Goal: Communication & Community: Answer question/provide support

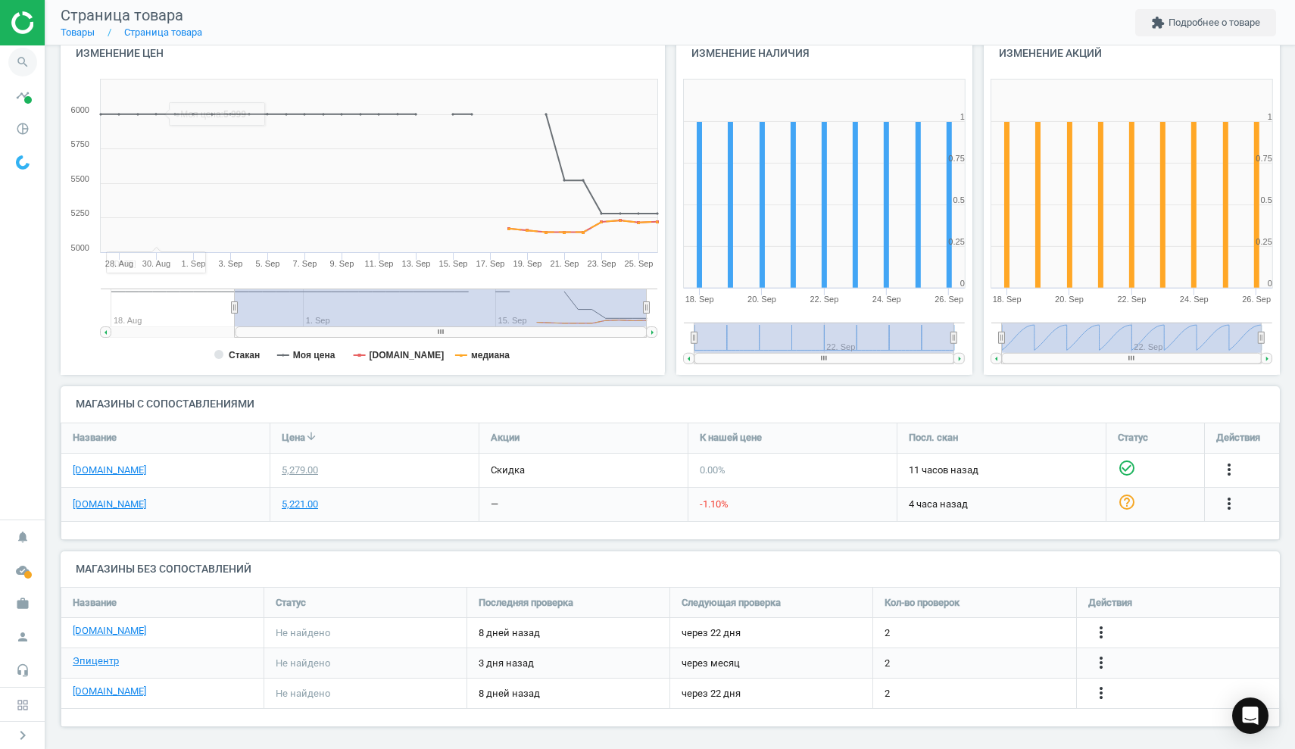
click at [23, 55] on icon "search" at bounding box center [22, 62] width 29 height 29
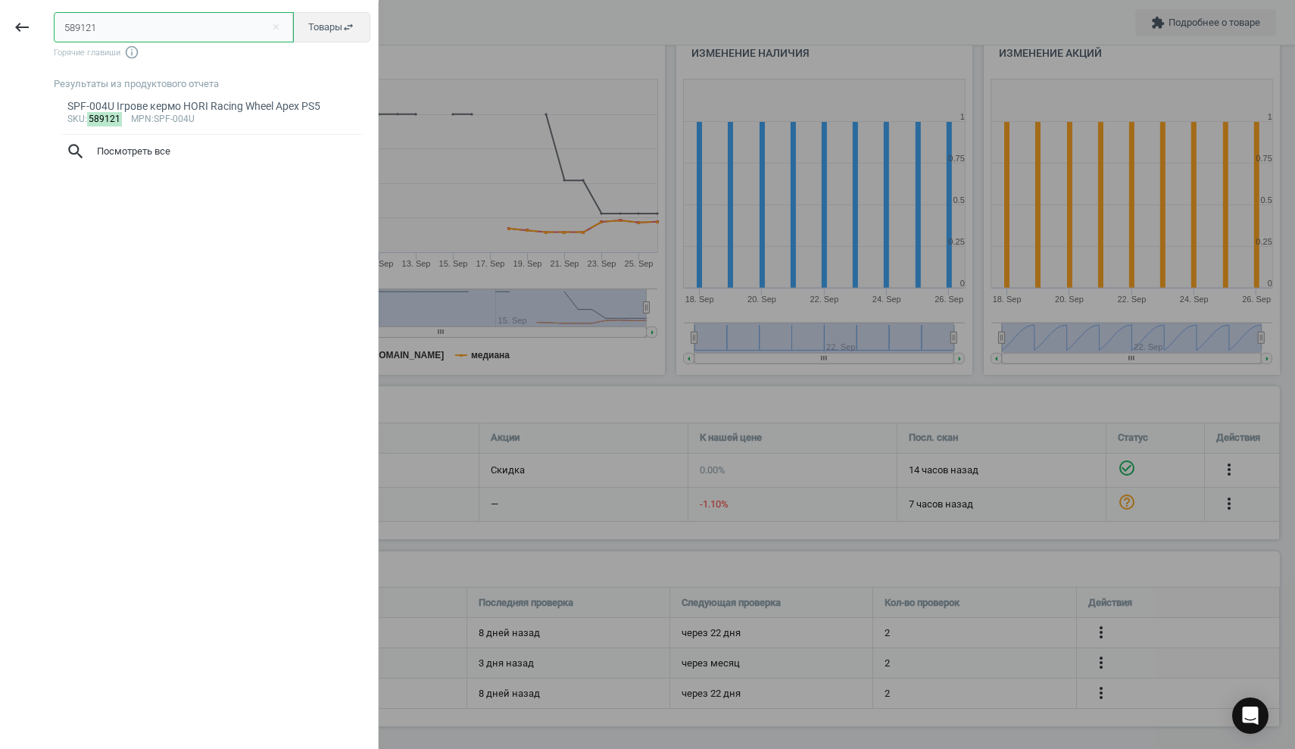
paste input "613572"
drag, startPoint x: 138, startPoint y: 29, endPoint x: 0, endPoint y: 28, distance: 137.9
click at [0, 28] on div "keyboard_backspace 589121613572 close Товары swap_horiz Горячие главиши info_ou…" at bounding box center [189, 376] width 379 height 749
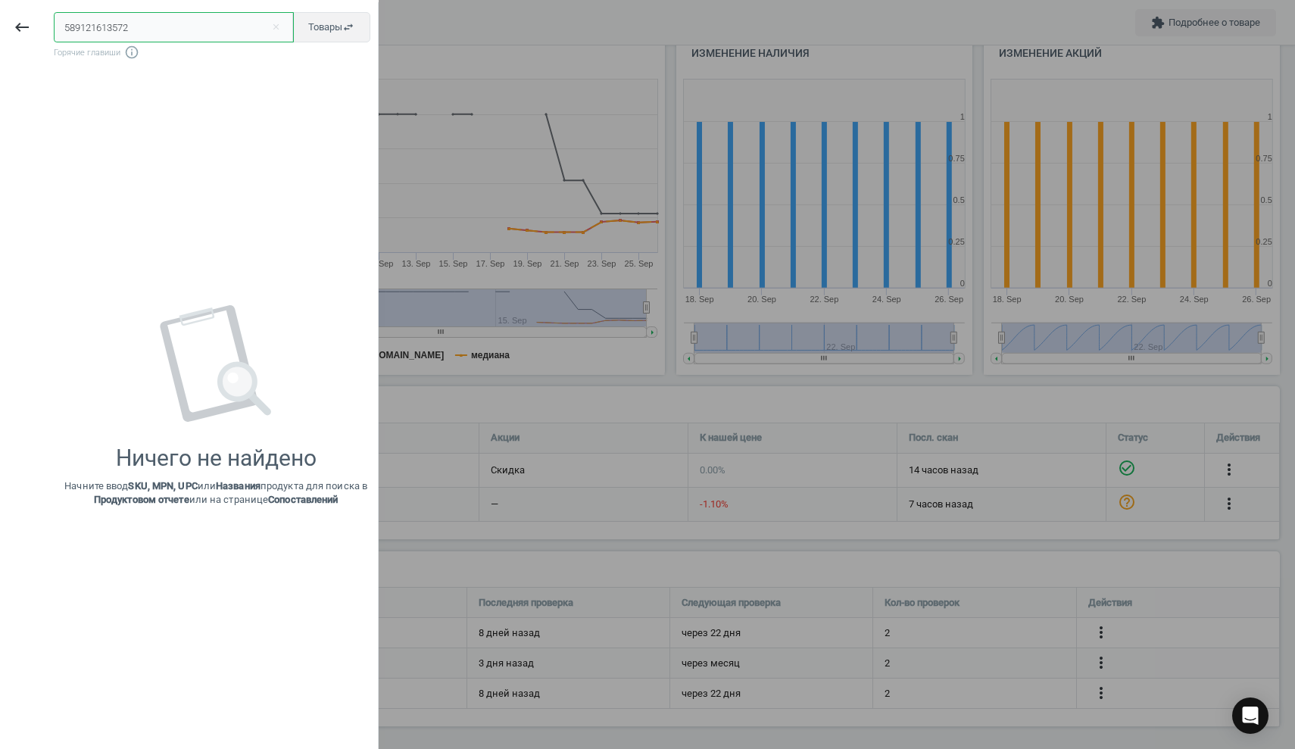
paste input "text"
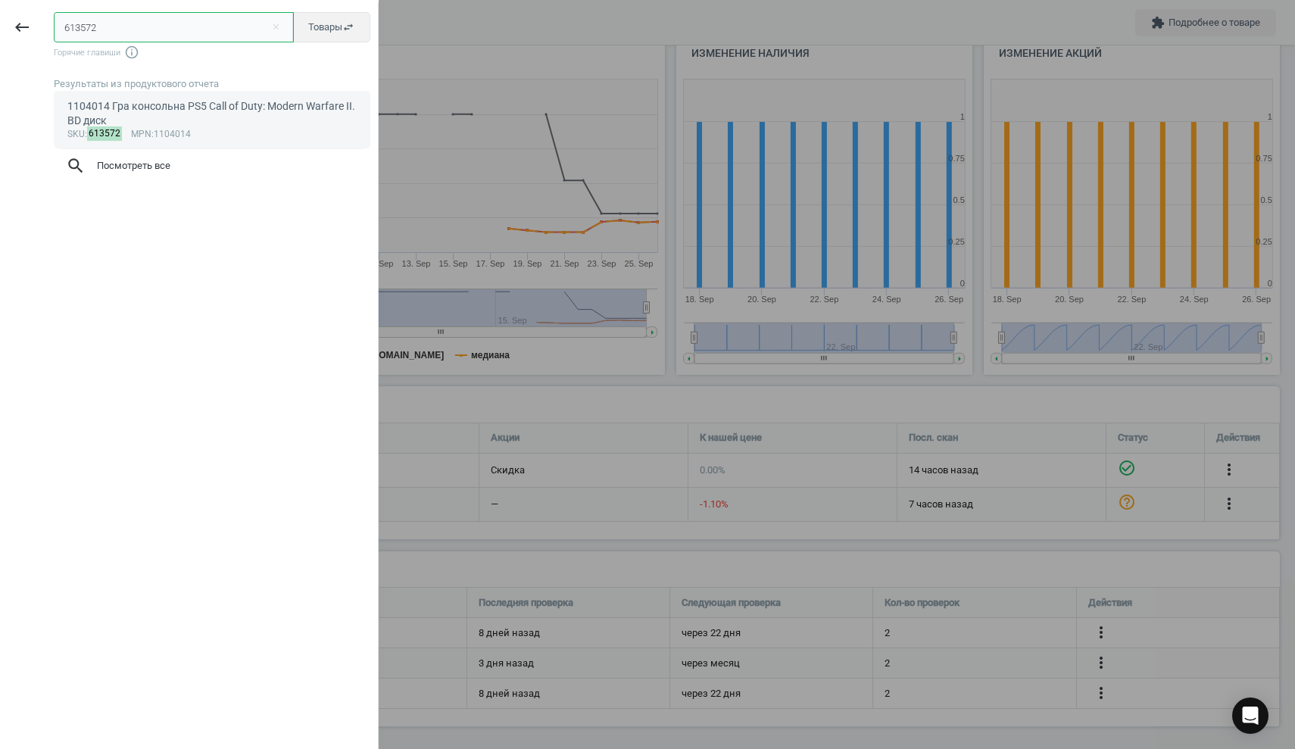
type input "613572"
click at [133, 114] on div "1104014 Гра консольна PS5 Call of Duty: Modern Warfare II. BD диск" at bounding box center [212, 114] width 290 height 30
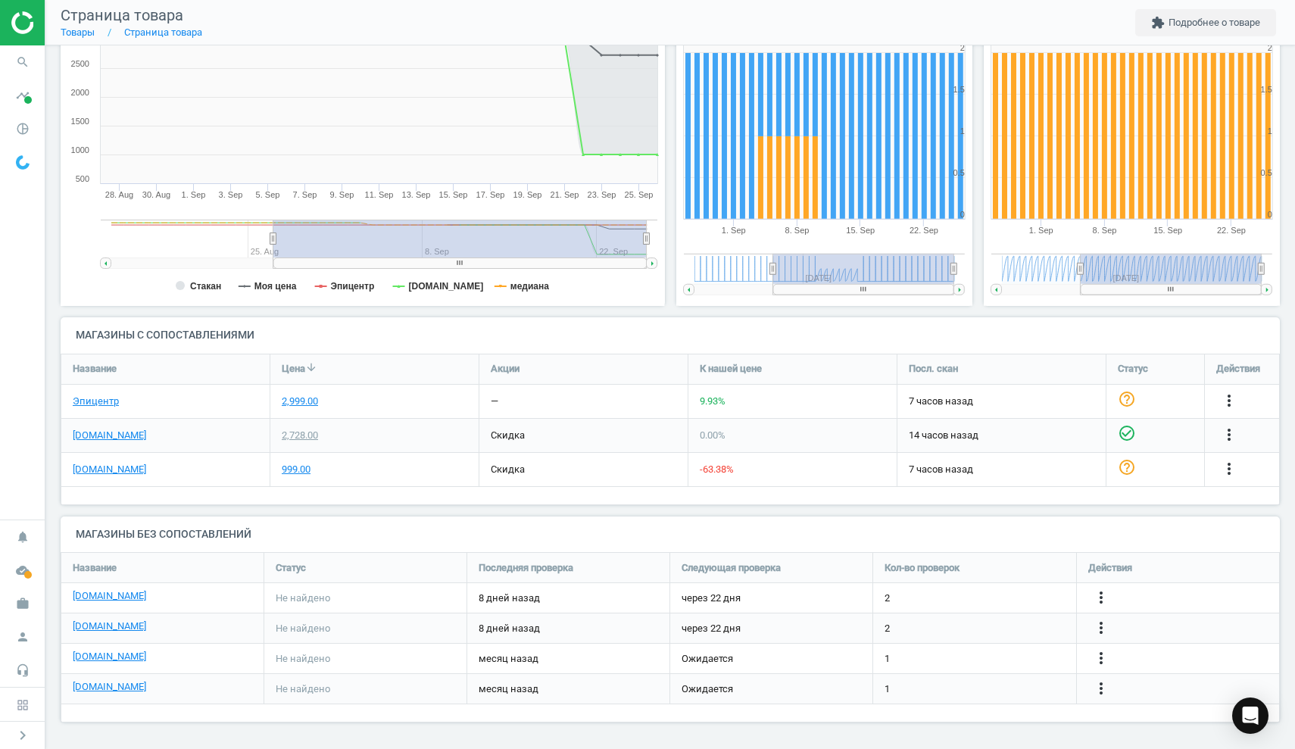
scroll to position [236, 0]
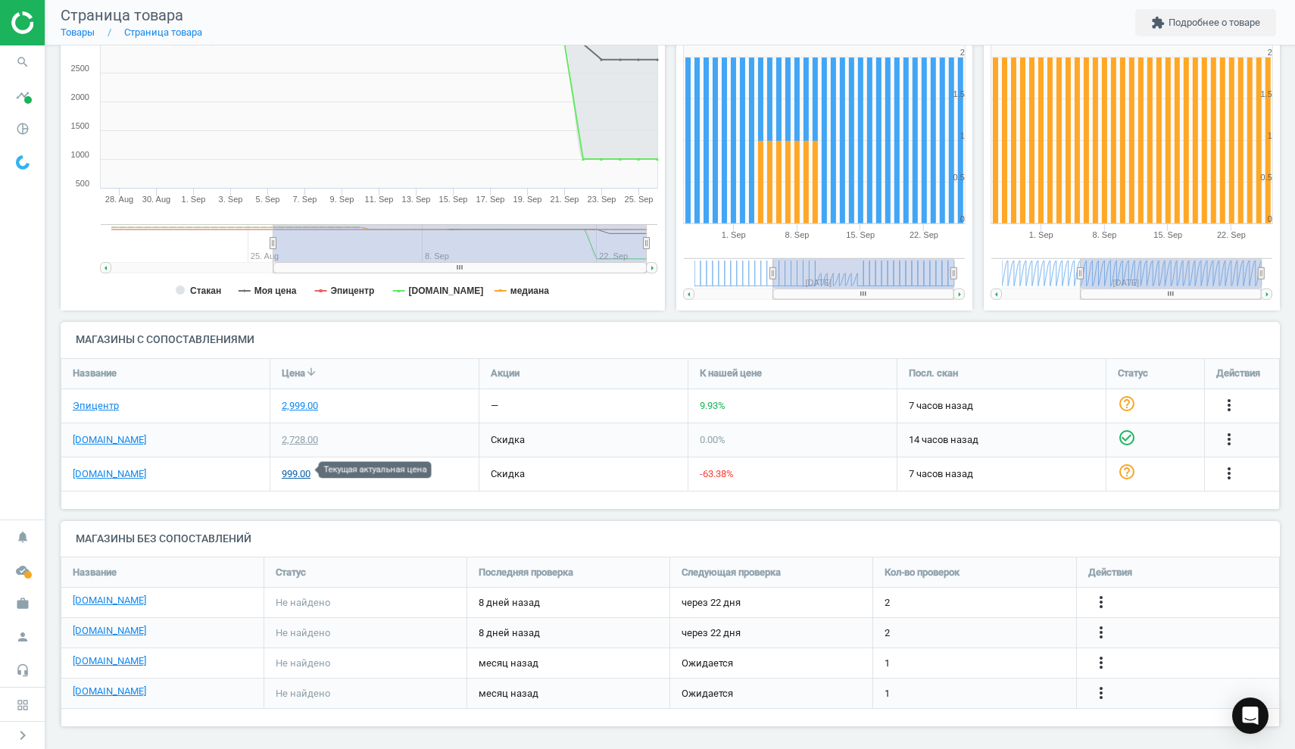
click at [294, 470] on div "999.00" at bounding box center [296, 474] width 29 height 14
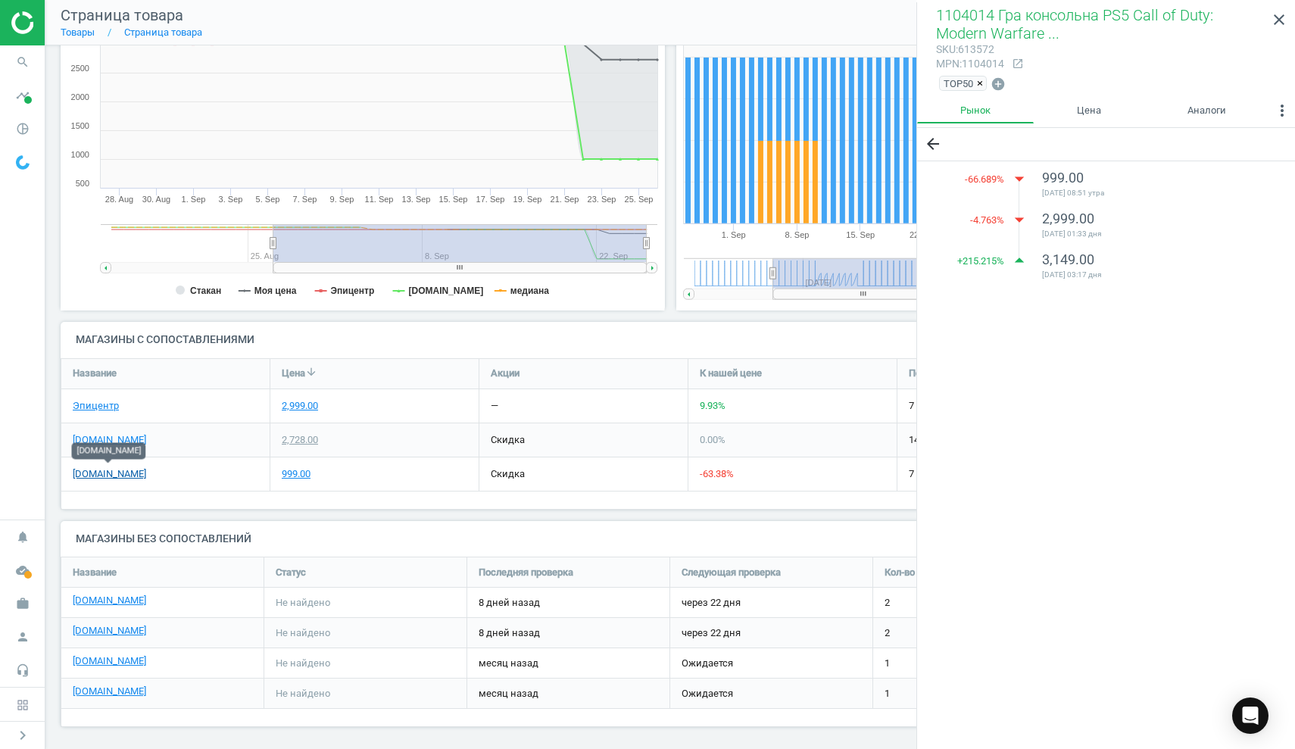
click at [120, 471] on link "[DOMAIN_NAME]" at bounding box center [109, 474] width 73 height 14
click at [20, 62] on icon "search" at bounding box center [22, 62] width 29 height 29
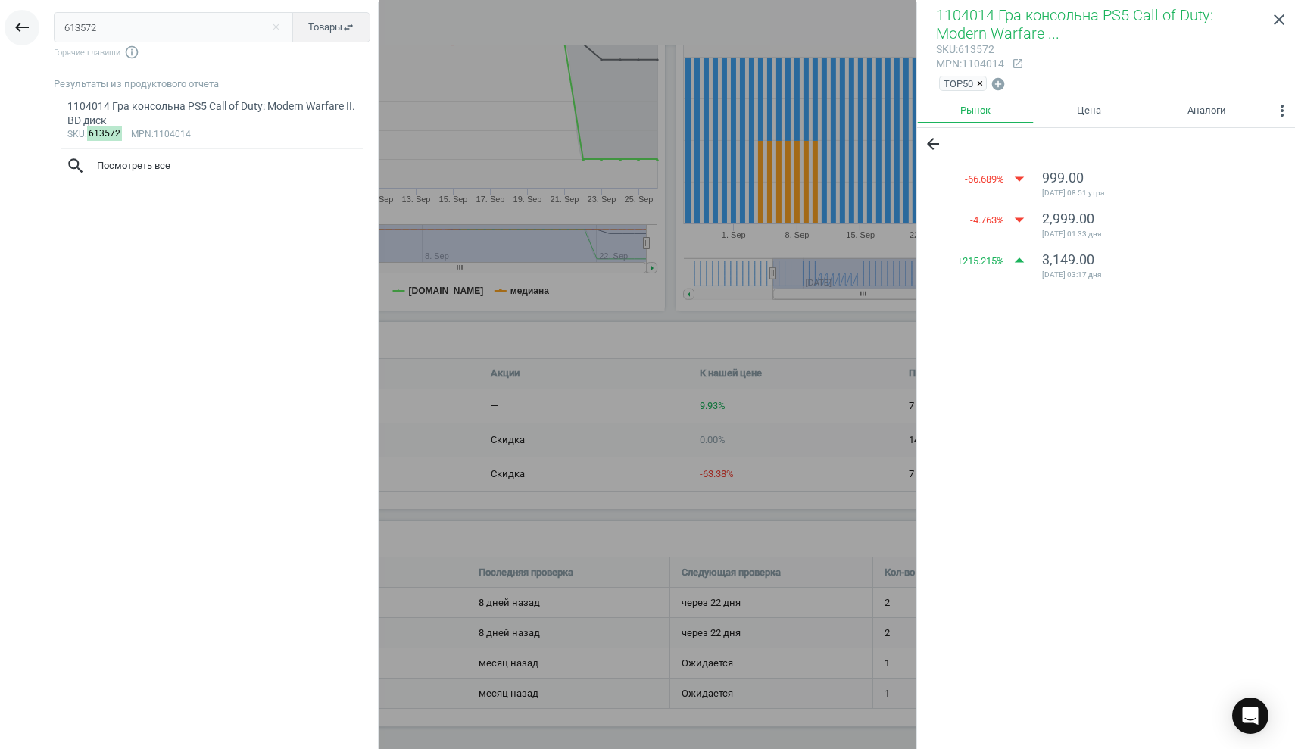
drag, startPoint x: 108, startPoint y: 23, endPoint x: 21, endPoint y: 22, distance: 86.4
click at [21, 22] on div "keyboard_backspace 613572 close Товары swap_horiz Горячие главиши info_outline …" at bounding box center [189, 376] width 379 height 749
type input "603875"
click at [189, 110] on div "Робот-трансформер Tobot S5 P (301152)" at bounding box center [212, 106] width 290 height 14
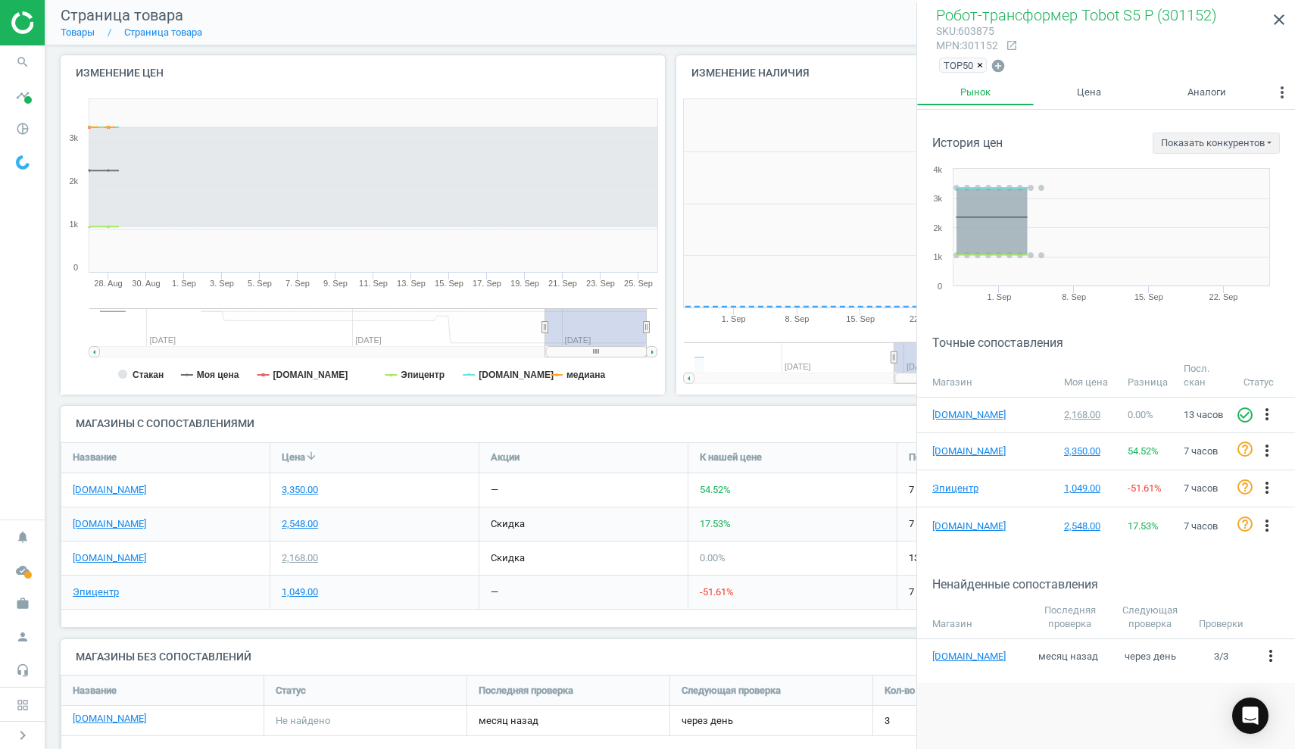
scroll to position [304, 298]
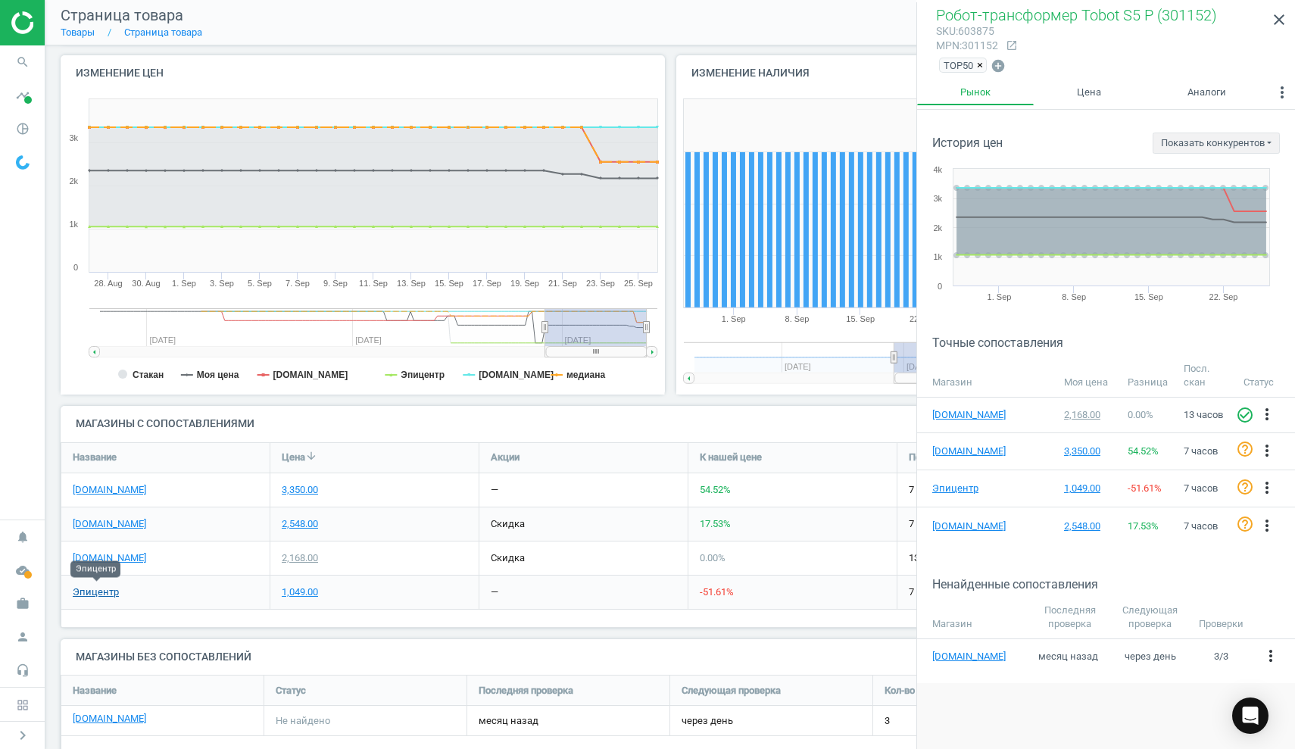
click at [92, 589] on link "Эпицентр" at bounding box center [96, 593] width 46 height 14
click at [23, 66] on icon "search" at bounding box center [22, 62] width 29 height 29
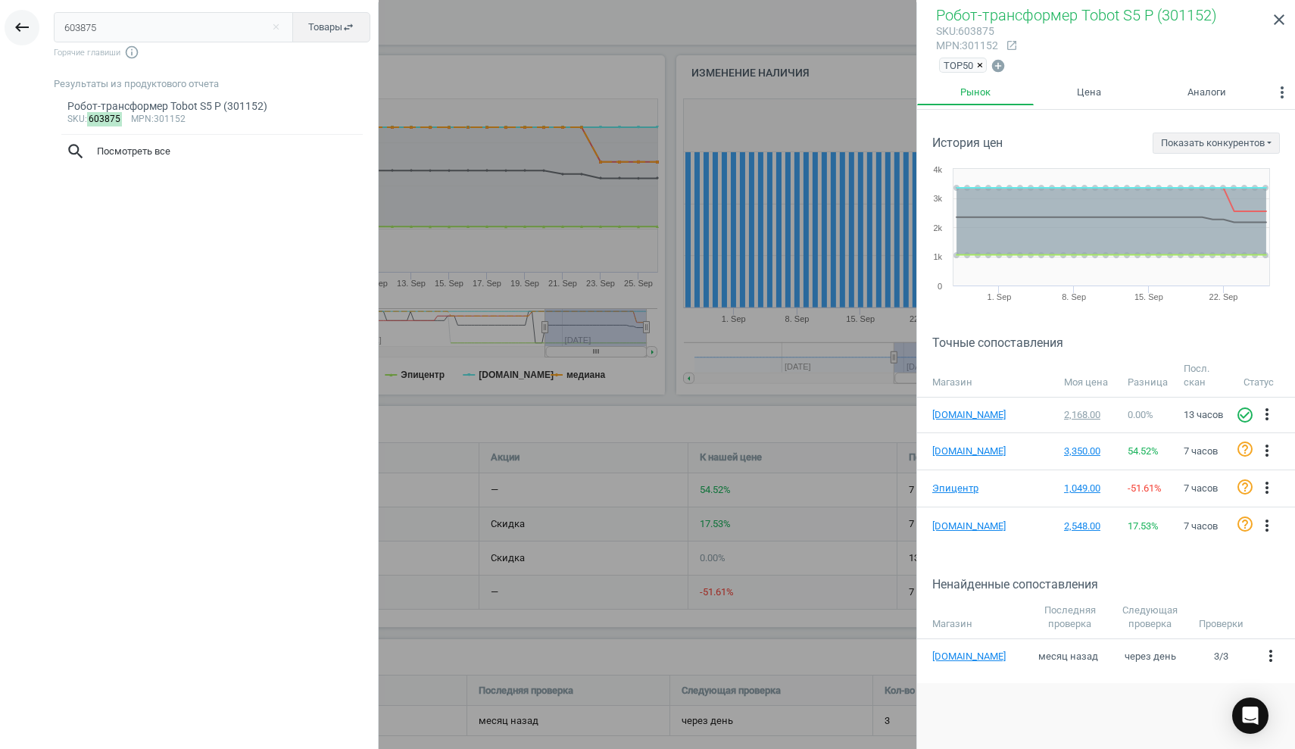
drag, startPoint x: 130, startPoint y: 36, endPoint x: 13, endPoint y: 28, distance: 117.7
click at [13, 28] on div "keyboard_backspace 603875 close Товары swap_horiz Горячие главиши info_outline …" at bounding box center [189, 376] width 379 height 749
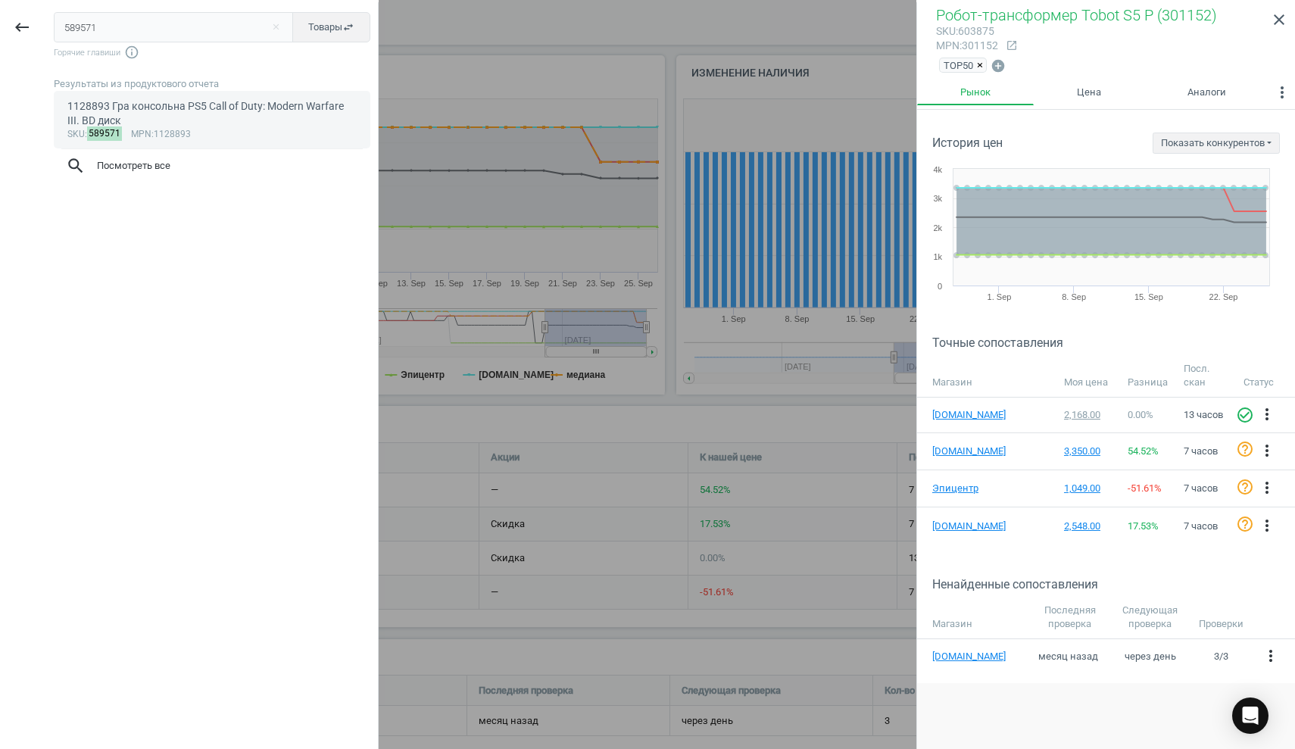
type input "589571"
click at [139, 112] on div "1128893 Гра консольна PS5 Call of Duty: Modern Warfare III. BD диск" at bounding box center [212, 114] width 290 height 30
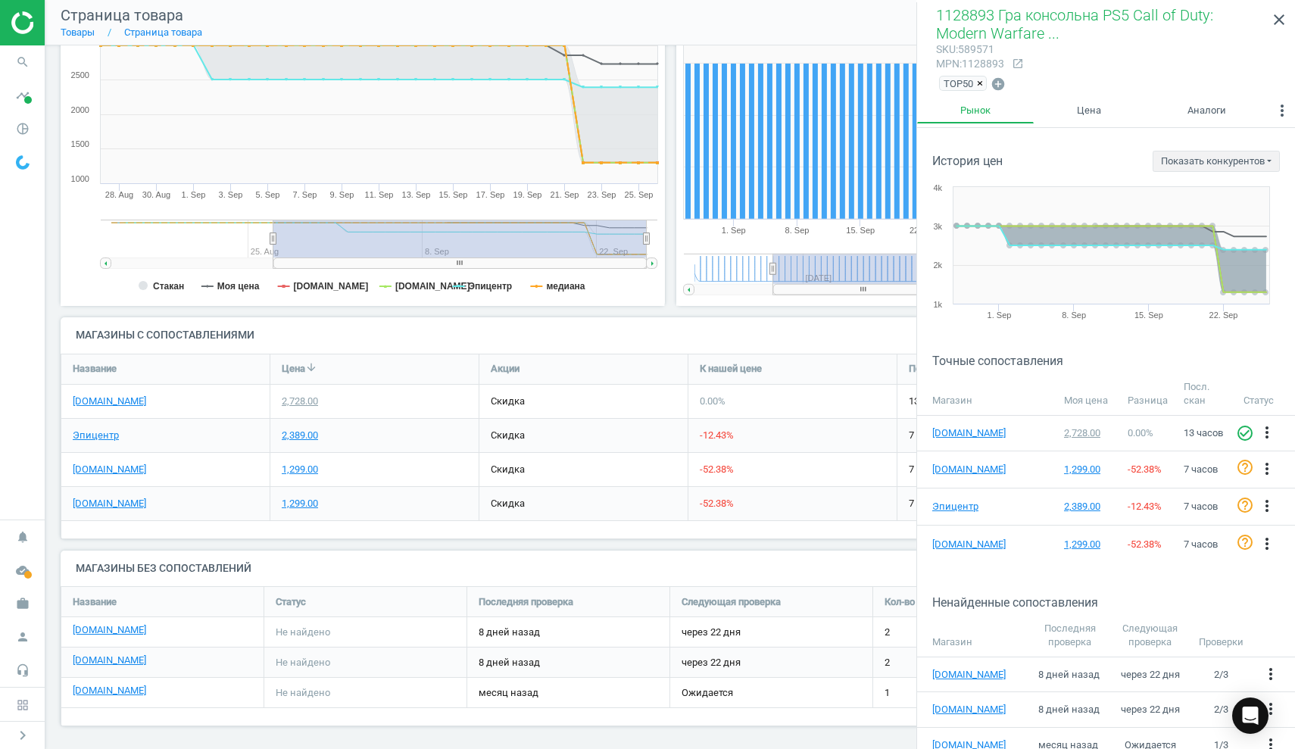
scroll to position [239, 0]
click at [302, 398] on div "2,728.00" at bounding box center [300, 402] width 36 height 14
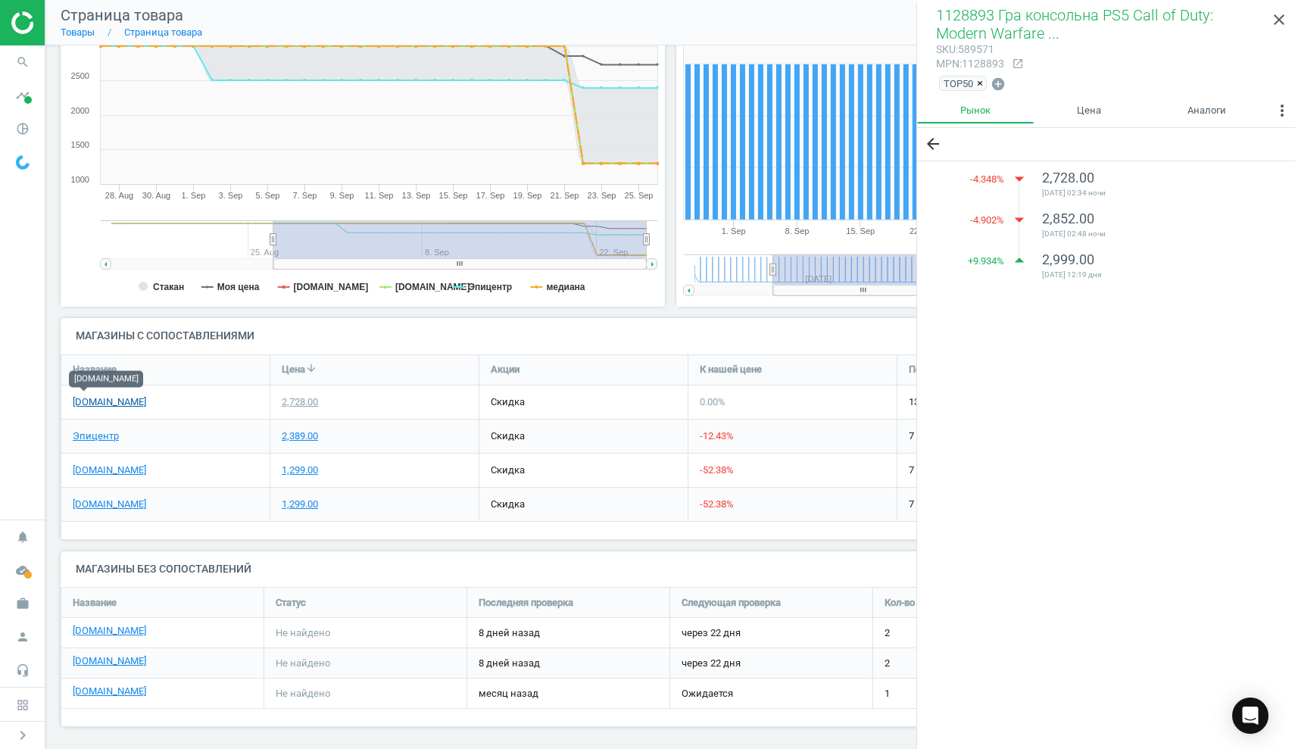
click at [92, 395] on link "[DOMAIN_NAME]" at bounding box center [109, 402] width 73 height 14
click at [139, 499] on link "[DOMAIN_NAME]" at bounding box center [109, 505] width 73 height 14
click at [23, 60] on icon "search" at bounding box center [22, 62] width 29 height 29
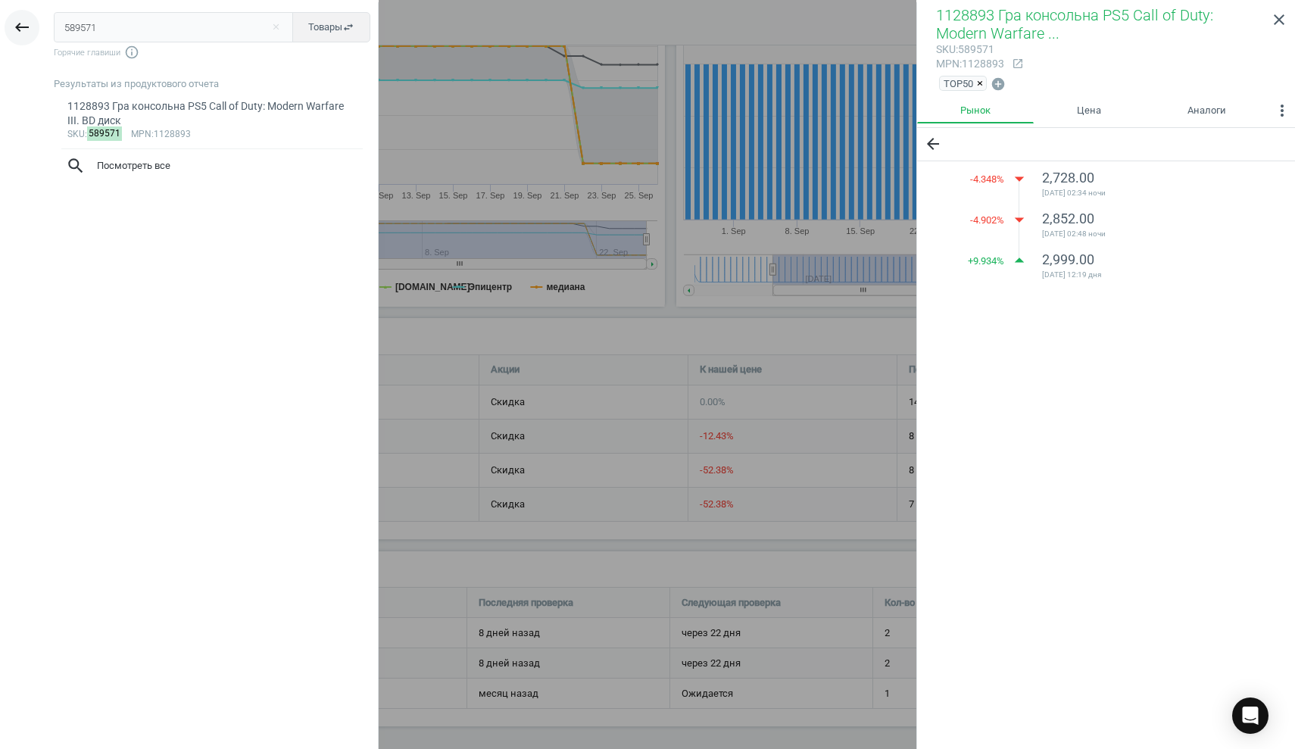
drag, startPoint x: 120, startPoint y: 27, endPoint x: 12, endPoint y: 23, distance: 107.6
click at [12, 23] on div "keyboard_backspace 589571 close Товары swap_horiz Горячие главиши info_outline …" at bounding box center [189, 376] width 379 height 749
type input "603872"
click at [114, 120] on mark "603872" at bounding box center [105, 119] width 36 height 14
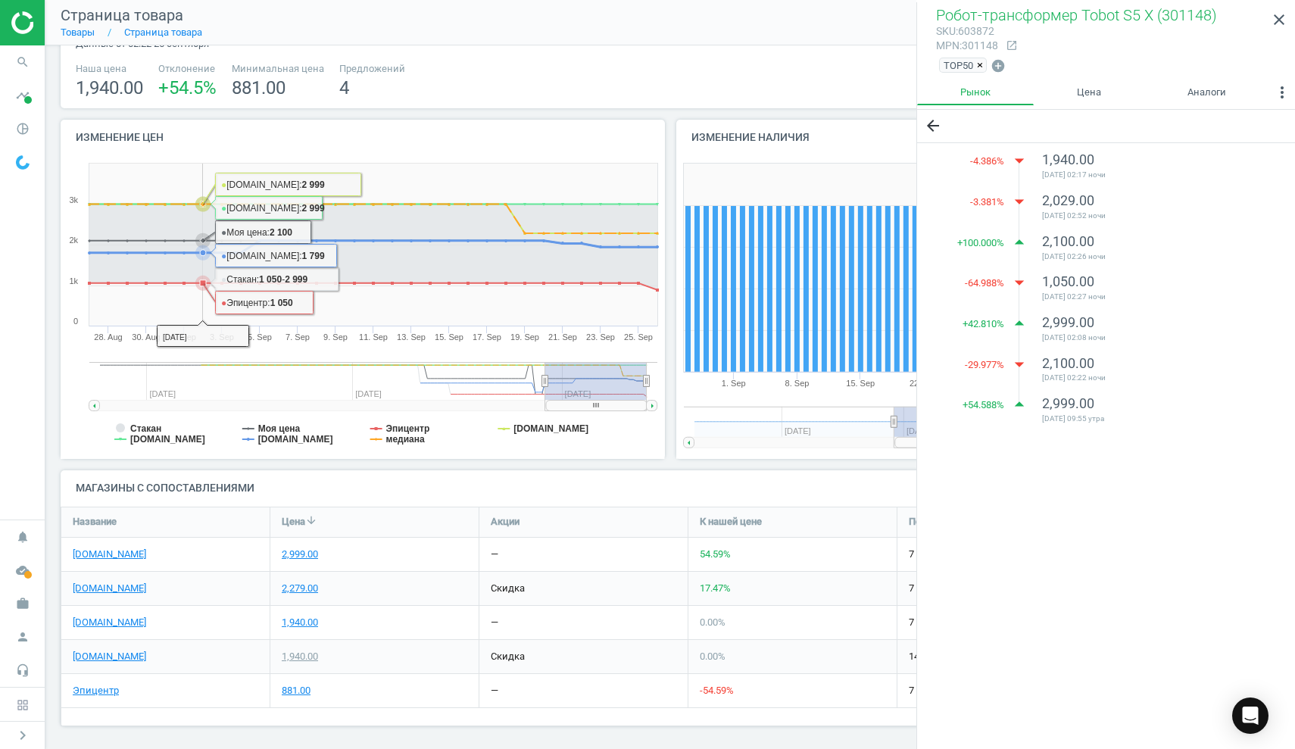
scroll to position [86, 0]
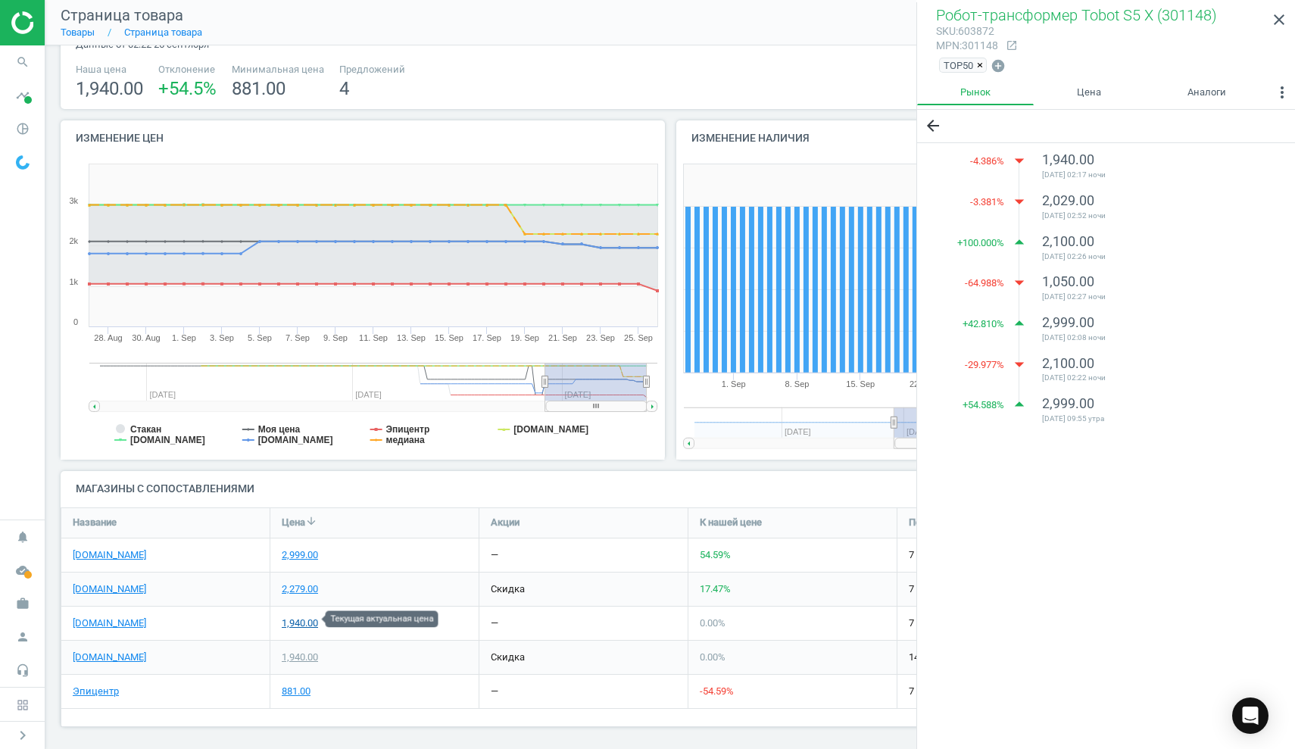
click at [309, 617] on div "1,940.00" at bounding box center [300, 624] width 36 height 14
click at [302, 653] on div "1,940.00" at bounding box center [300, 658] width 36 height 14
click at [88, 654] on link "[DOMAIN_NAME]" at bounding box center [109, 658] width 73 height 14
drag, startPoint x: 297, startPoint y: 687, endPoint x: 332, endPoint y: 686, distance: 34.9
click at [296, 687] on div "881.00" at bounding box center [296, 692] width 29 height 14
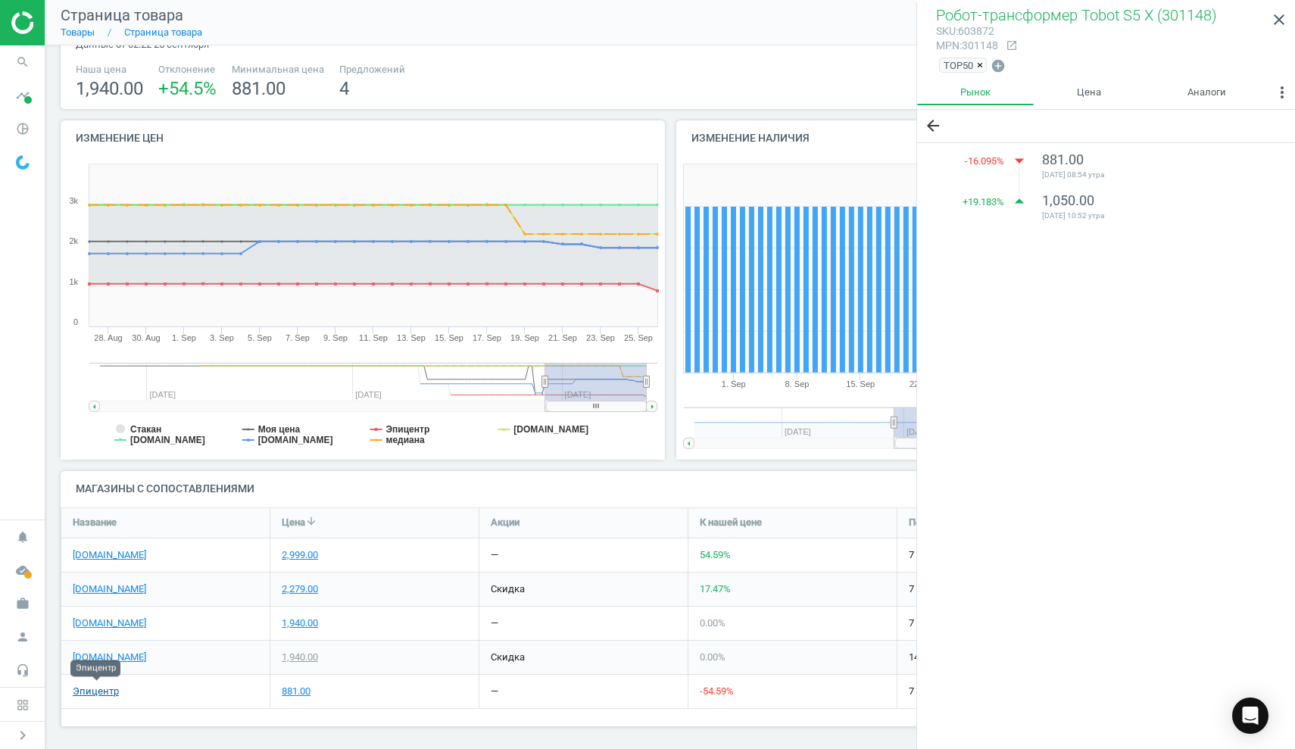
click at [86, 687] on link "Эпицентр" at bounding box center [96, 692] width 46 height 14
click at [1252, 706] on div "Open Intercom Messenger" at bounding box center [1251, 716] width 40 height 40
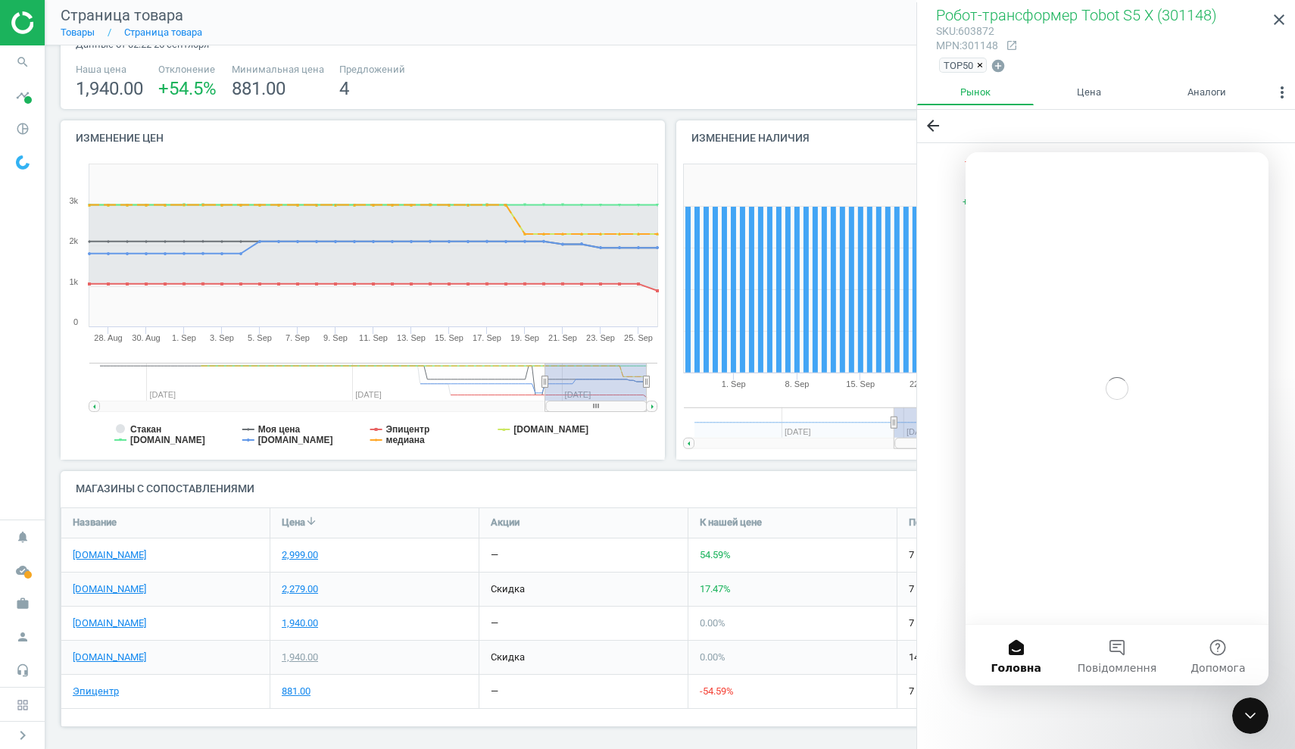
scroll to position [0, 0]
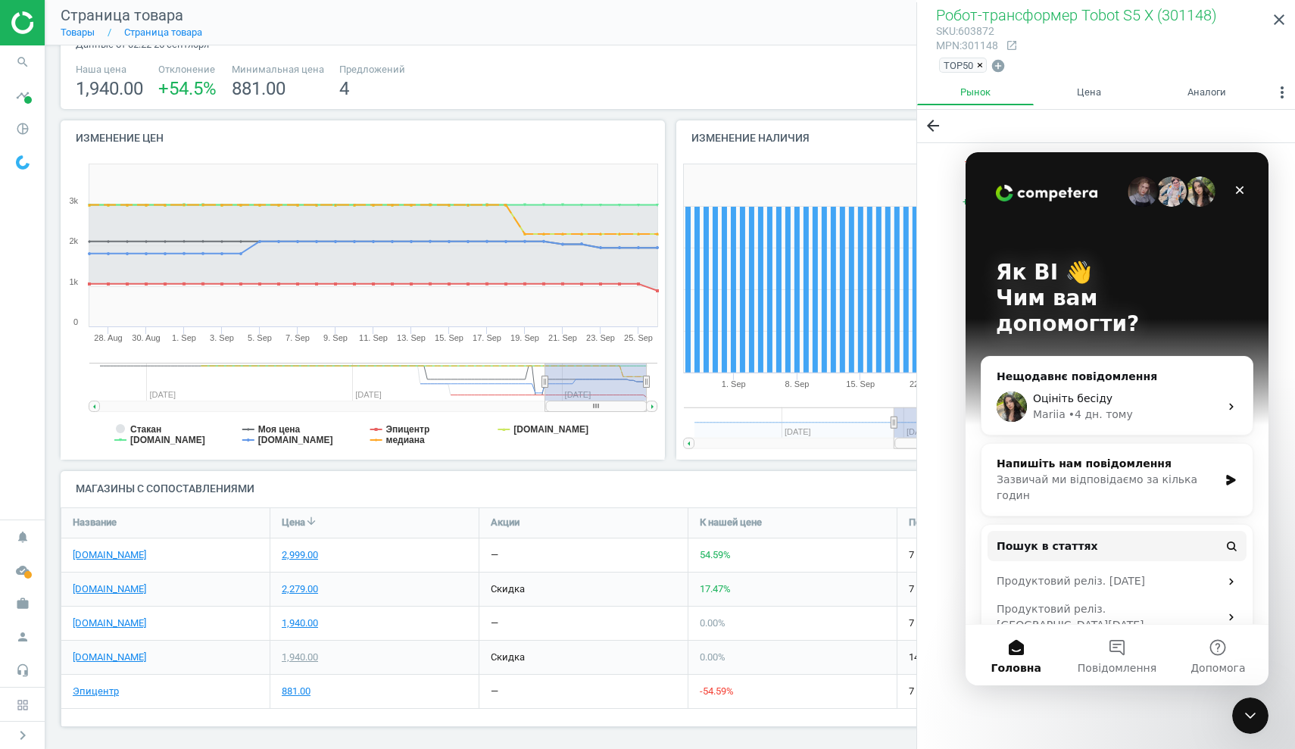
click at [1064, 472] on div "Зазвичай ми відповідаємо за кілька годин" at bounding box center [1108, 488] width 222 height 32
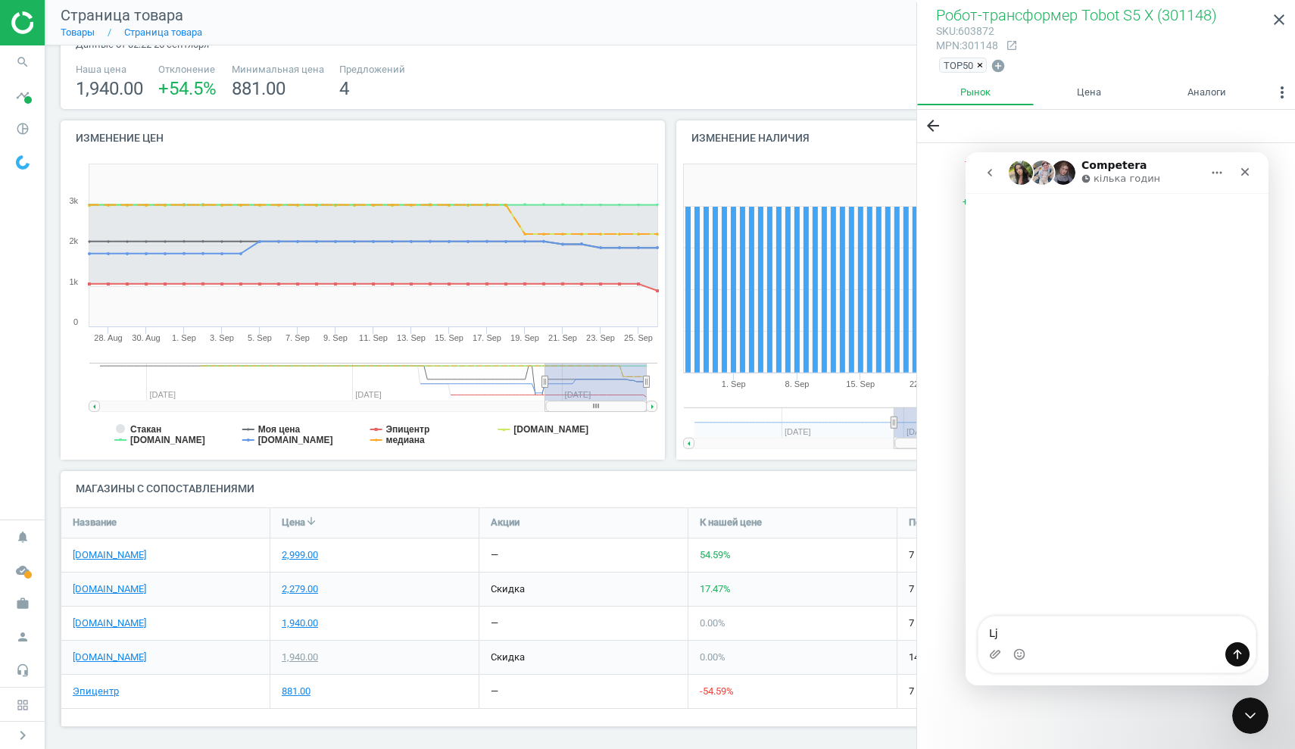
type textarea "L"
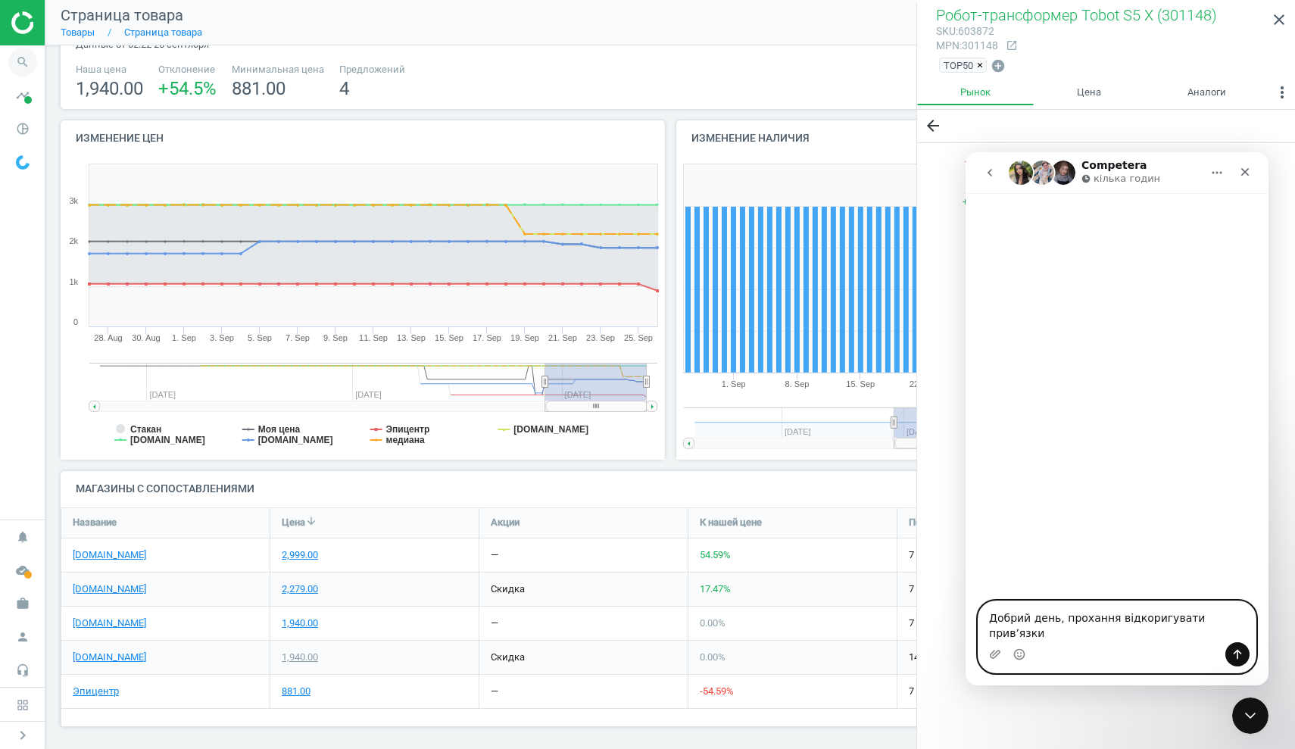
type textarea "Добрий день, прохання відкоригувати привʼязки"
click at [21, 63] on icon "search" at bounding box center [22, 62] width 29 height 29
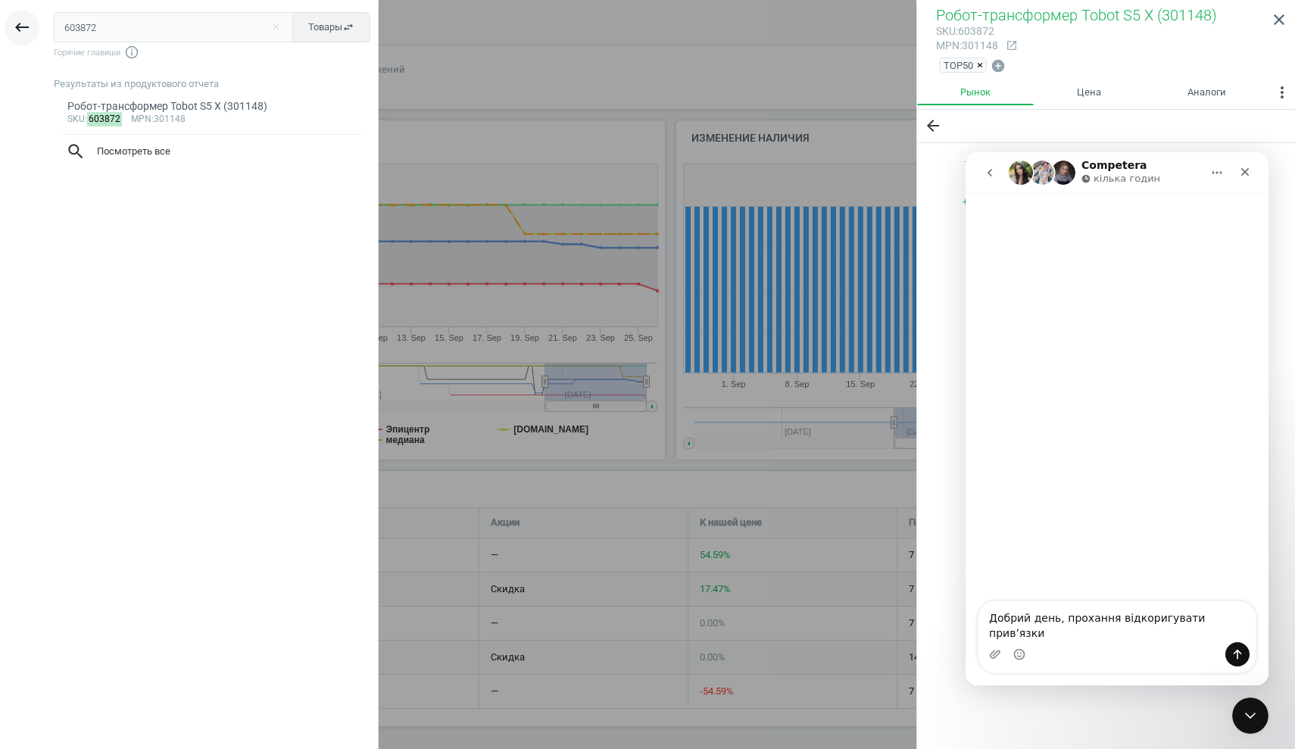
drag, startPoint x: 122, startPoint y: 22, endPoint x: 27, endPoint y: 23, distance: 95.5
click at [27, 23] on div "keyboard_backspace 603872 close Товары swap_horiz Горячие главиши info_outline …" at bounding box center [189, 376] width 379 height 749
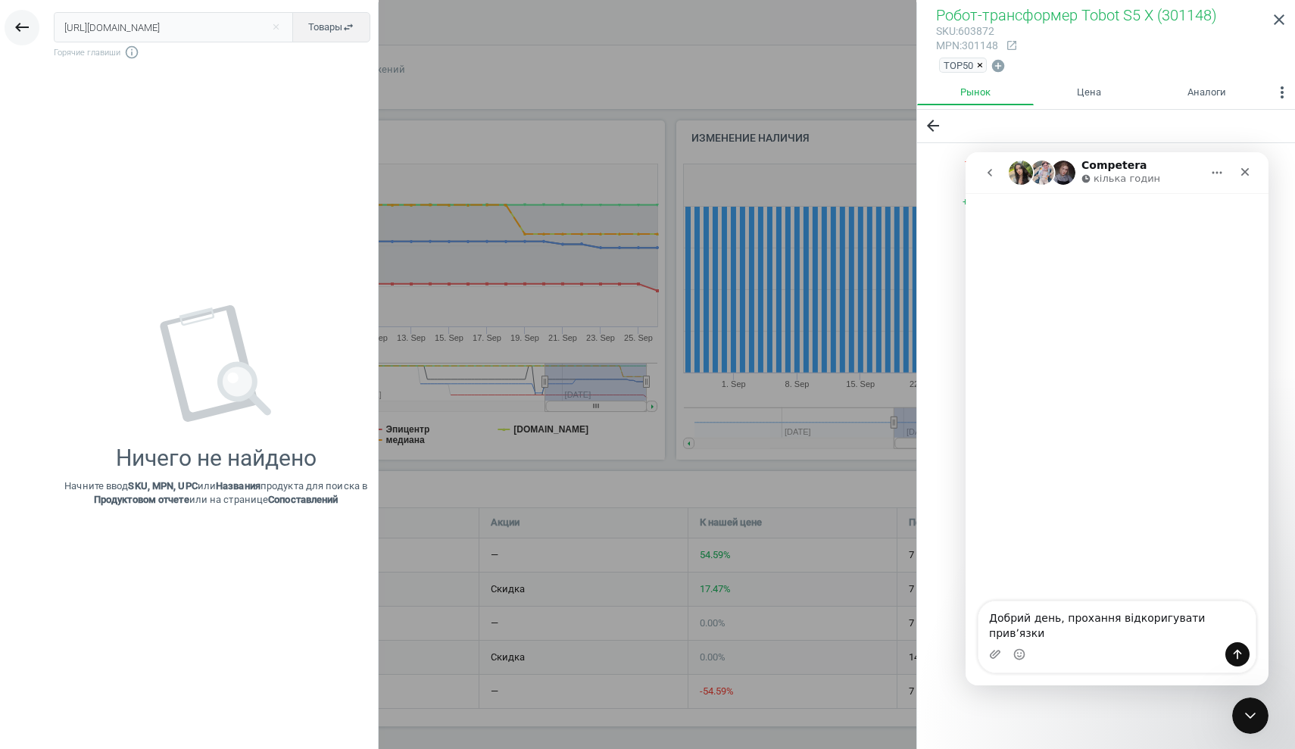
type input "[URL][DOMAIN_NAME]"
click at [24, 30] on icon "keyboard_backspace" at bounding box center [22, 27] width 18 height 18
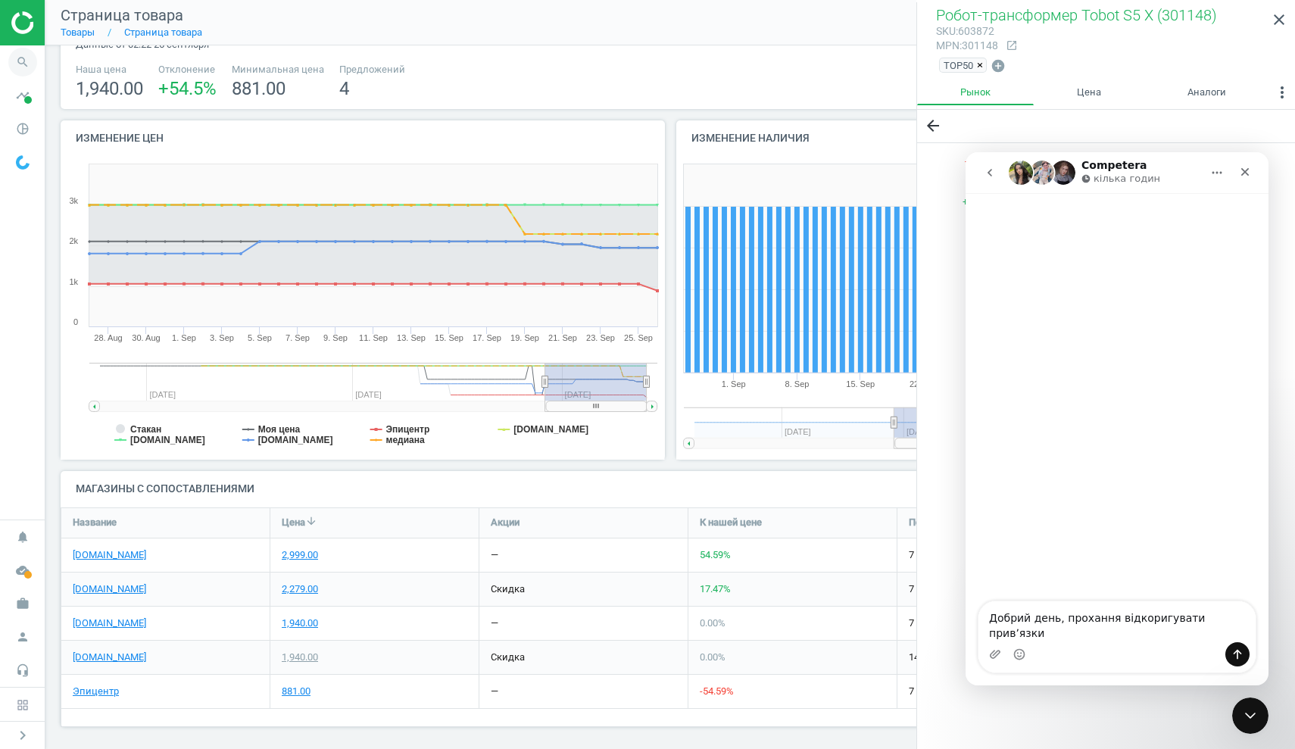
click at [27, 63] on icon "search" at bounding box center [22, 62] width 29 height 29
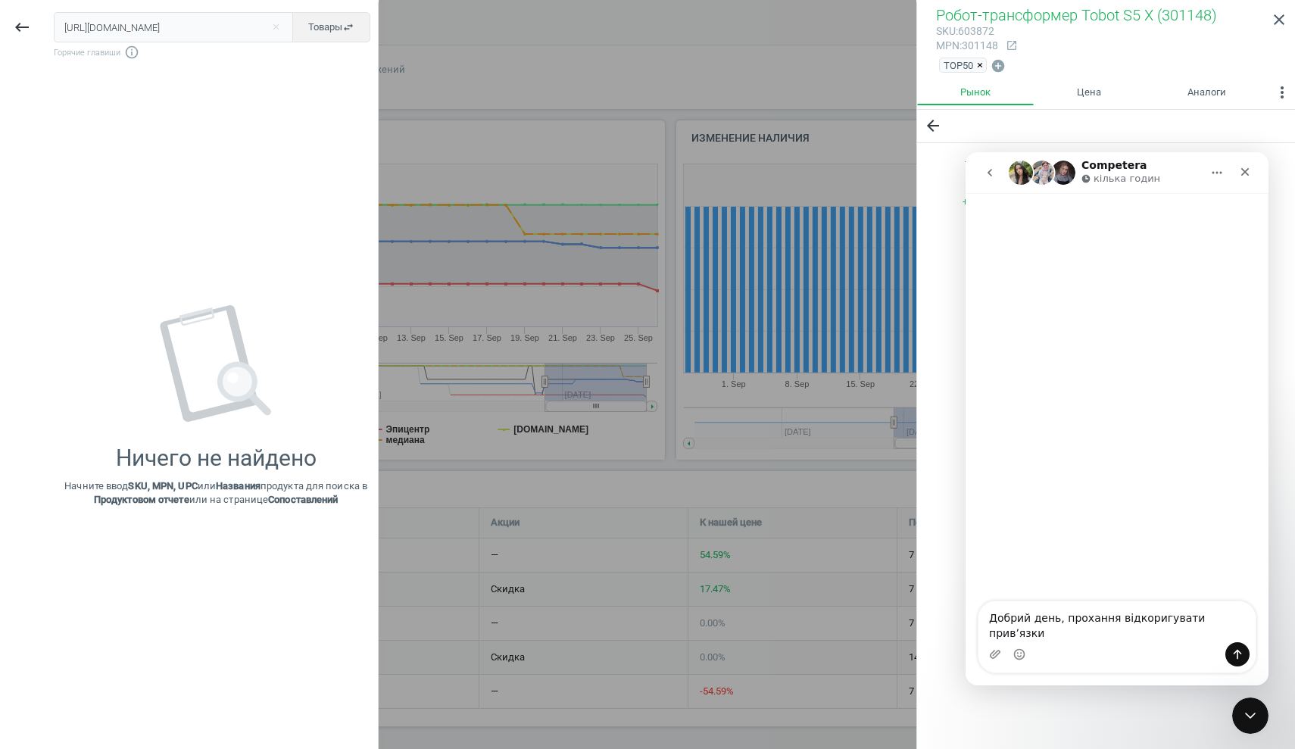
scroll to position [0, 92]
click at [277, 26] on button "close" at bounding box center [275, 27] width 23 height 14
click at [101, 26] on input "text" at bounding box center [173, 27] width 239 height 30
paste input "603872"
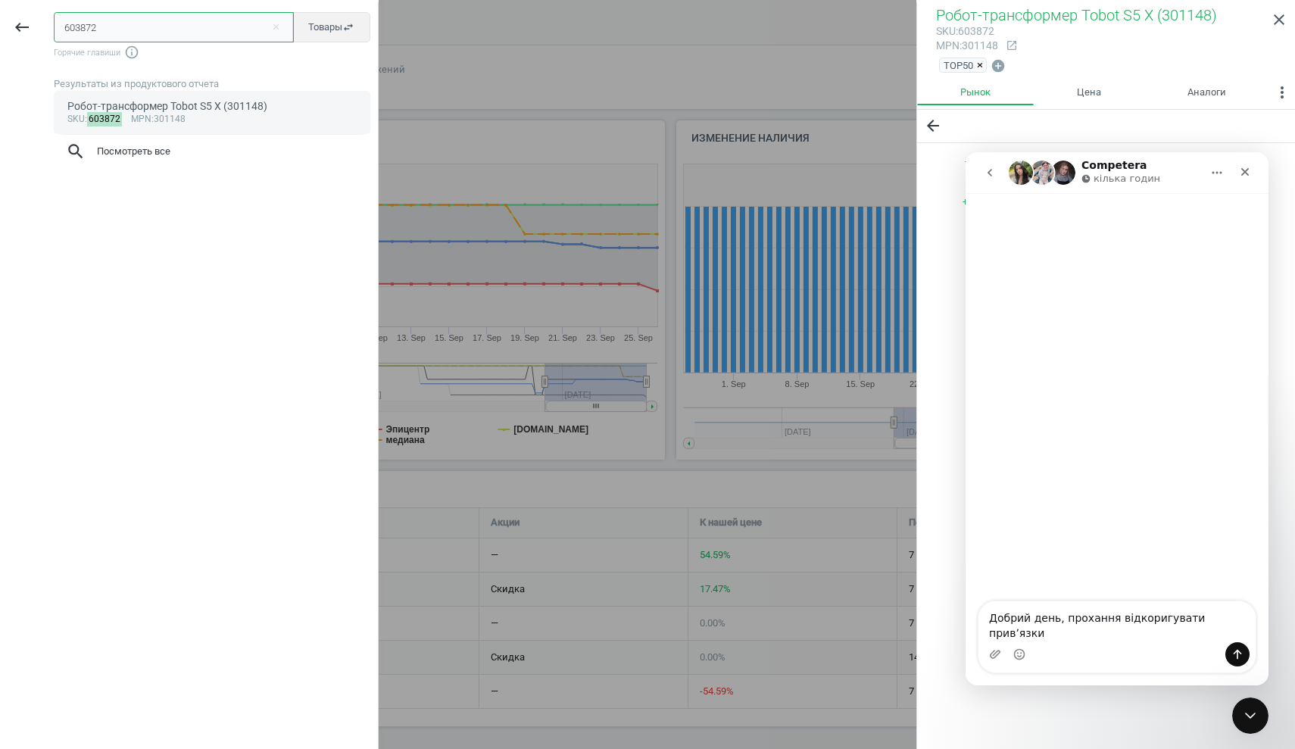
type input "603872"
click at [128, 109] on div "Робот-трансформер Tobot S5 X​ (301148)" at bounding box center [212, 106] width 290 height 14
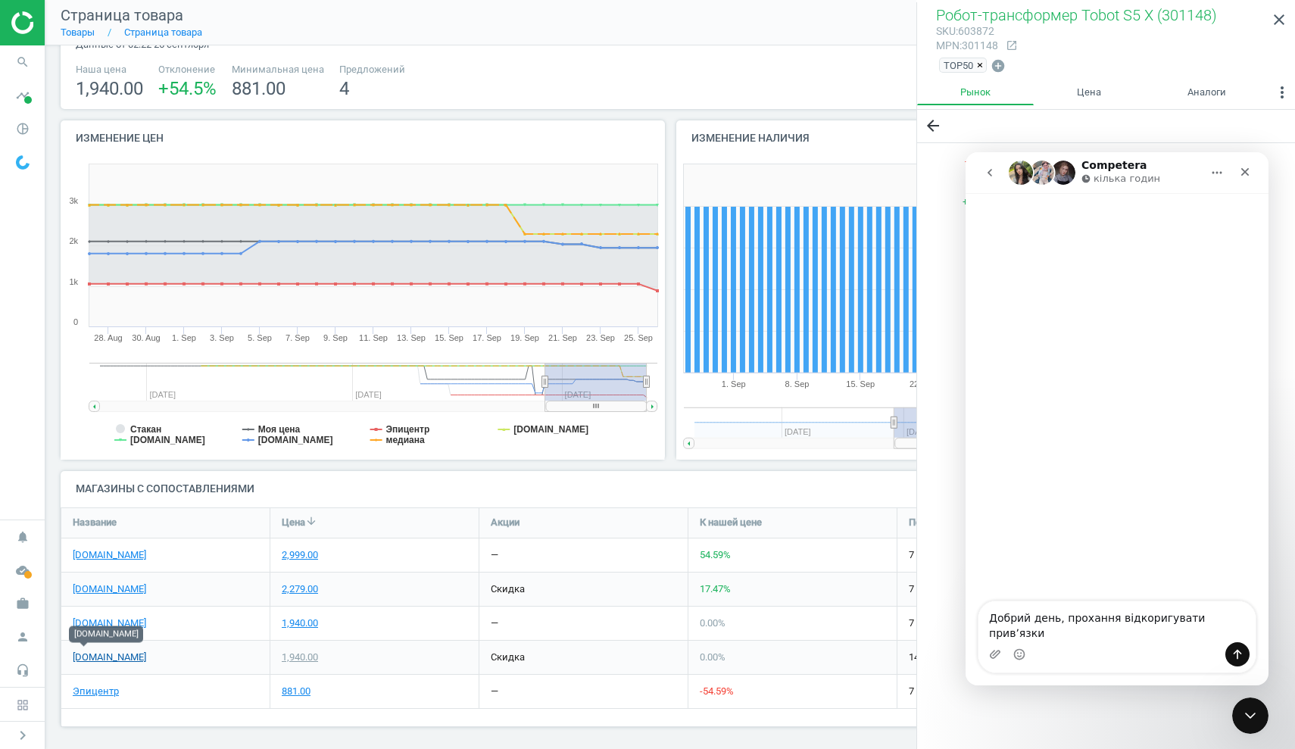
click at [92, 654] on link "[DOMAIN_NAME]" at bounding box center [109, 658] width 73 height 14
click at [95, 690] on link "Эпицентр" at bounding box center [96, 692] width 46 height 14
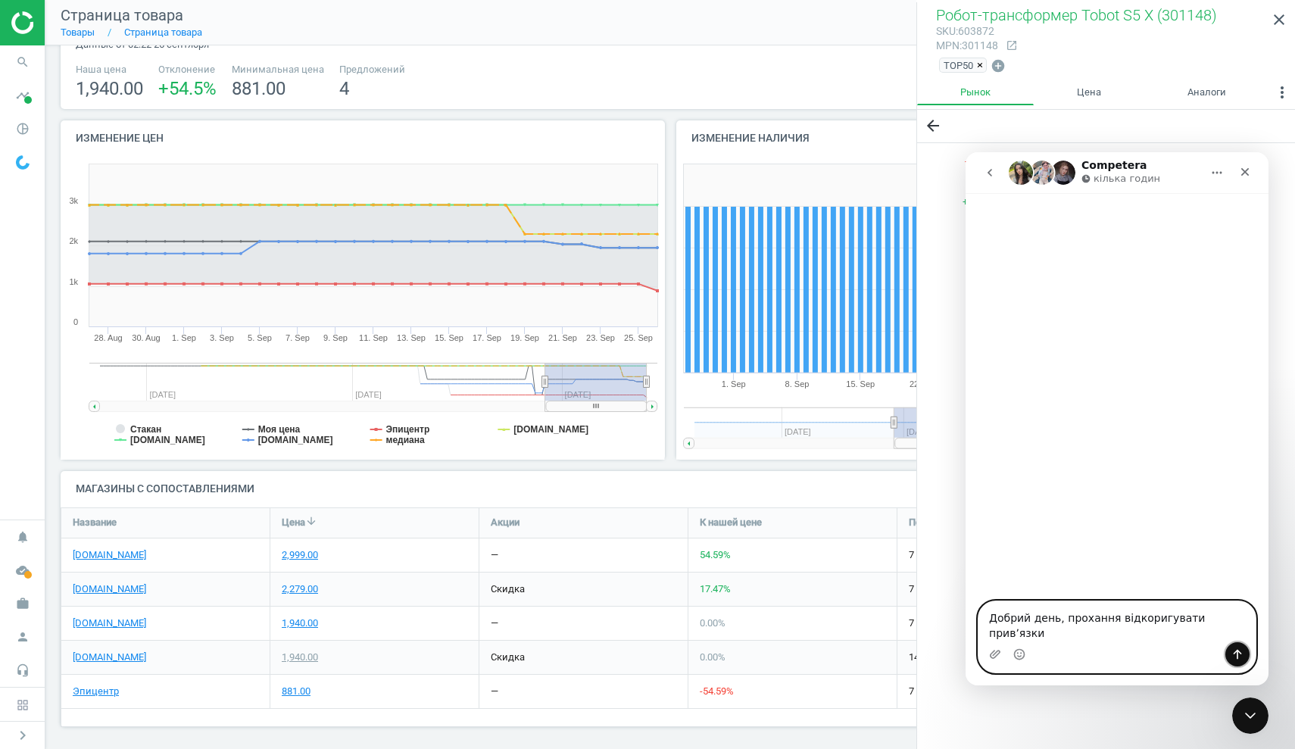
click at [1239, 654] on icon "Надіслати повідомлення…" at bounding box center [1238, 654] width 12 height 12
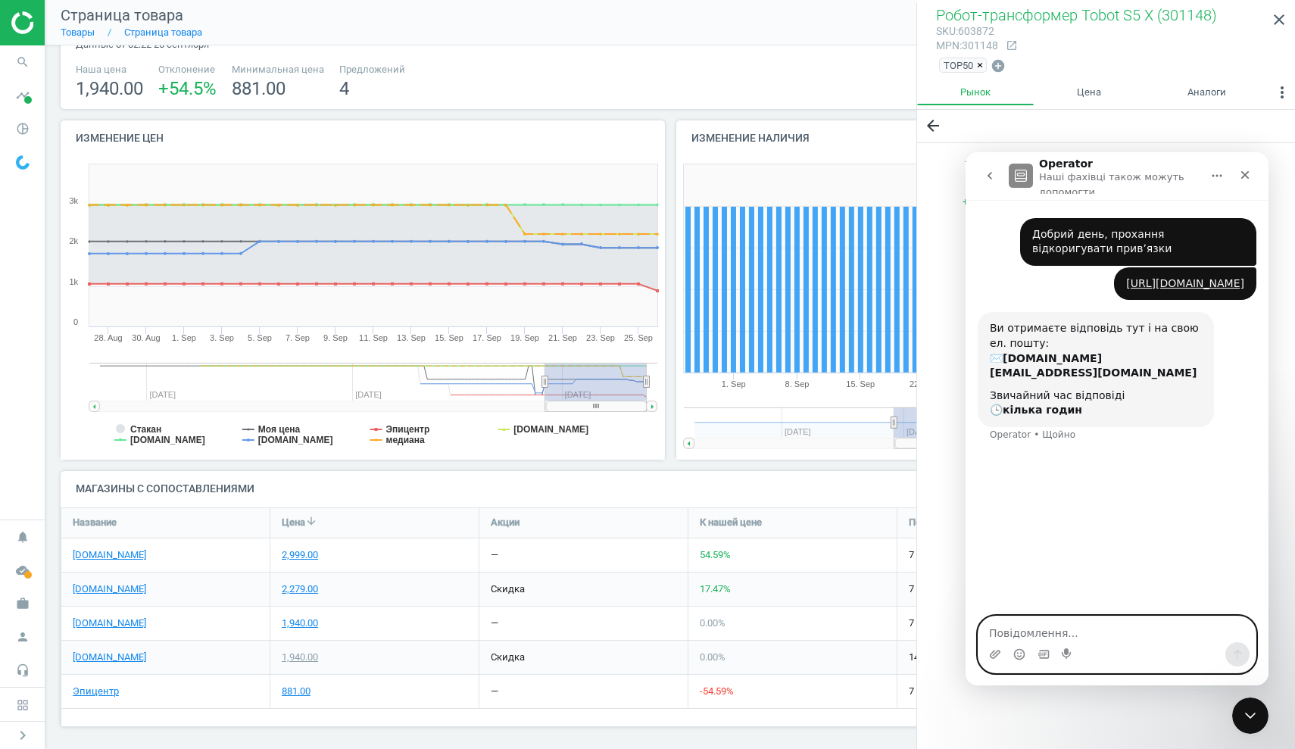
click at [1010, 633] on textarea "Повідомлення..." at bounding box center [1117, 630] width 277 height 26
paste textarea "[URL][DOMAIN_NAME]"
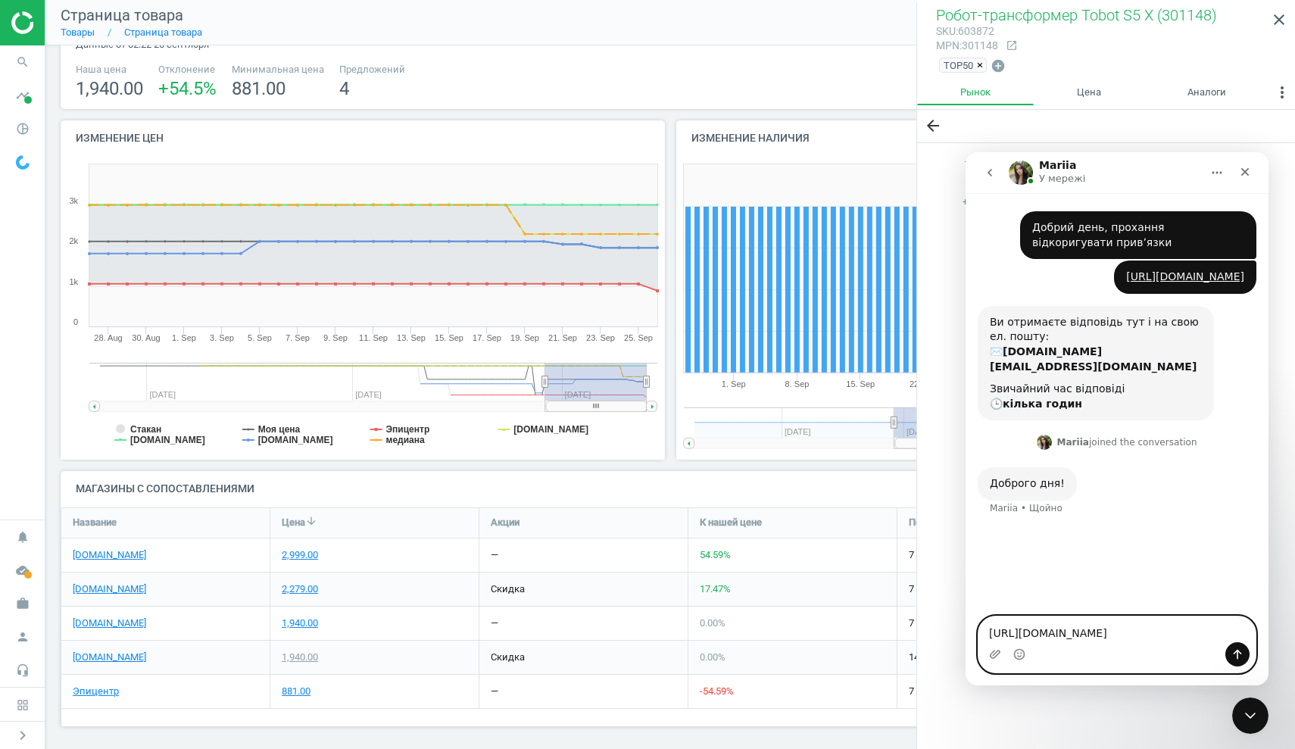
type textarea "[URL][DOMAIN_NAME]"
click at [1234, 655] on icon "Надіслати повідомлення…" at bounding box center [1238, 654] width 12 height 12
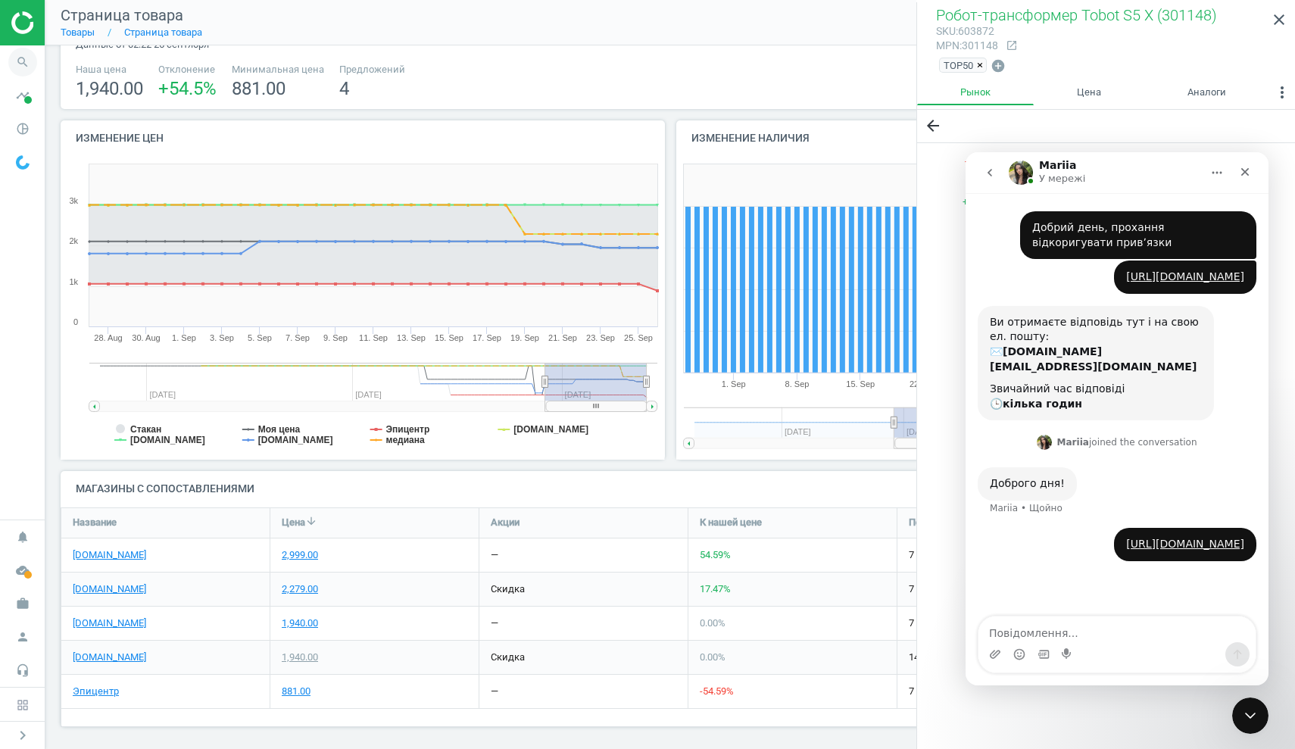
click at [23, 61] on icon "search" at bounding box center [22, 62] width 29 height 29
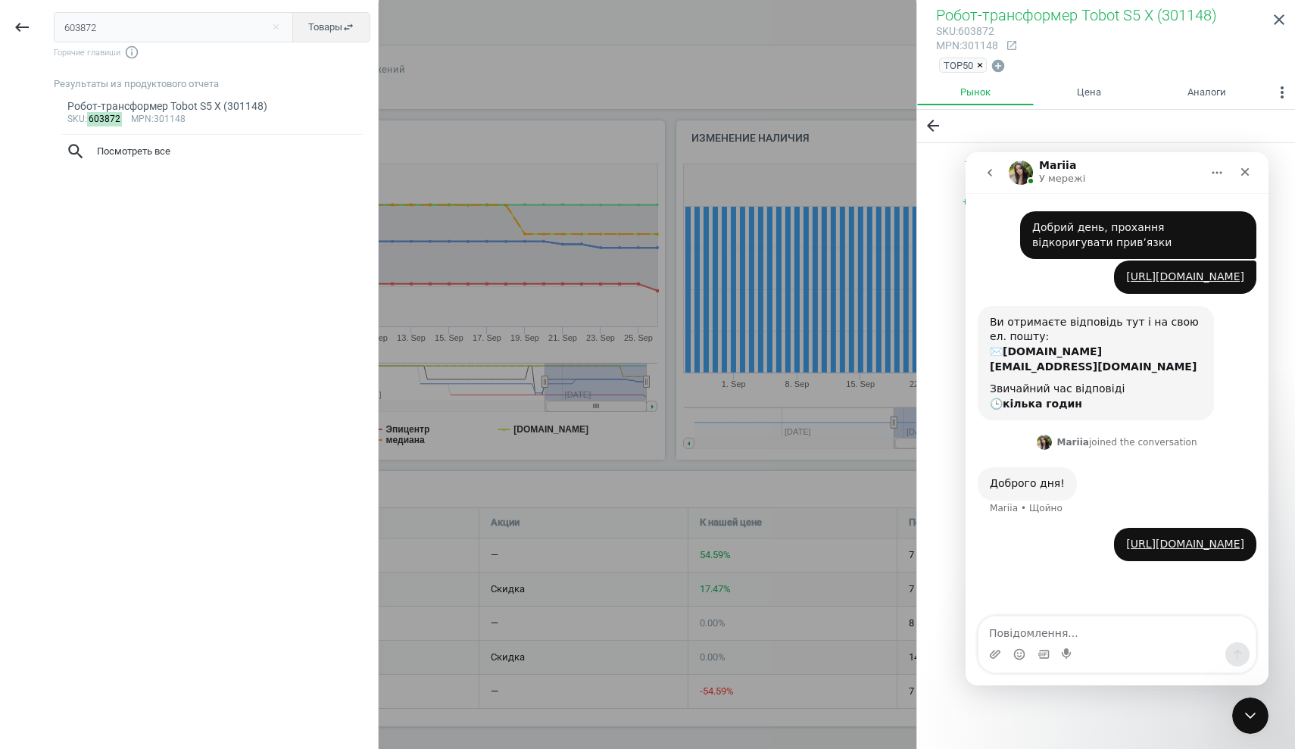
drag, startPoint x: 99, startPoint y: 24, endPoint x: 0, endPoint y: 18, distance: 99.4
click at [0, 18] on div "keyboard_backspace 603872 close Товары swap_horiz Горячие главиши info_outline …" at bounding box center [189, 376] width 379 height 749
drag, startPoint x: 133, startPoint y: 31, endPoint x: 0, endPoint y: 17, distance: 134.1
click at [0, 17] on div "keyboard_backspace 603875 close Товары swap_horiz Горячие главиши info_outline …" at bounding box center [189, 376] width 379 height 749
type input "603875"
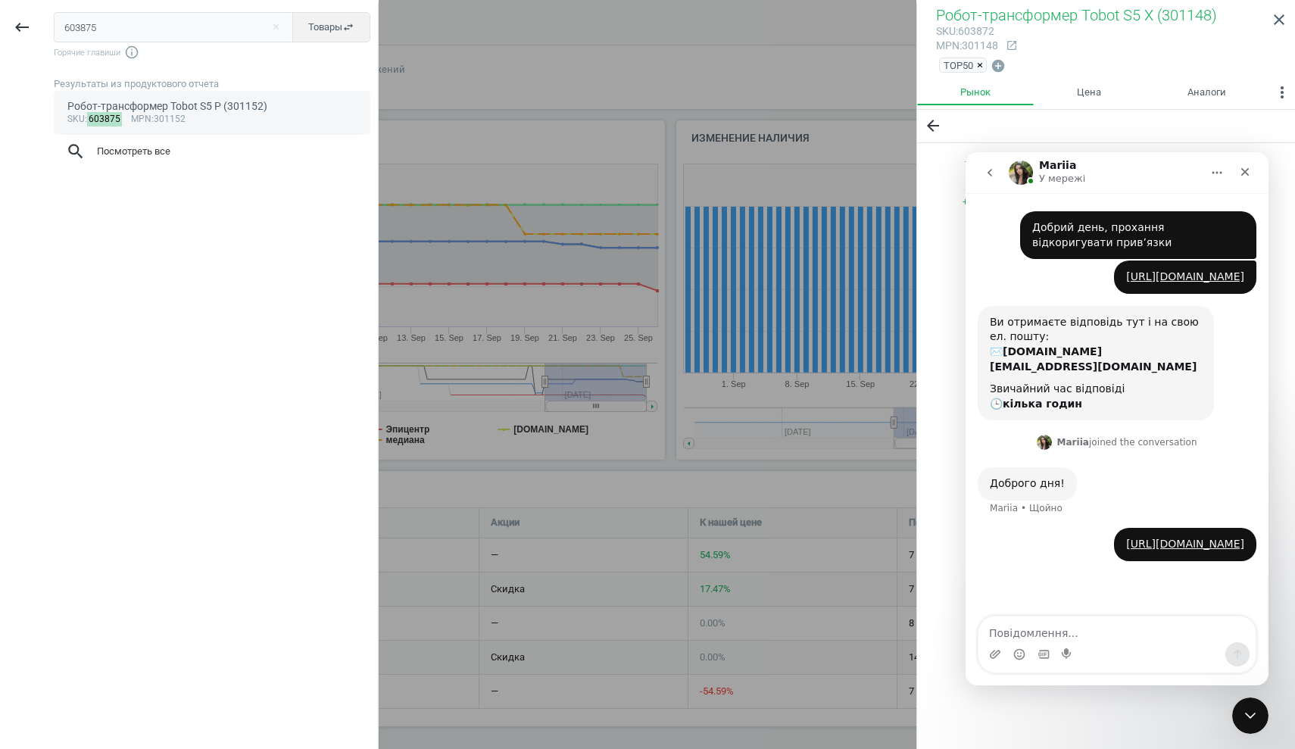
click at [153, 110] on div "Робот-трансформер Tobot S5 P (301152)" at bounding box center [212, 106] width 290 height 14
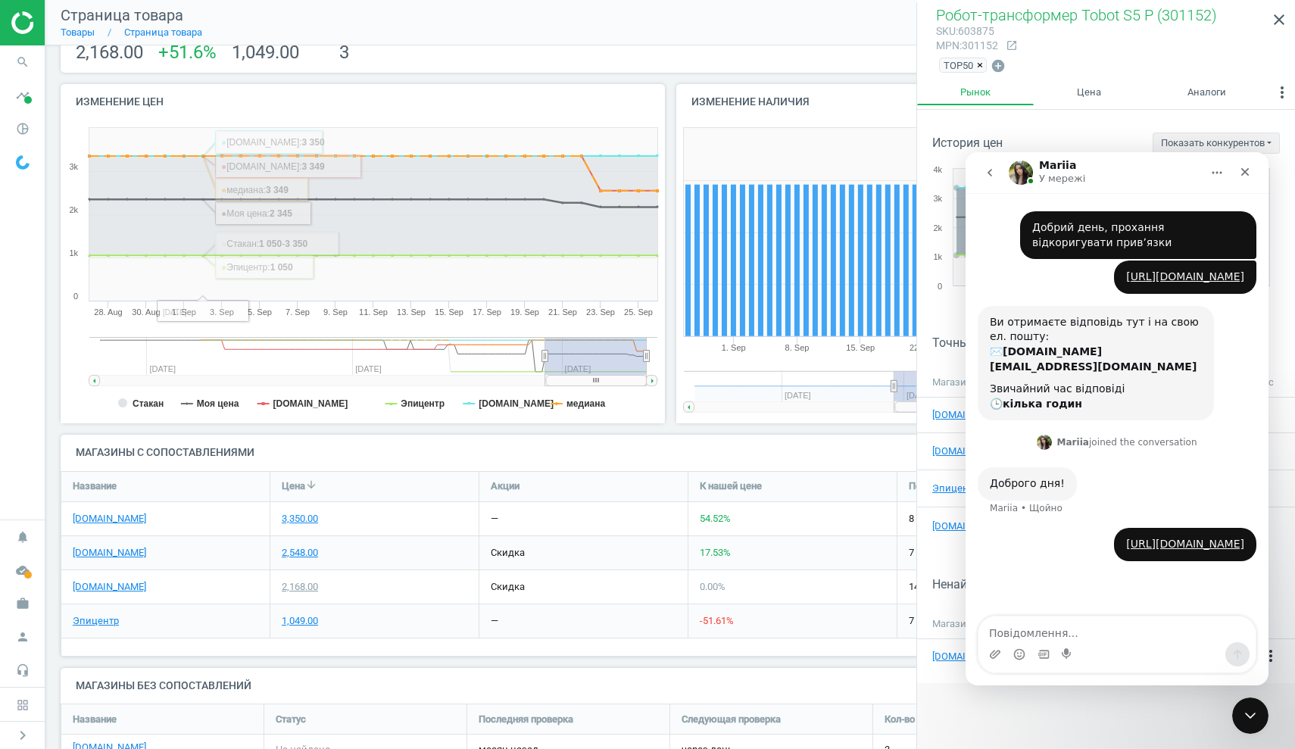
scroll to position [139, 0]
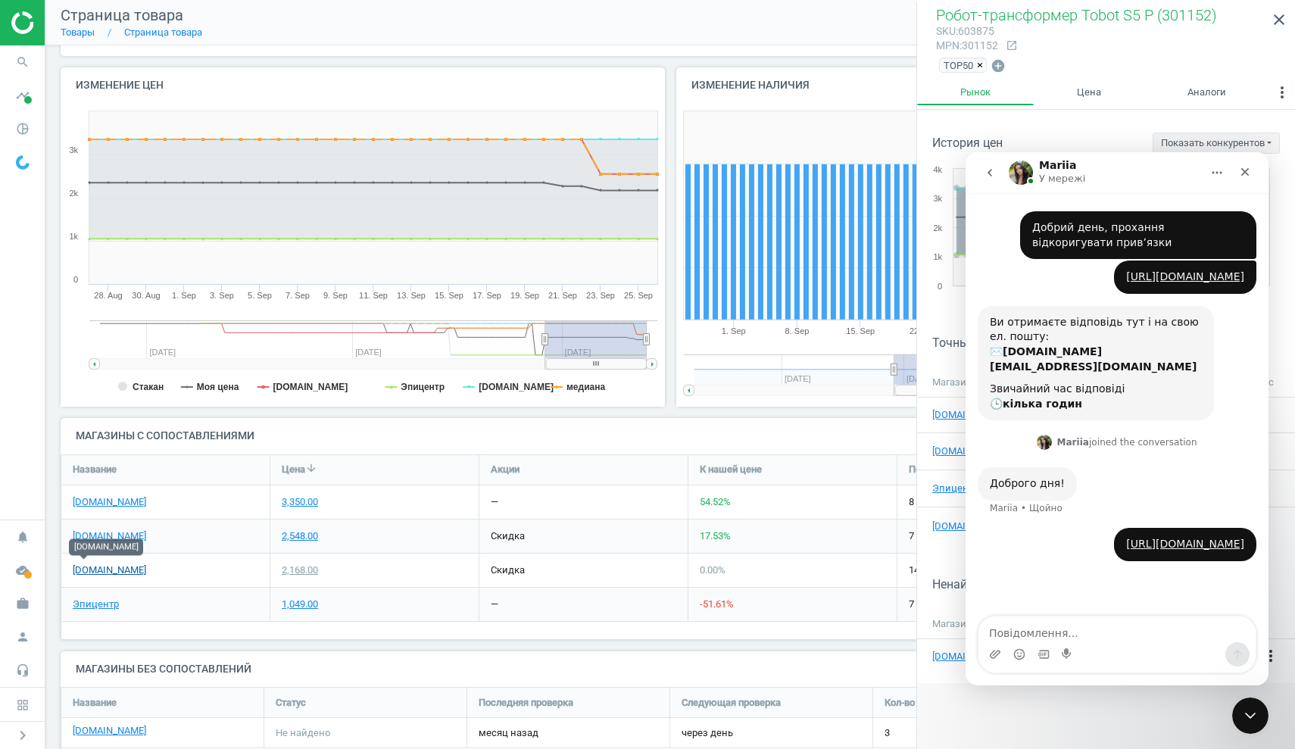
click at [79, 567] on link "[DOMAIN_NAME]" at bounding box center [109, 571] width 73 height 14
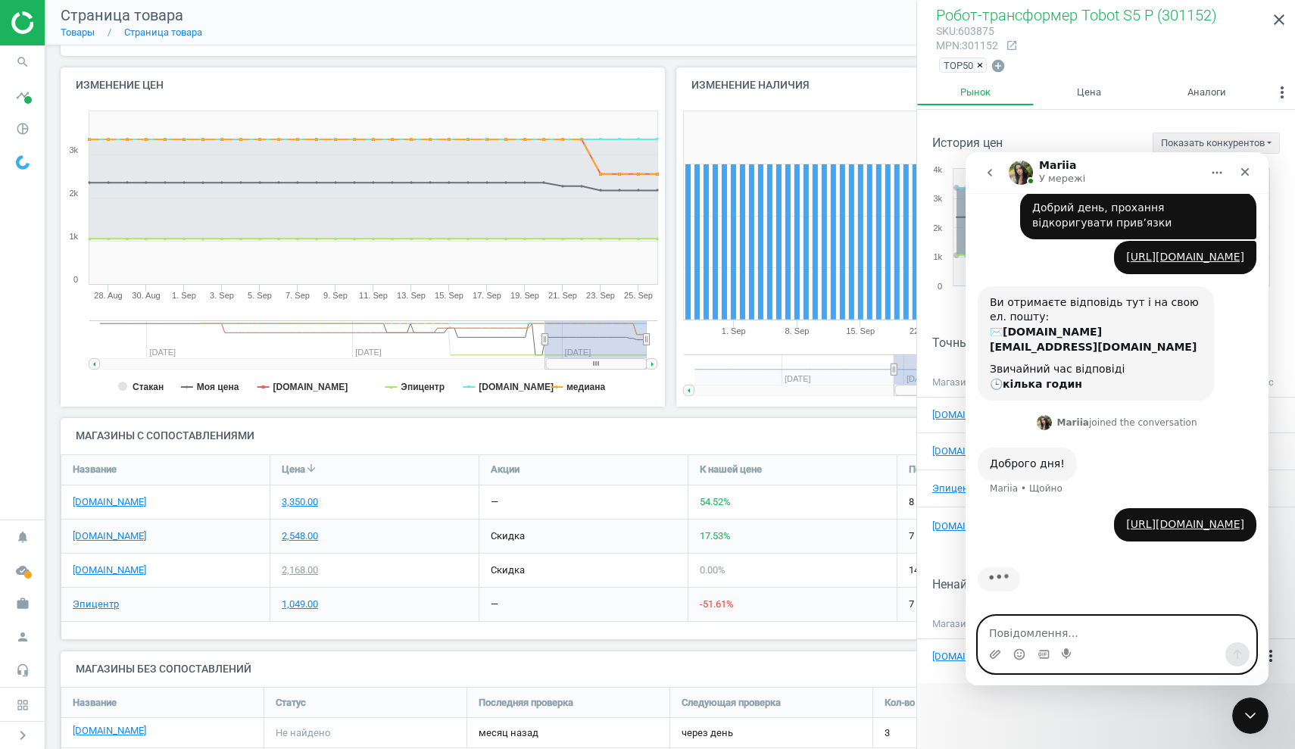
click at [1014, 639] on textarea "Повідомлення..." at bounding box center [1117, 630] width 277 height 26
paste textarea "[URL][DOMAIN_NAME]"
type textarea "[URL][DOMAIN_NAME]"
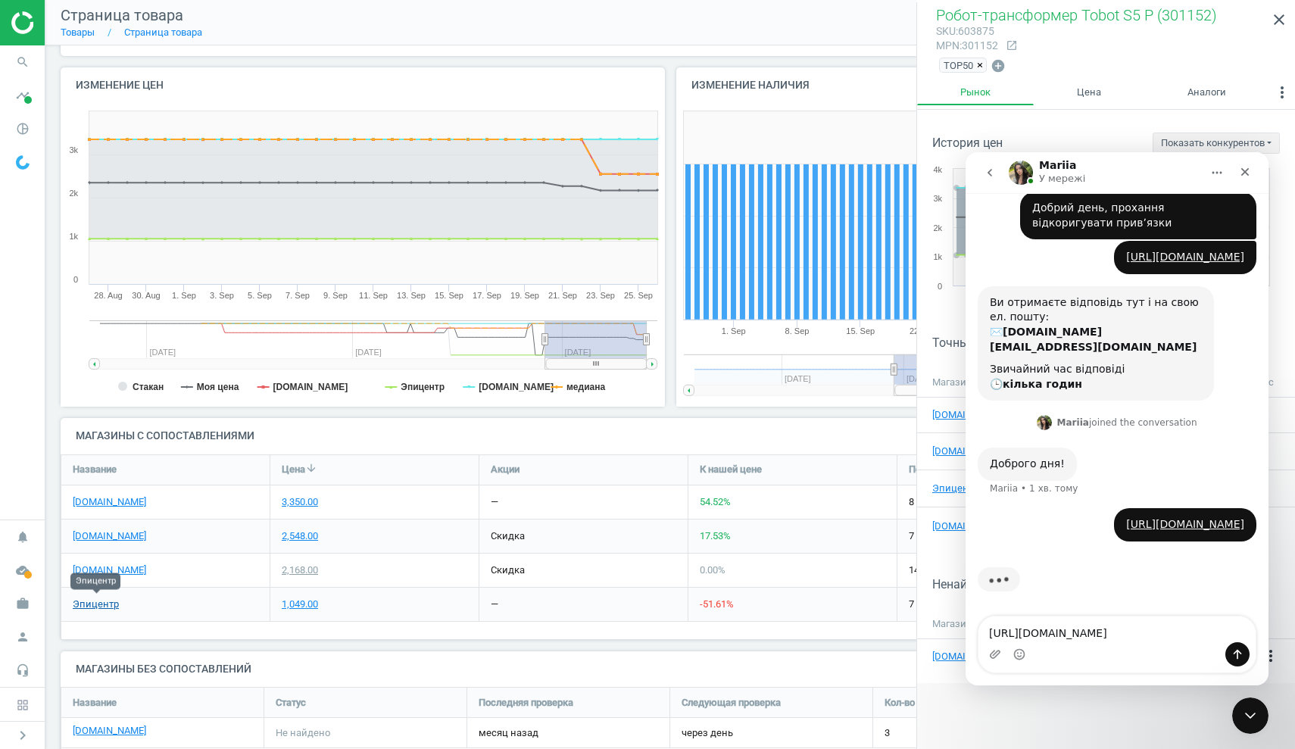
click at [111, 599] on link "Эпицентр" at bounding box center [96, 605] width 46 height 14
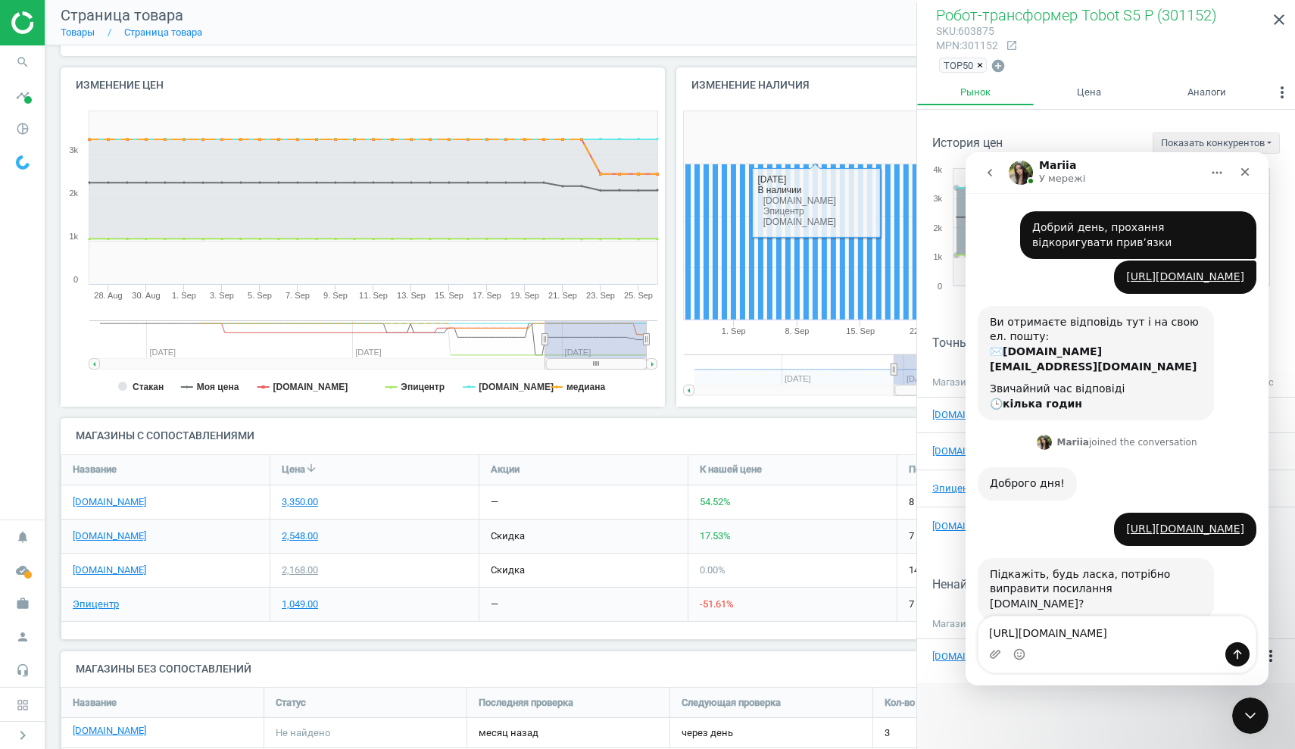
scroll to position [45, 0]
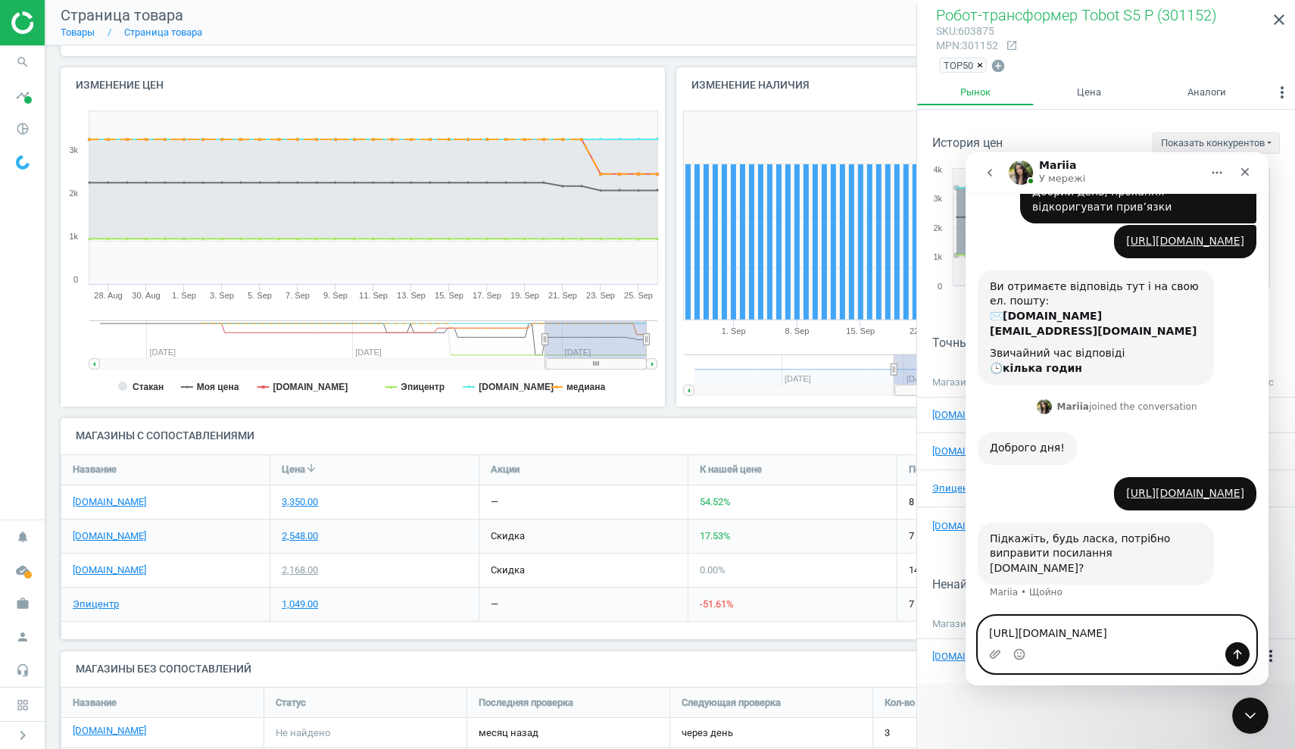
drag, startPoint x: 1097, startPoint y: 639, endPoint x: 987, endPoint y: 617, distance: 111.9
click at [988, 617] on textarea "[URL][DOMAIN_NAME]" at bounding box center [1117, 630] width 277 height 26
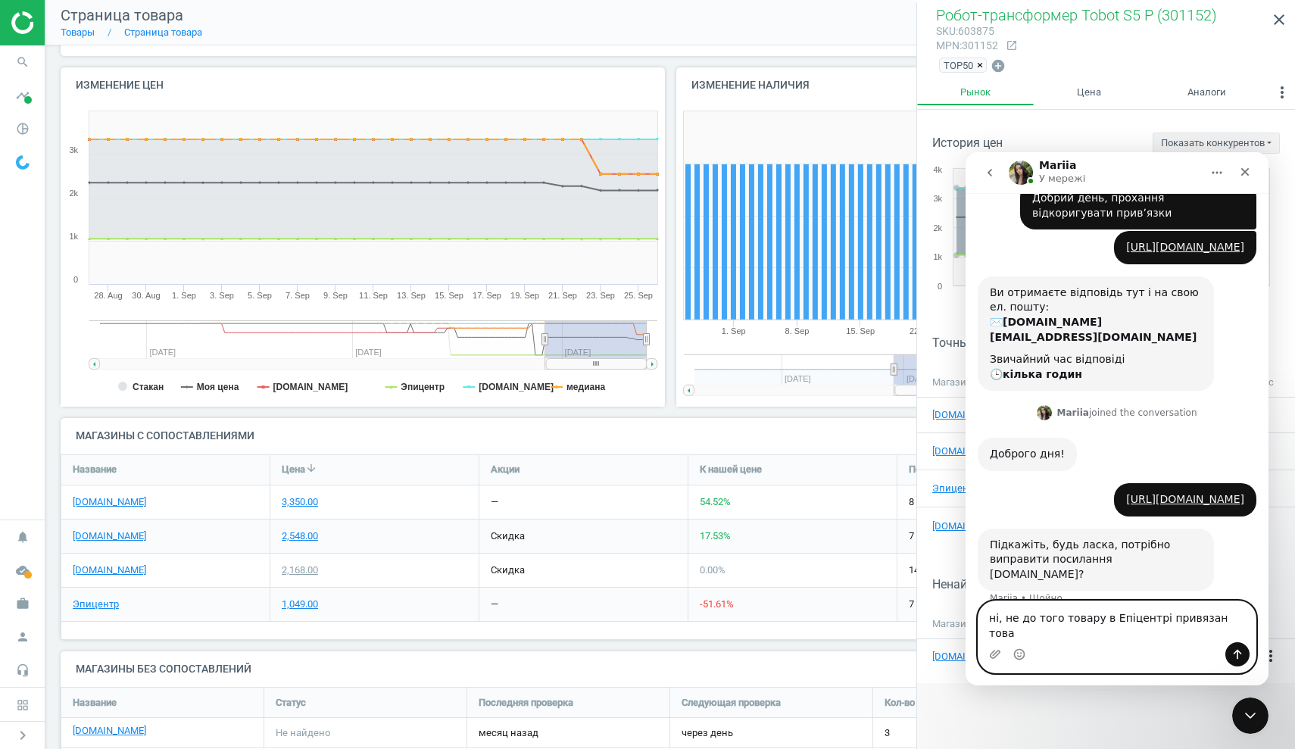
type textarea "ні, не до того товару в Епіцентрі привязан товар"
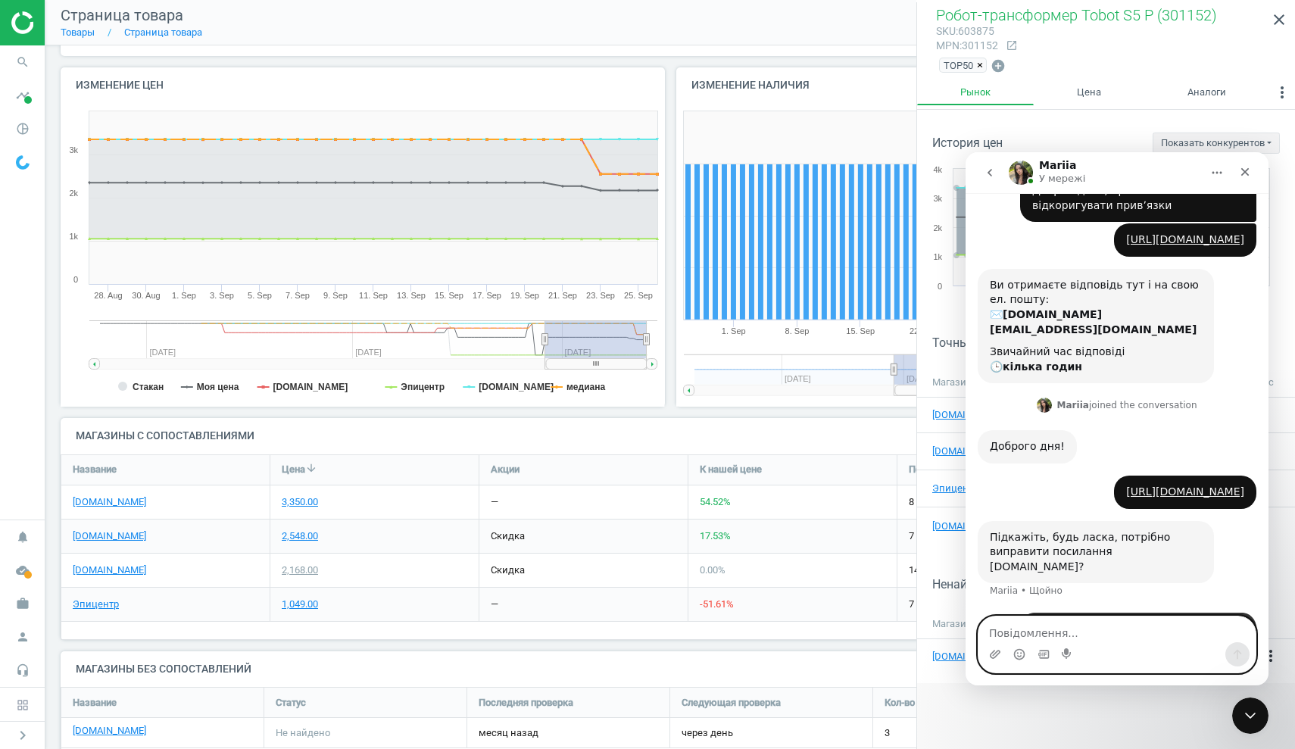
scroll to position [89, 0]
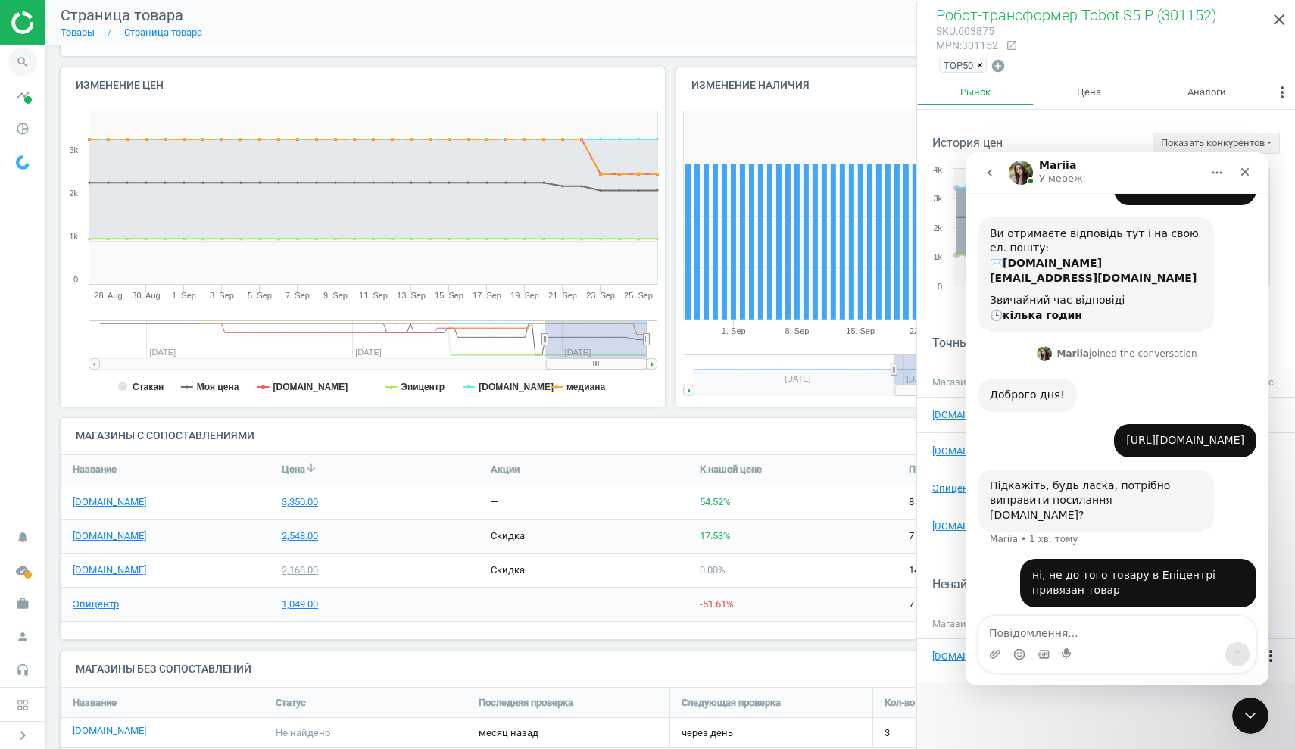
click at [24, 63] on icon "search" at bounding box center [22, 62] width 29 height 29
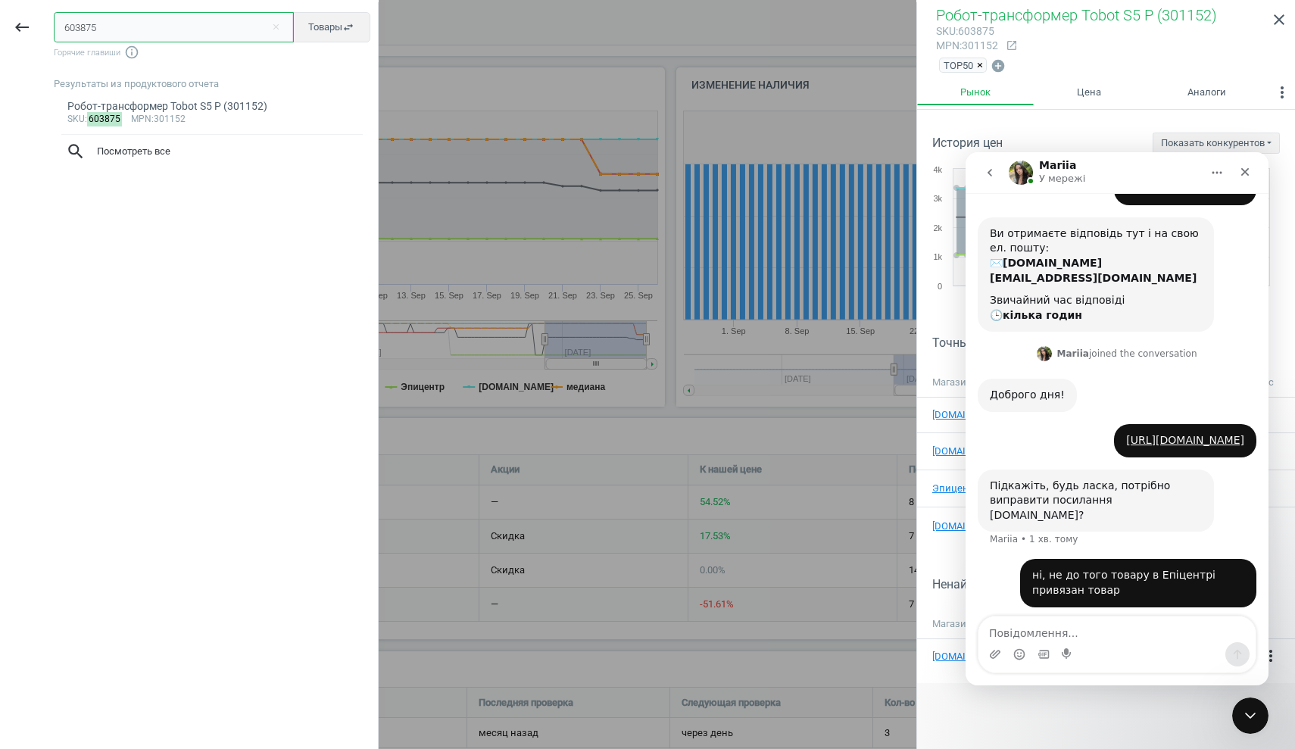
drag, startPoint x: 123, startPoint y: 27, endPoint x: 0, endPoint y: 20, distance: 123.6
click at [0, 20] on div "keyboard_backspace 603875 close Товары swap_horiz Горячие главиши info_outline …" at bounding box center [189, 376] width 379 height 749
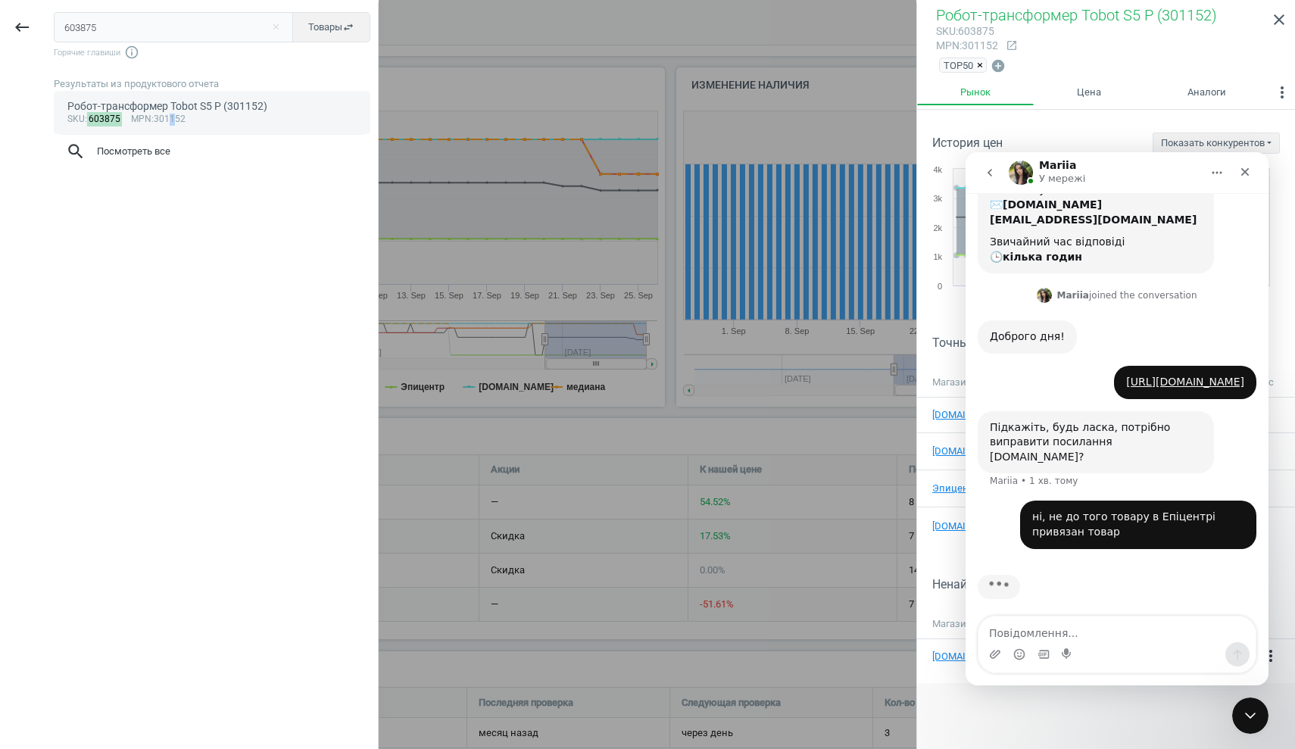
click at [177, 114] on div "sku : 603875 mpn :301152" at bounding box center [212, 120] width 290 height 12
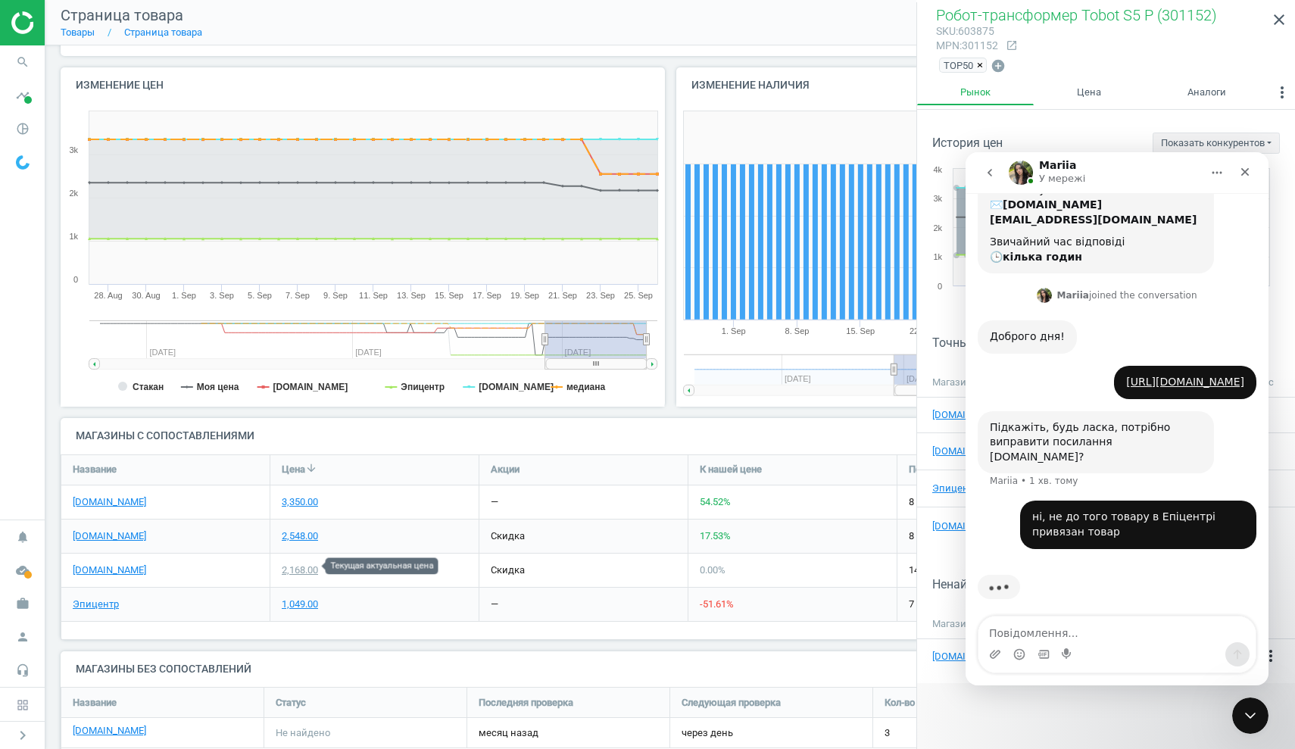
click at [309, 565] on div "2,168.00" at bounding box center [300, 571] width 36 height 14
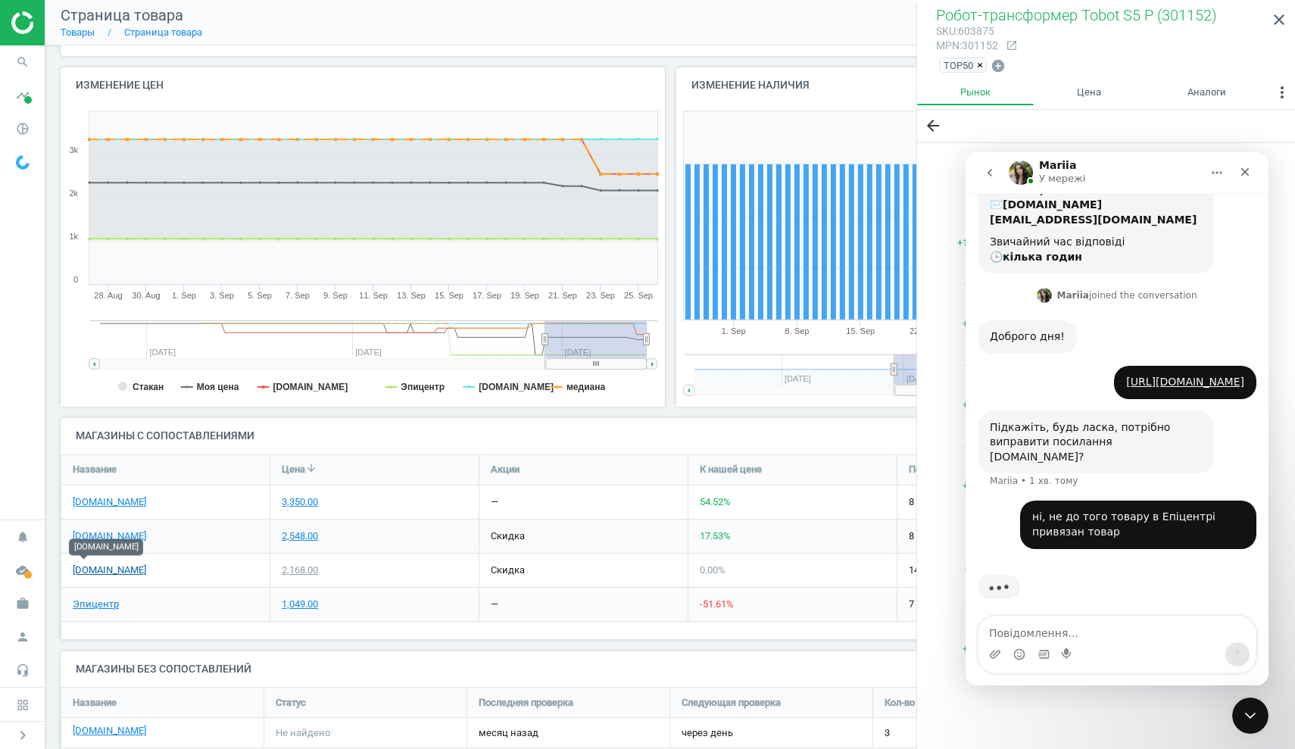
click at [77, 568] on link "[DOMAIN_NAME]" at bounding box center [109, 571] width 73 height 14
click at [103, 603] on link "Эпицентр" at bounding box center [96, 605] width 46 height 14
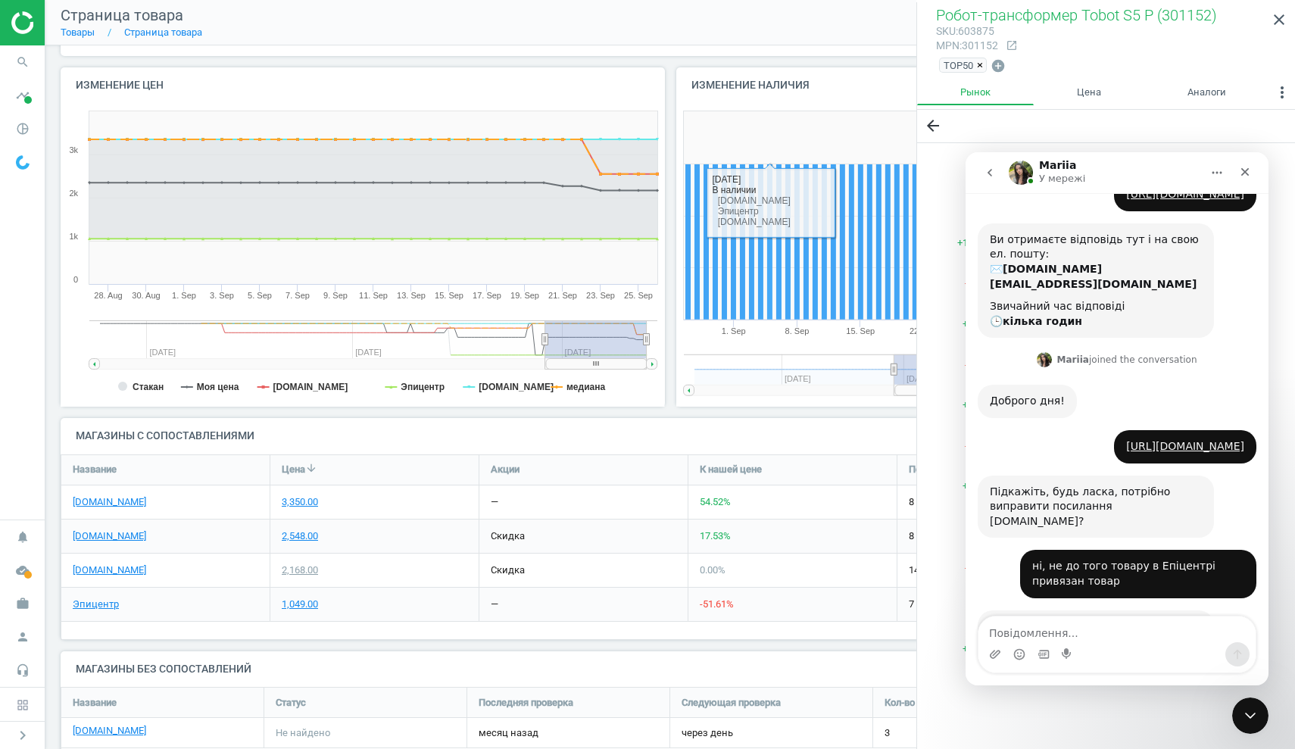
scroll to position [177, 0]
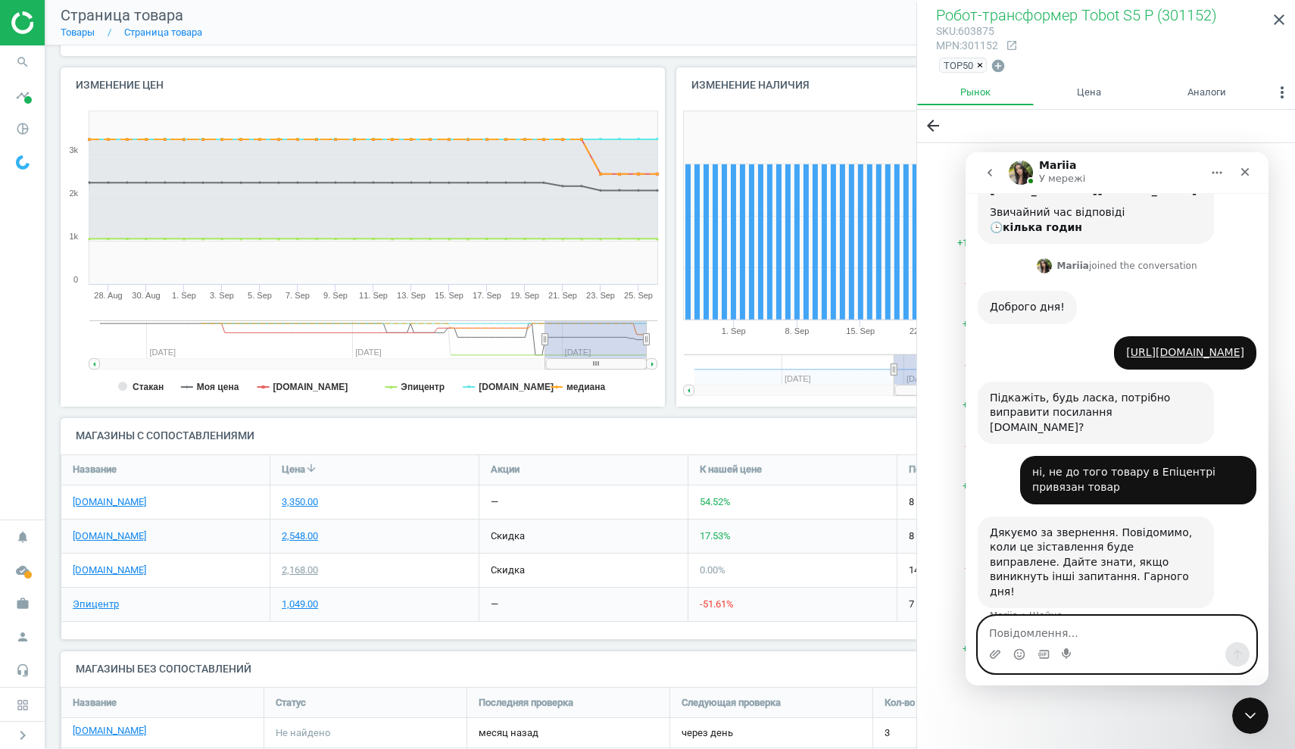
click at [1011, 633] on textarea "Повідомлення..." at bounding box center [1117, 630] width 277 height 26
paste textarea "[URL][DOMAIN_NAME]"
type textarea "[URL][DOMAIN_NAME]"
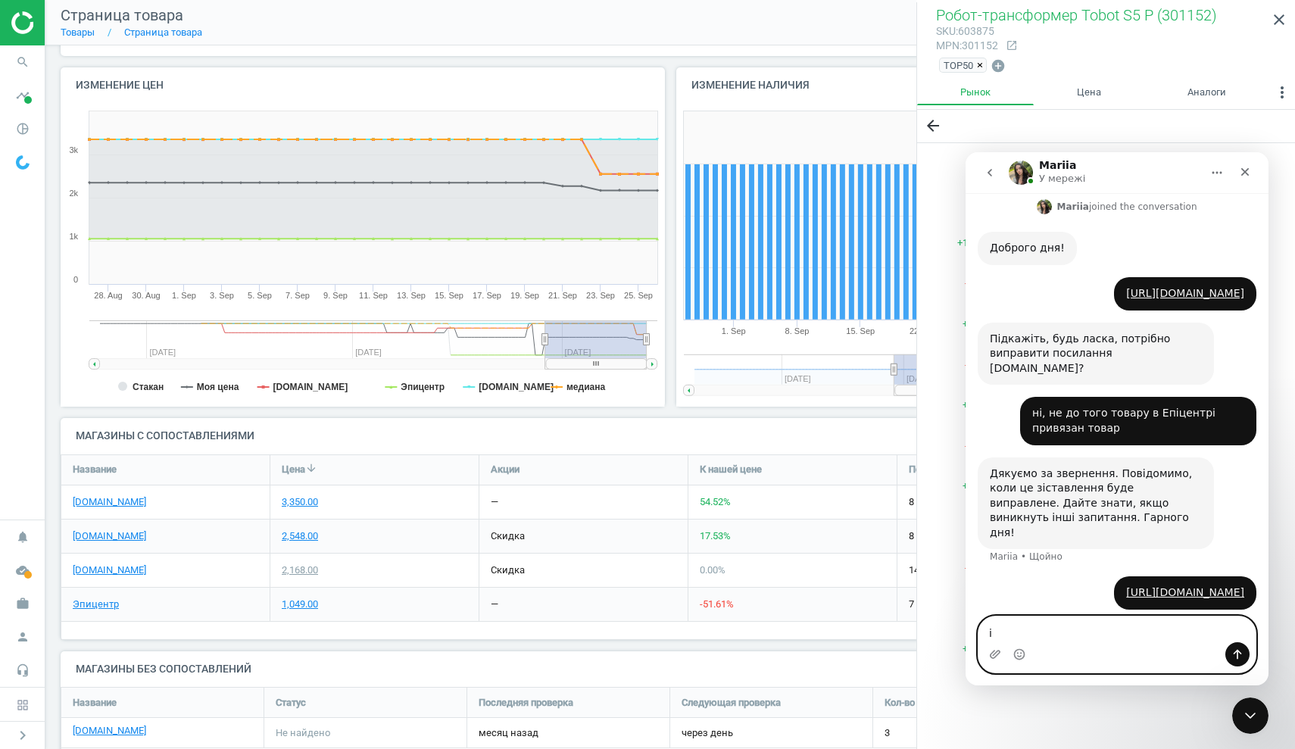
scroll to position [294, 0]
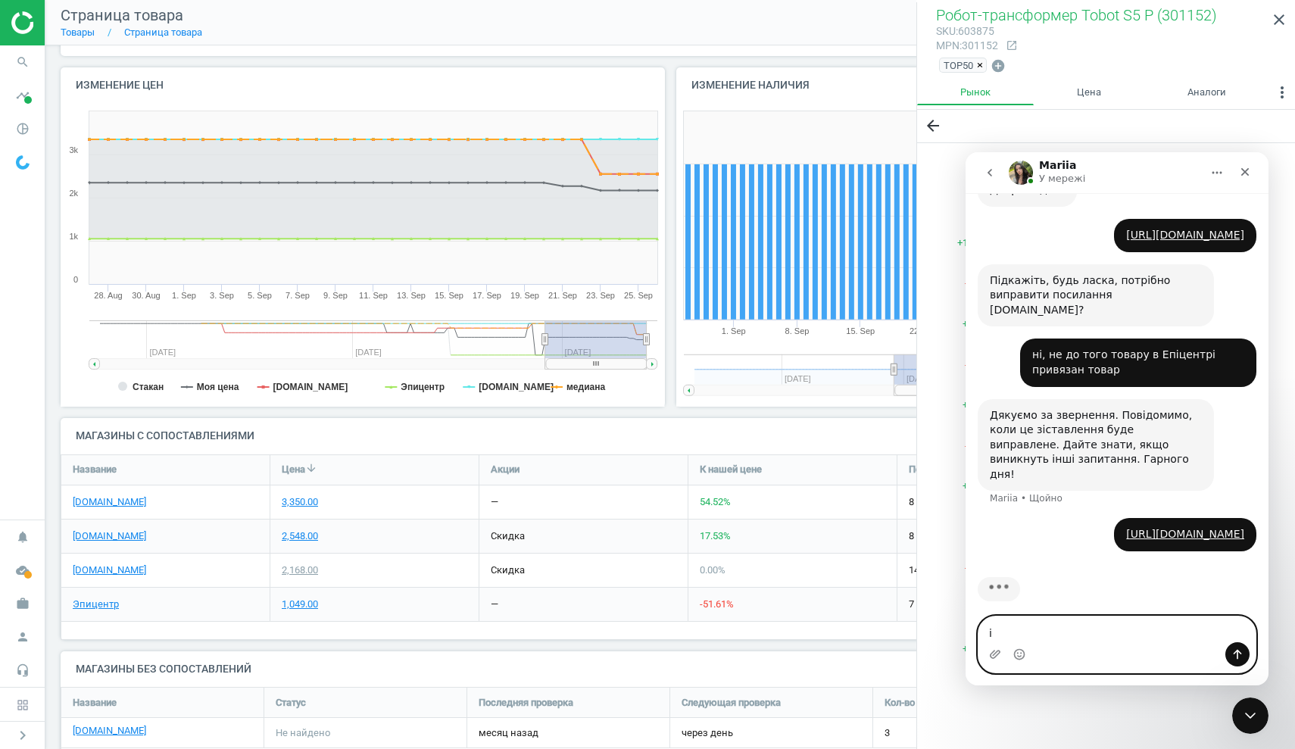
click at [1015, 635] on textarea "і" at bounding box center [1117, 630] width 277 height 26
paste textarea "[URL][DOMAIN_NAME]"
type textarea "і [URL][DOMAIN_NAME]"
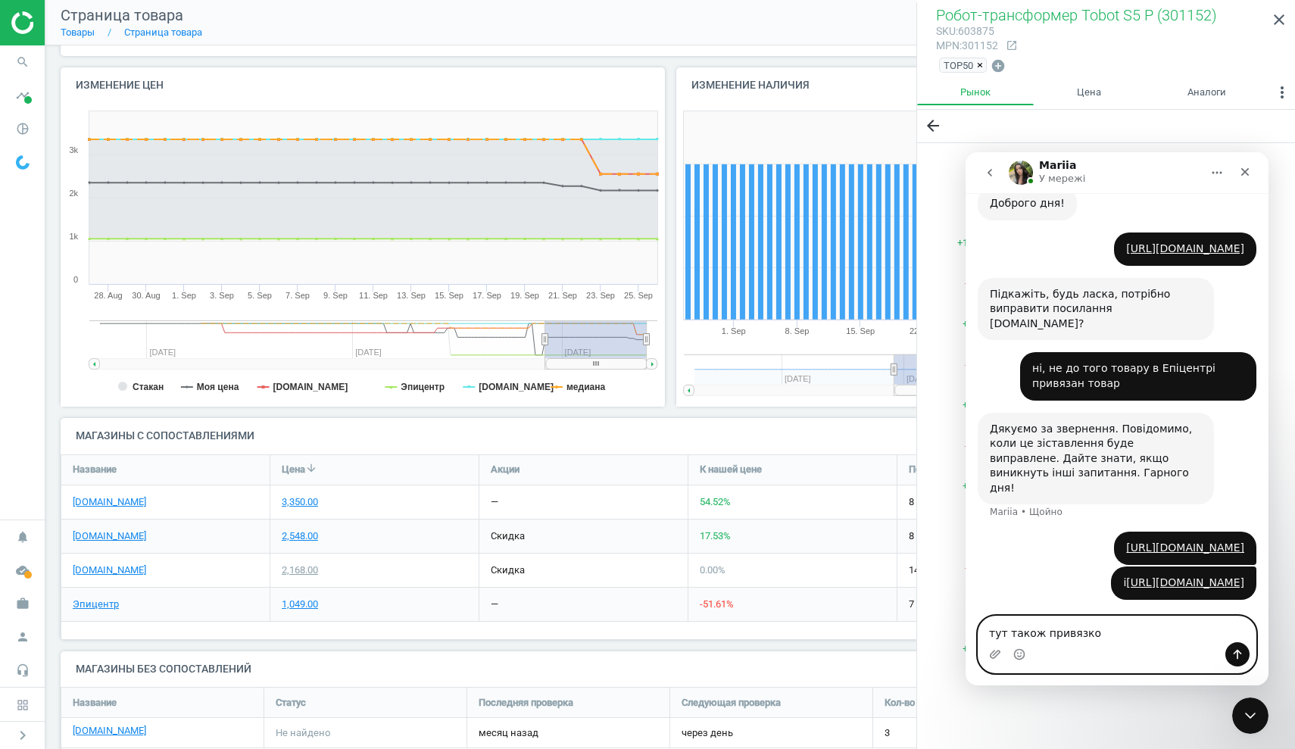
scroll to position [284, 0]
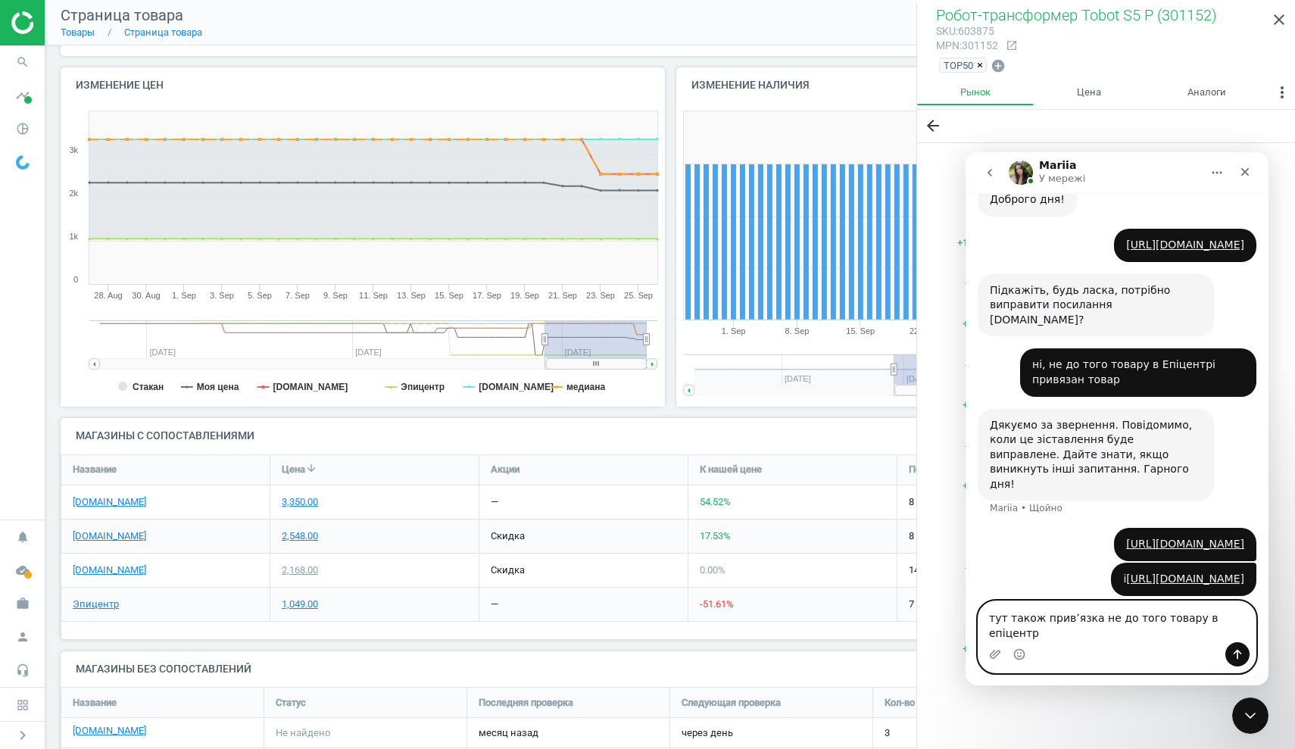
type textarea "тут також привʼязка не до того товару в епіцентрі"
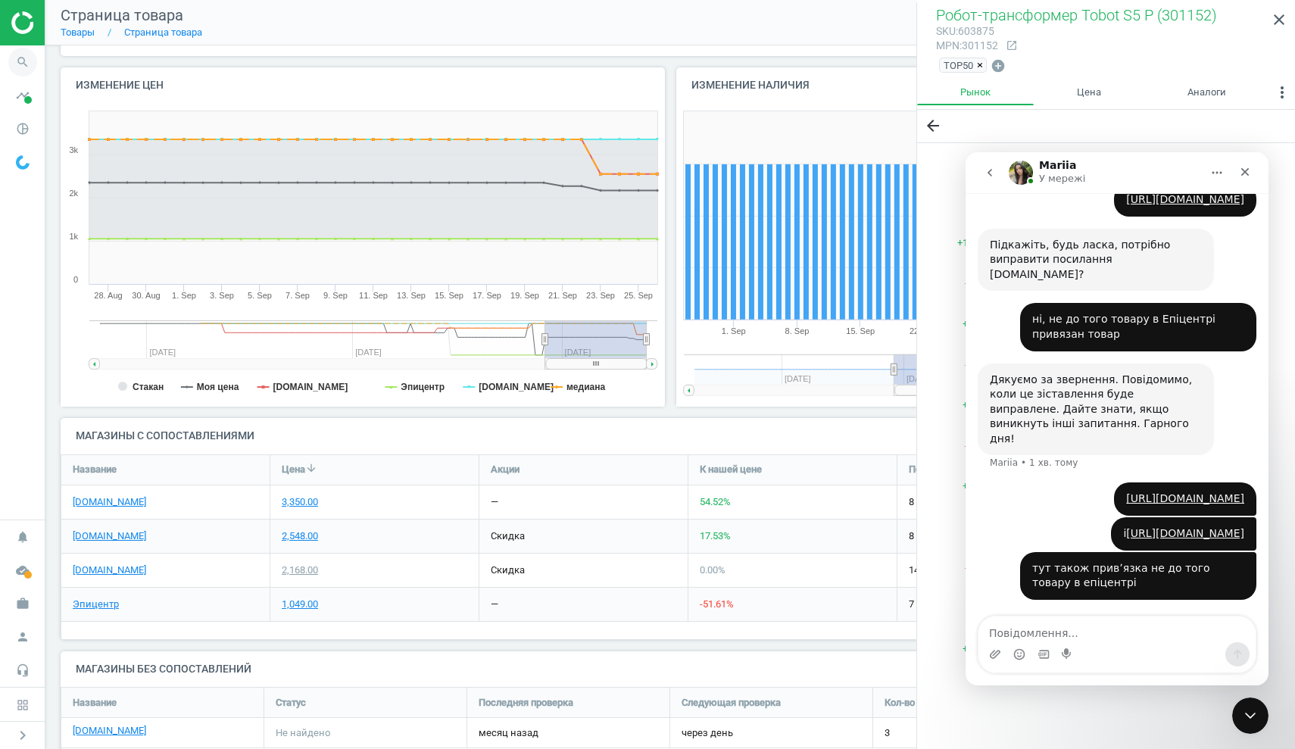
click at [23, 63] on icon "search" at bounding box center [22, 62] width 29 height 29
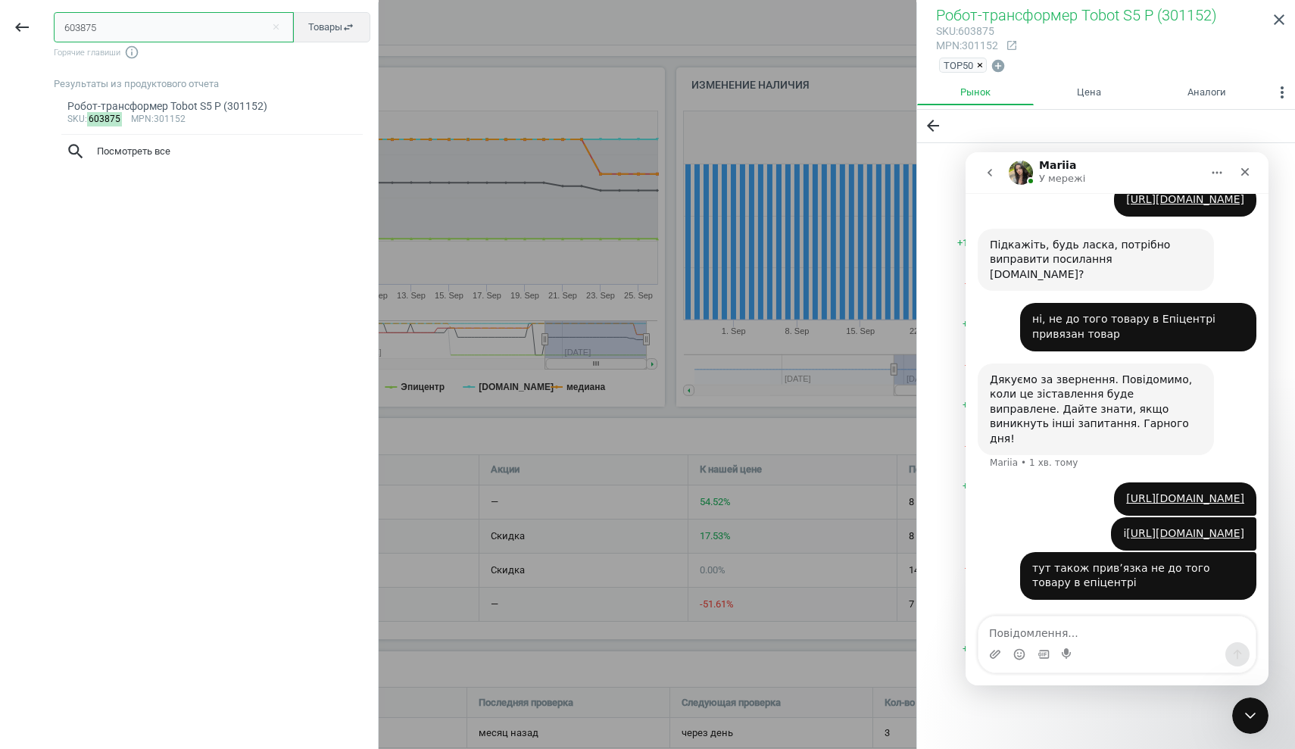
drag, startPoint x: 107, startPoint y: 23, endPoint x: 0, endPoint y: 22, distance: 106.8
click at [0, 22] on div "keyboard_backspace 603875 close Товары swap_horiz Горячие главиши info_outline …" at bounding box center [189, 376] width 379 height 749
click at [319, 25] on span "Товары swap_horiz" at bounding box center [331, 27] width 46 height 14
drag, startPoint x: 120, startPoint y: 25, endPoint x: 0, endPoint y: 18, distance: 120.6
click at [0, 17] on div "keyboard_backspace 603875 close Сопоставления swap_horiz Горячие главиши info_o…" at bounding box center [189, 376] width 379 height 749
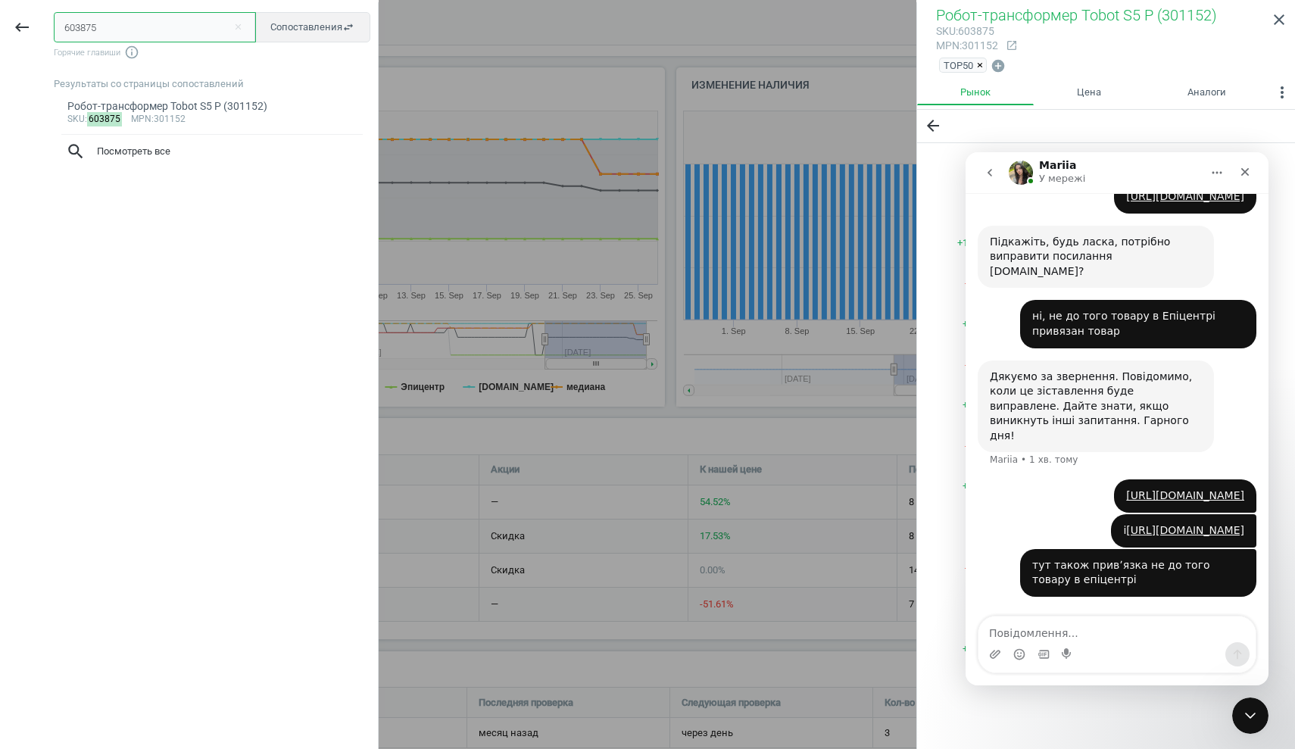
scroll to position [391, 0]
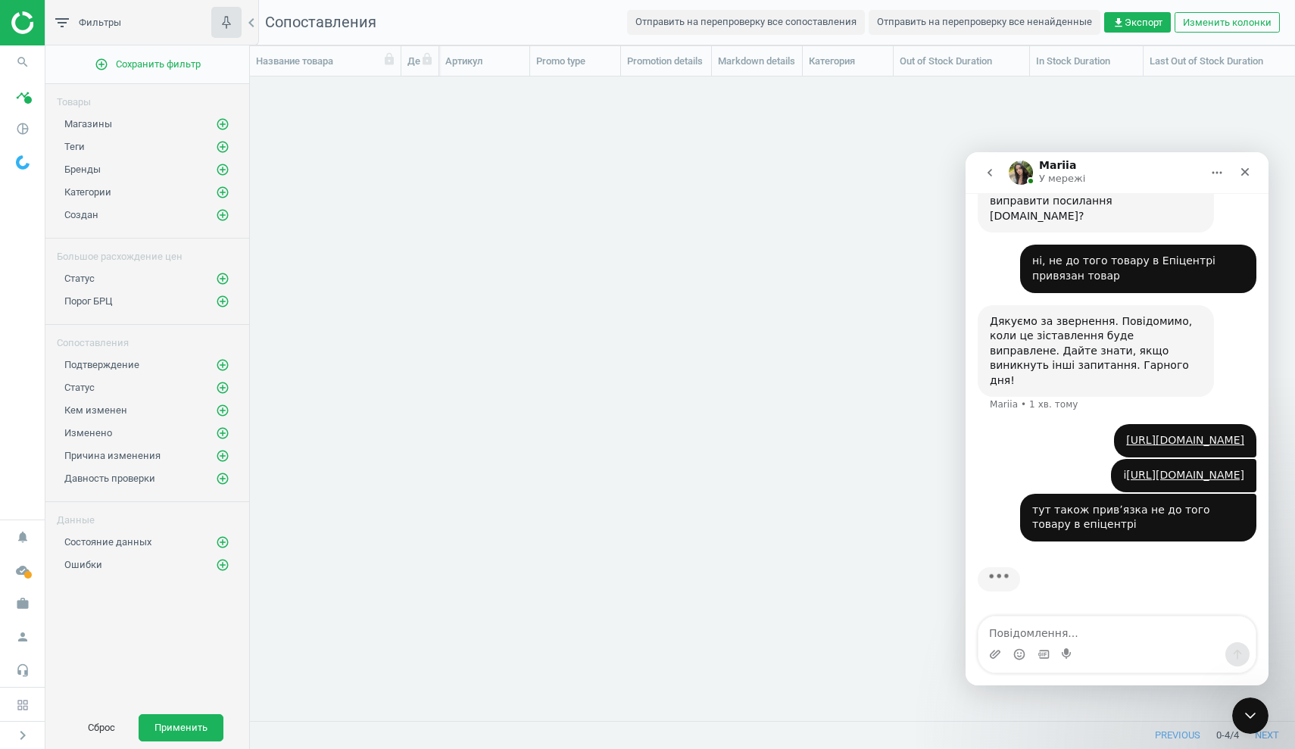
scroll to position [645, 1045]
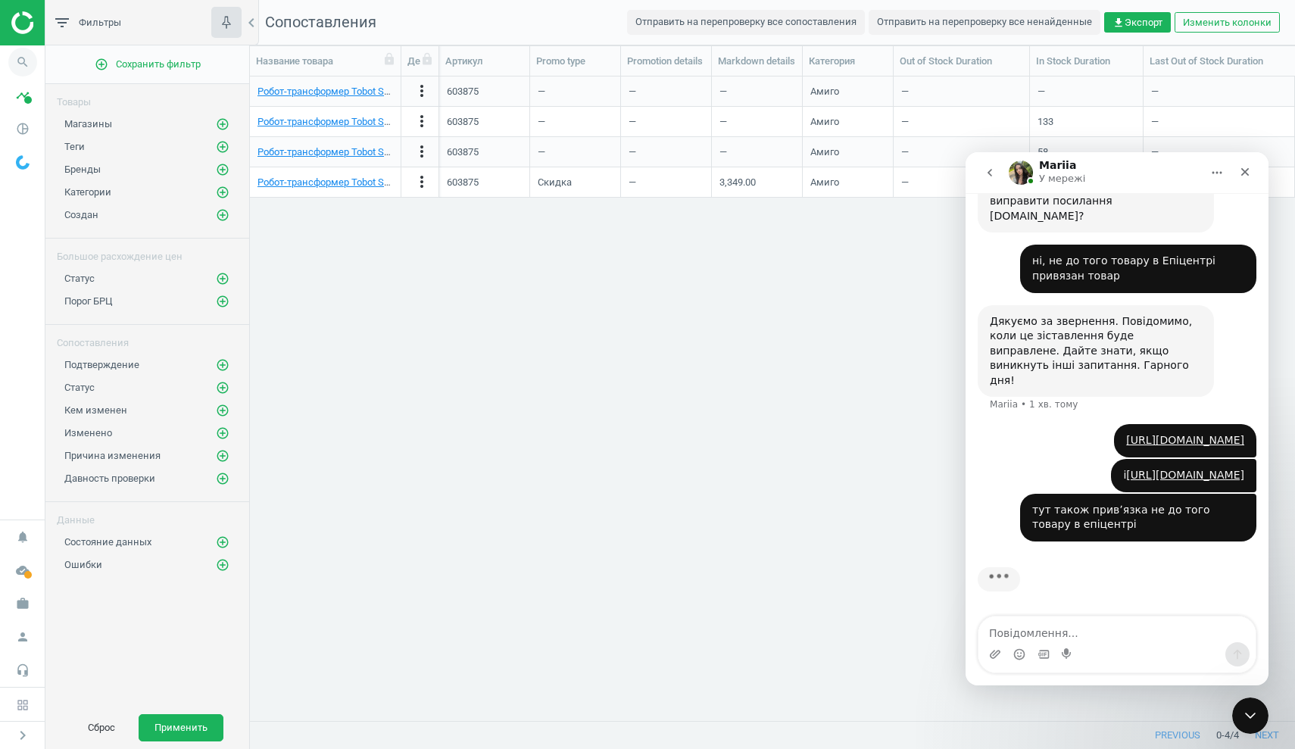
click at [19, 58] on icon "search" at bounding box center [22, 62] width 29 height 29
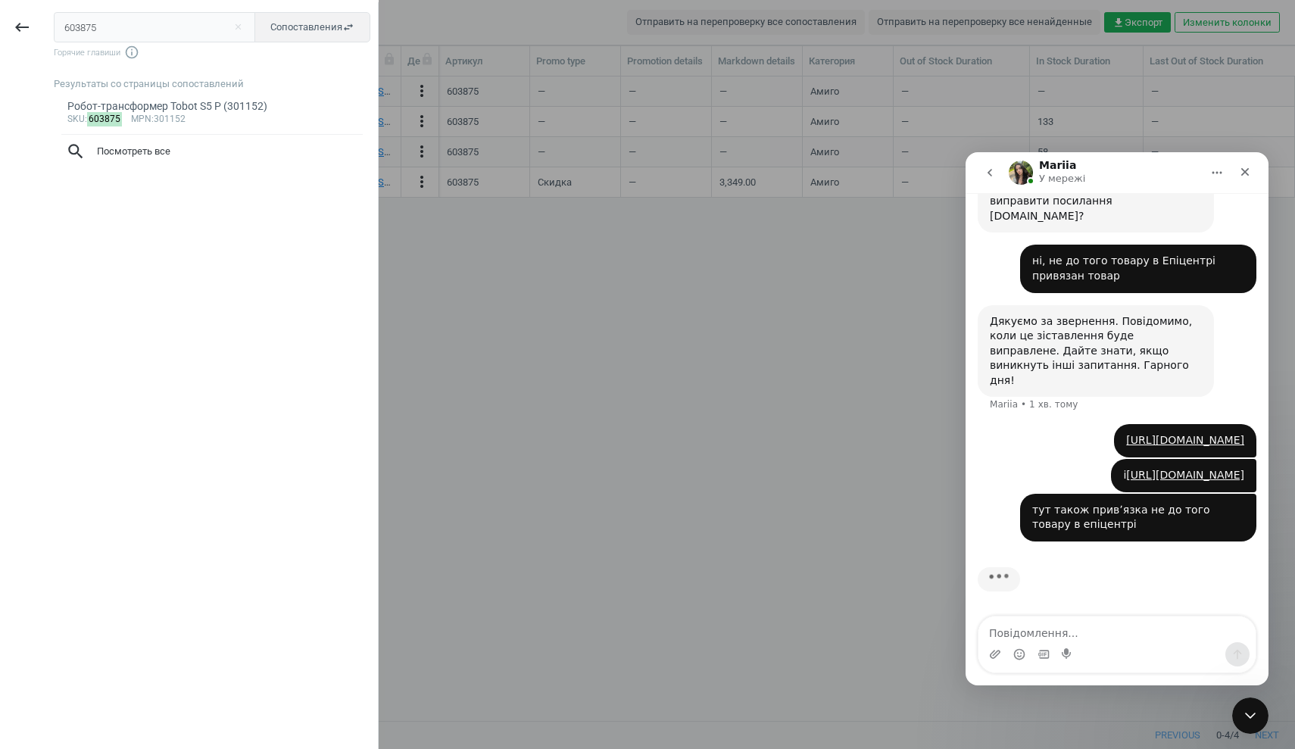
drag, startPoint x: 111, startPoint y: 29, endPoint x: 0, endPoint y: 18, distance: 111.9
click at [0, 18] on div "keyboard_backspace 603875 close Сопоставления swap_horiz Горячие главиши info_o…" at bounding box center [189, 376] width 379 height 749
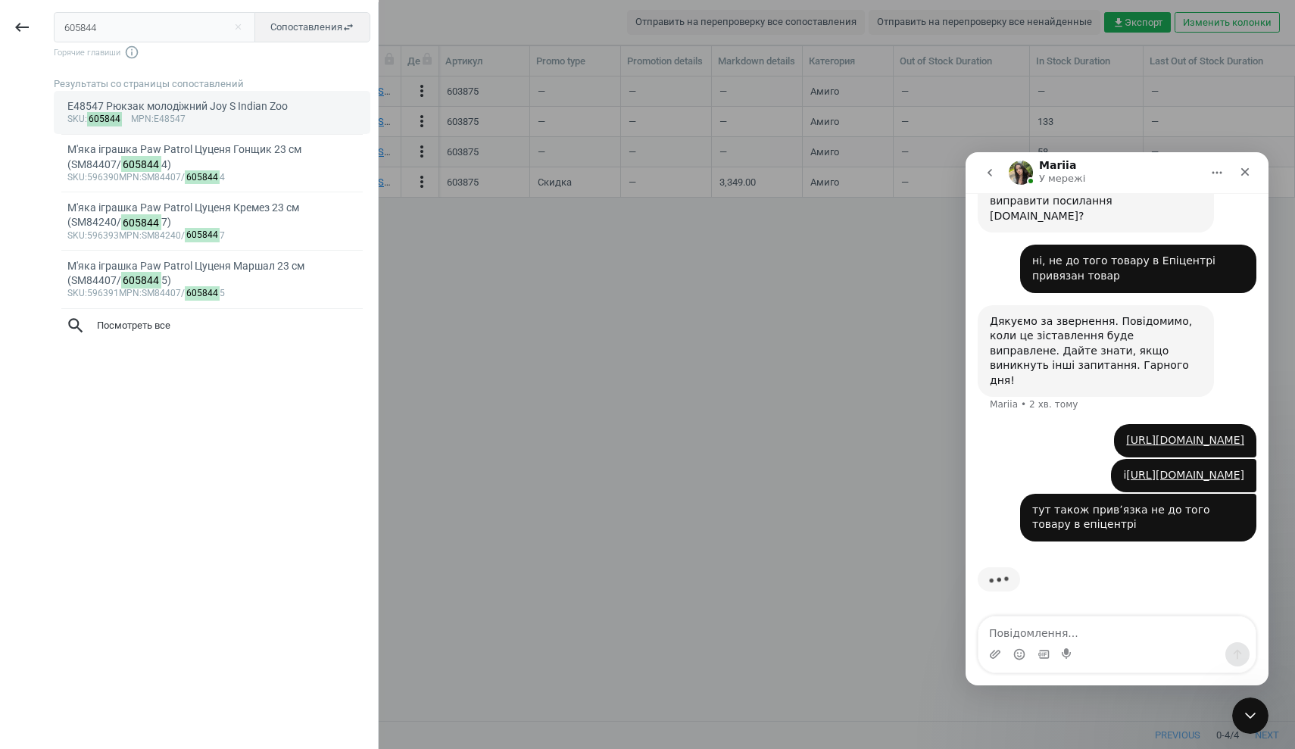
type input "605844"
click at [219, 117] on div "sku : 605844 mpn :E48547" at bounding box center [212, 120] width 290 height 12
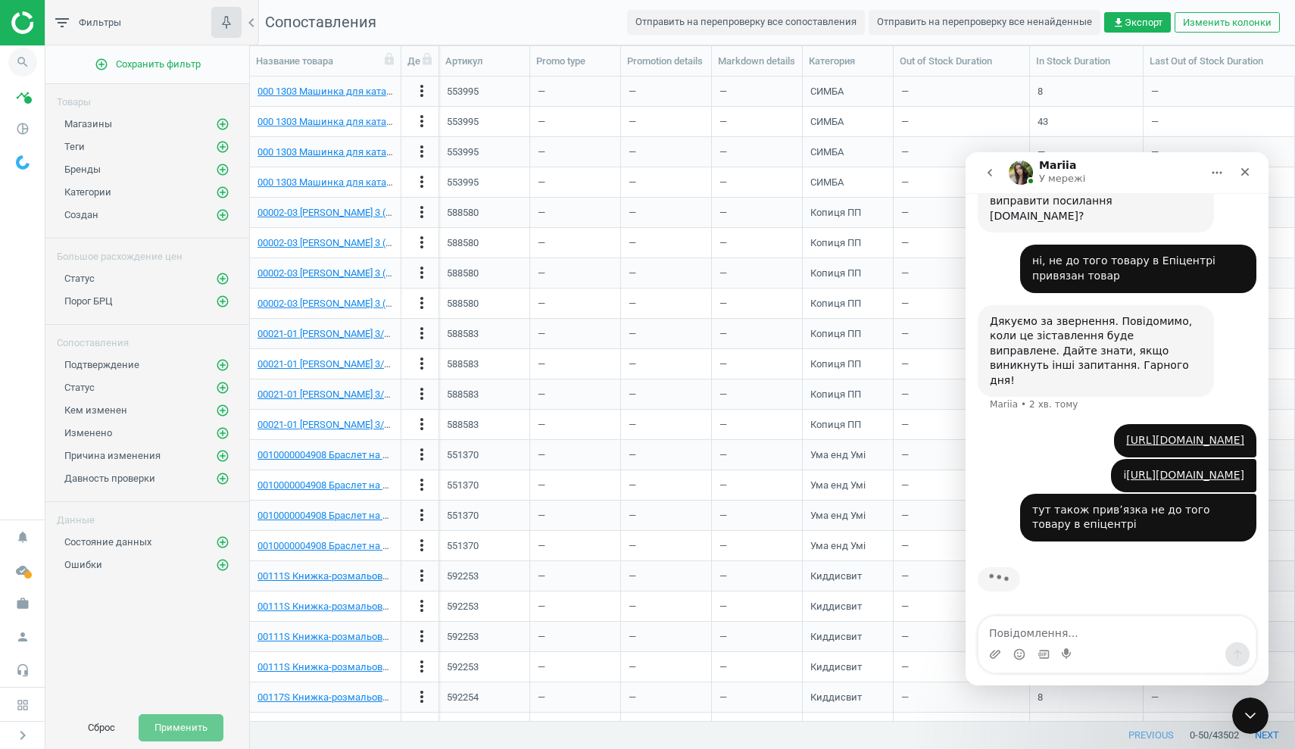
click at [23, 64] on icon "search" at bounding box center [22, 62] width 29 height 29
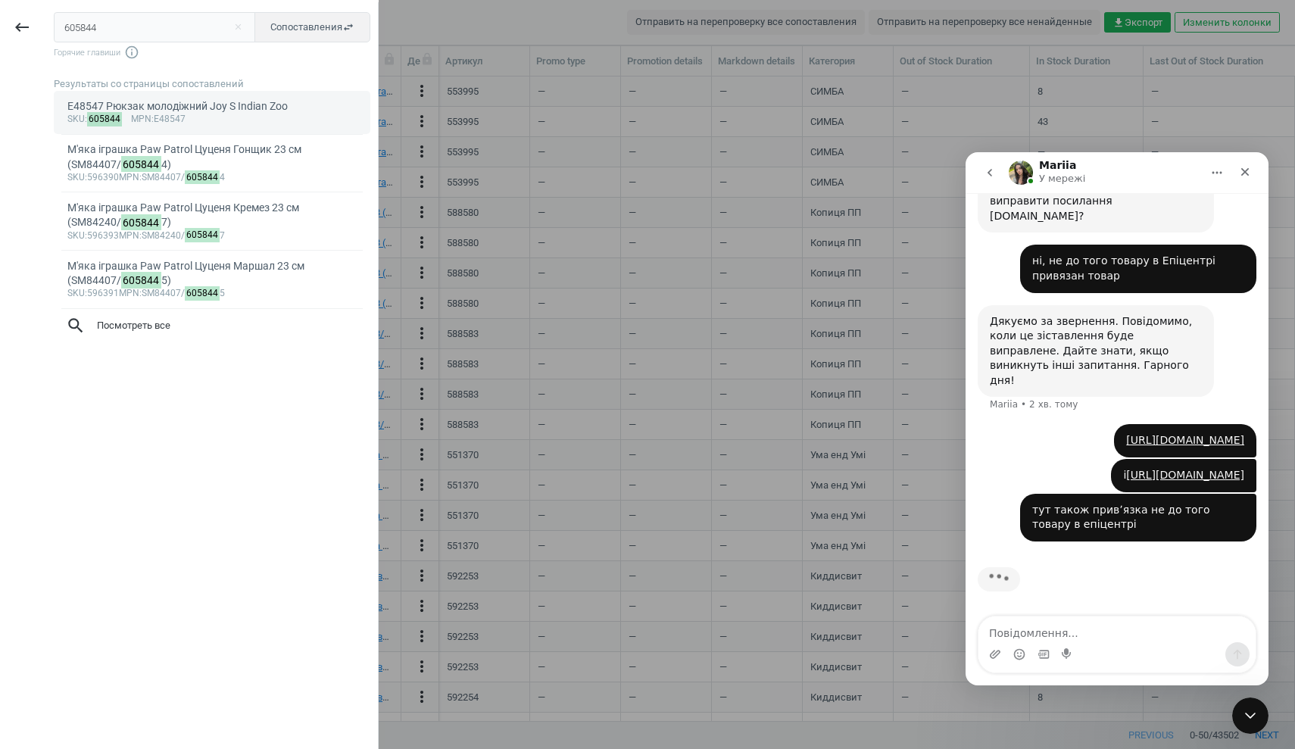
click at [134, 109] on div "E48547 Рюкзак молодіжний Joy S Indian Zoo" at bounding box center [212, 106] width 290 height 14
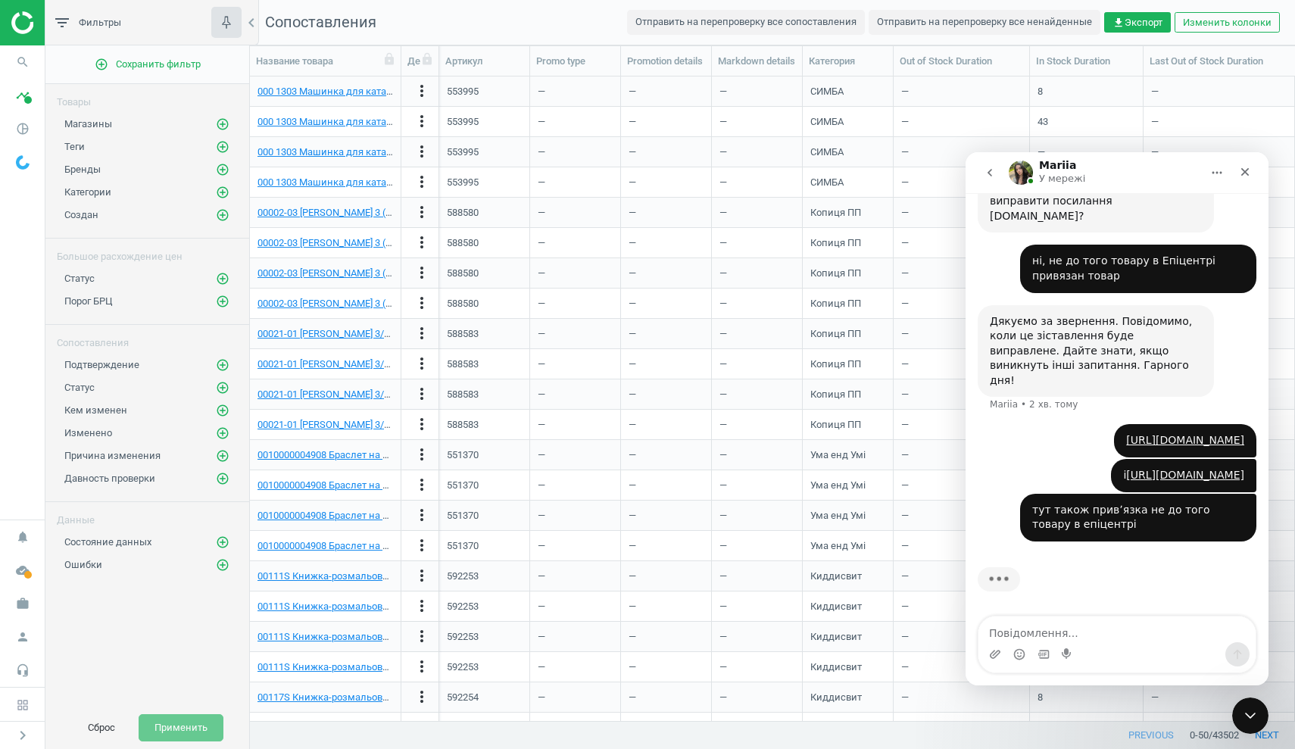
click at [92, 121] on span "Магазины" at bounding box center [88, 123] width 48 height 11
click at [22, 63] on icon "search" at bounding box center [22, 62] width 29 height 29
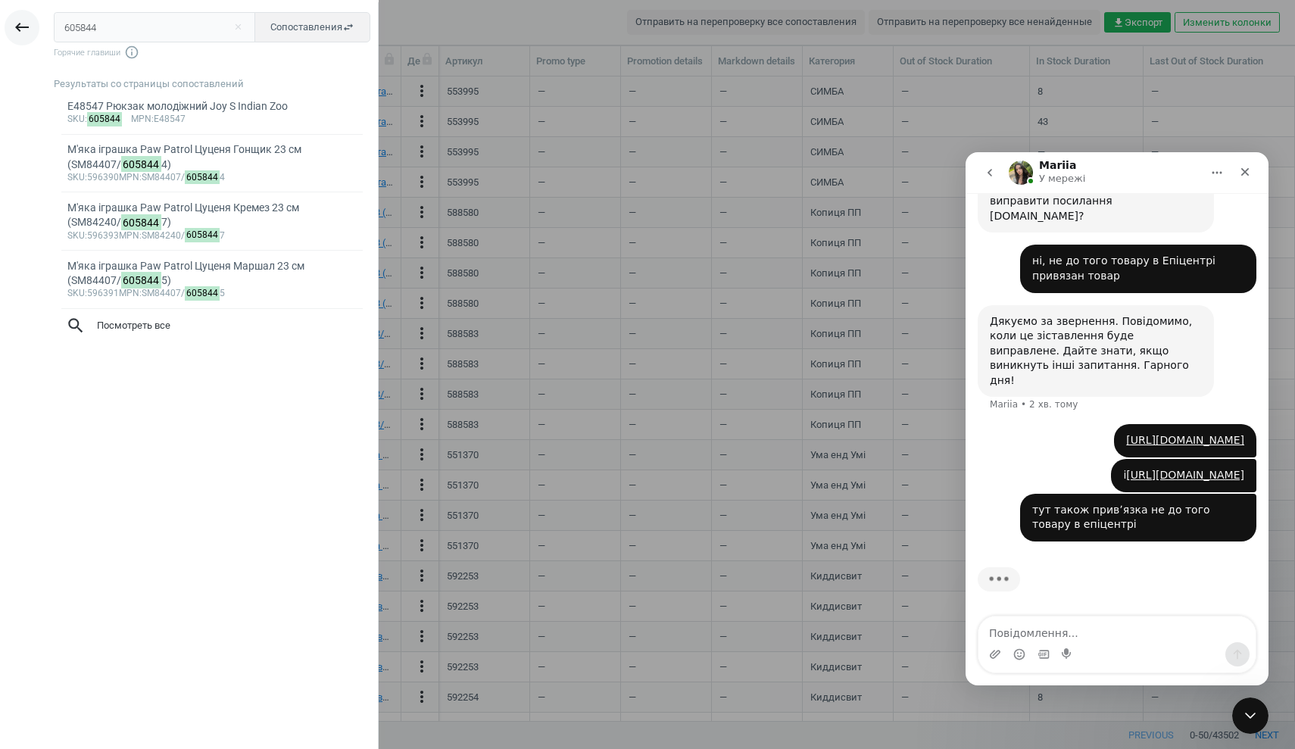
click at [18, 29] on icon "keyboard_backspace" at bounding box center [22, 27] width 18 height 18
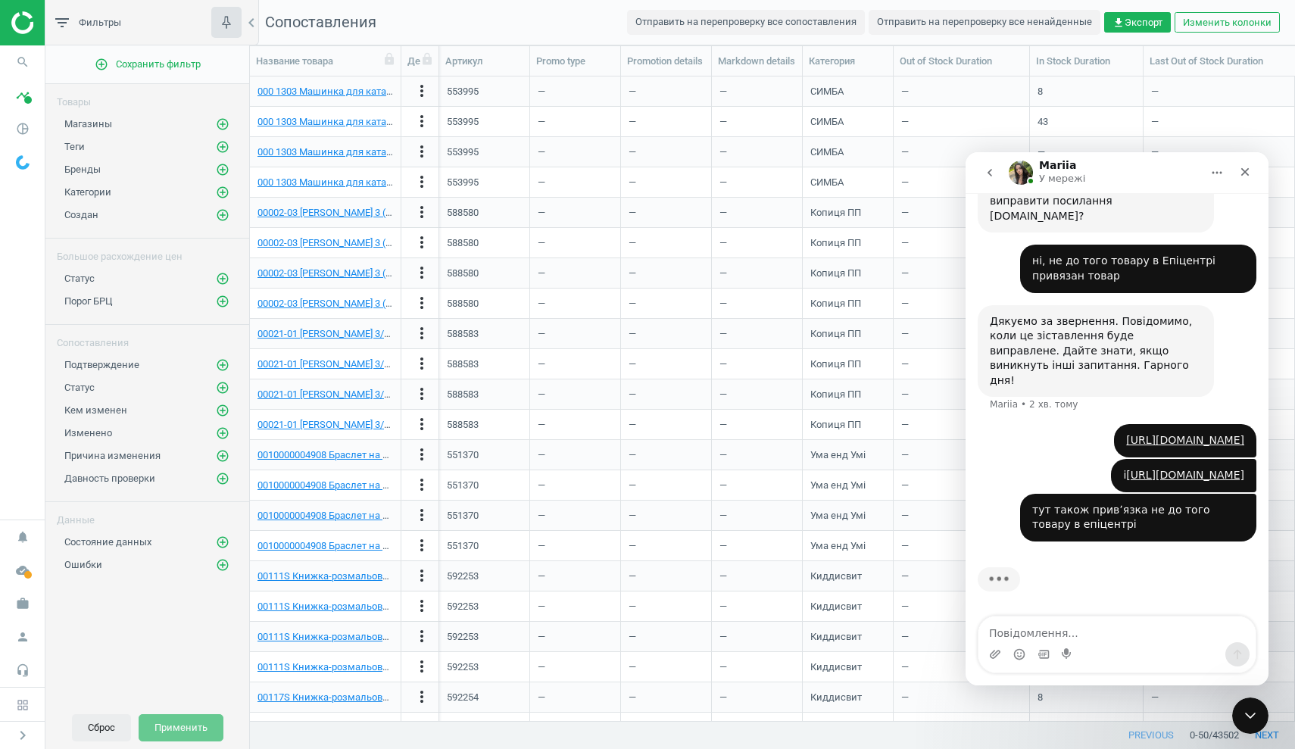
click at [104, 723] on button "Сброс" at bounding box center [101, 727] width 59 height 27
click at [17, 58] on icon "search" at bounding box center [22, 62] width 29 height 29
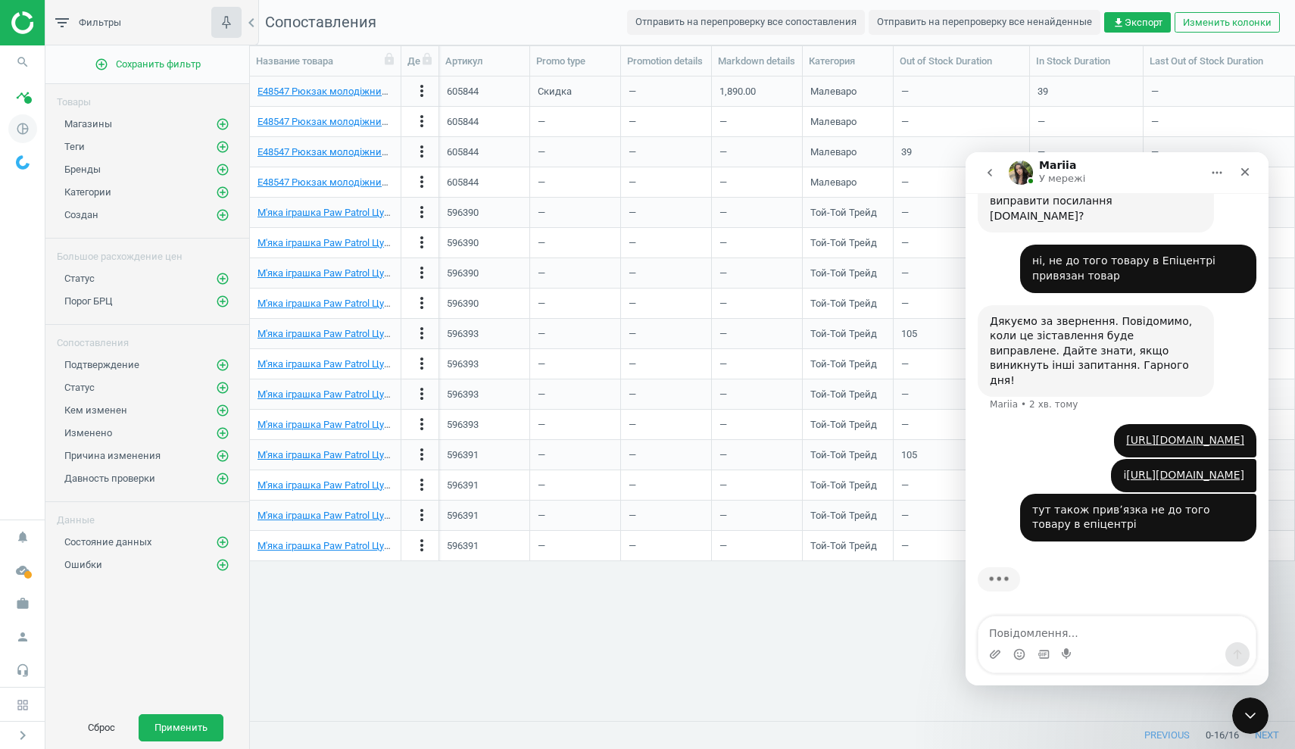
click at [20, 123] on icon "pie_chart_outlined" at bounding box center [22, 128] width 29 height 29
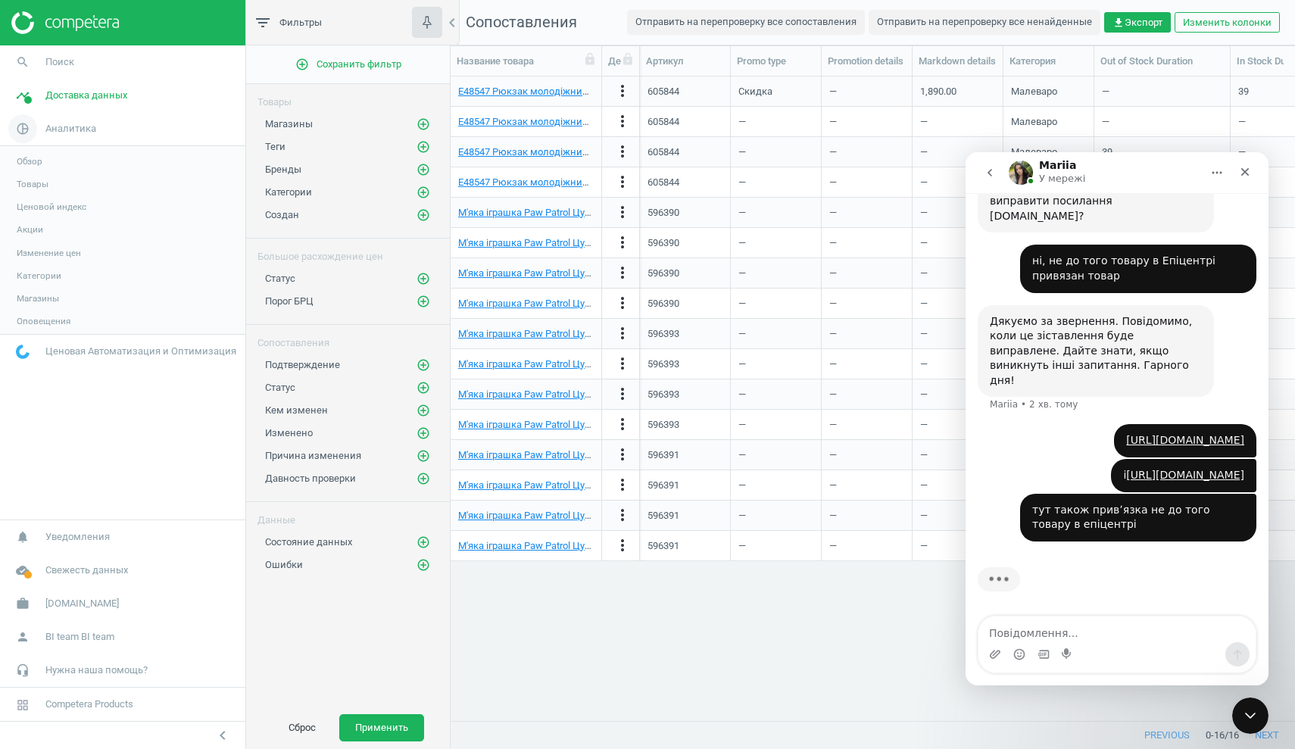
scroll to position [645, 845]
click at [48, 65] on span "Поиск" at bounding box center [59, 62] width 29 height 14
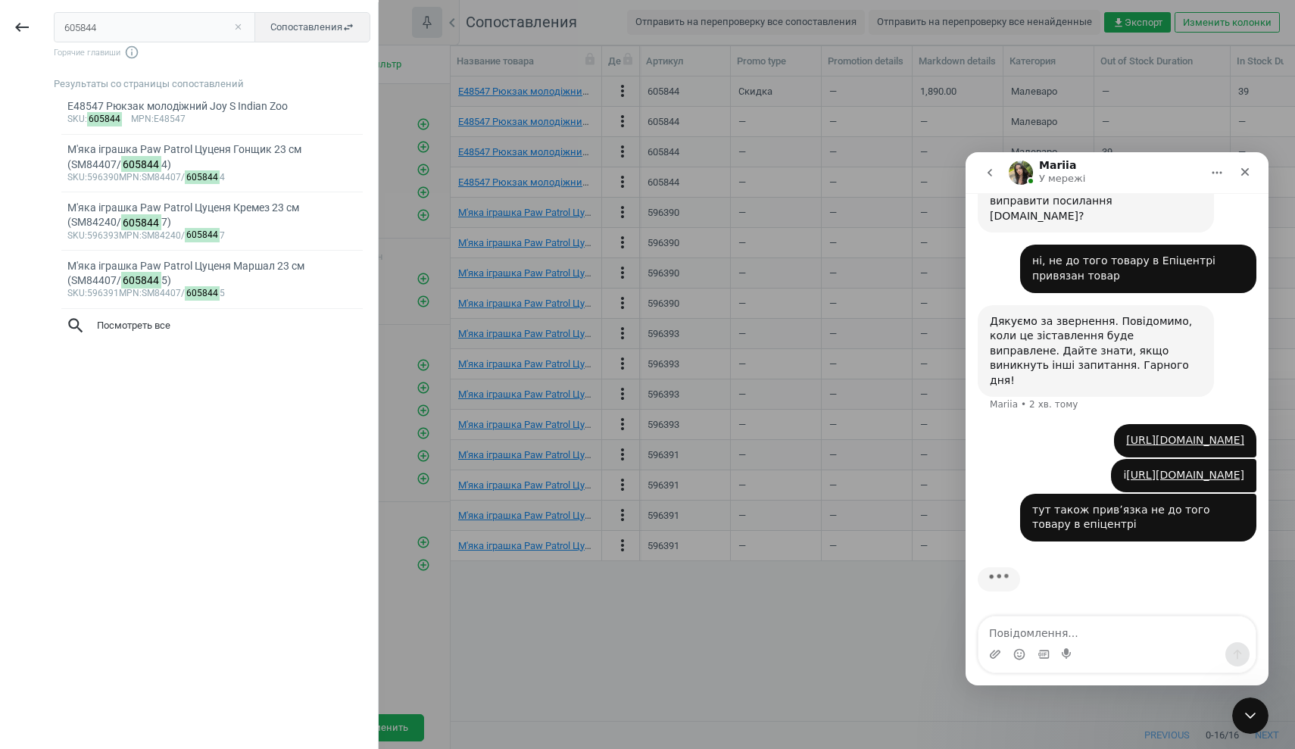
click at [283, 24] on span "Сопоставления swap_horiz" at bounding box center [312, 27] width 84 height 14
click at [513, 627] on div at bounding box center [647, 374] width 1295 height 749
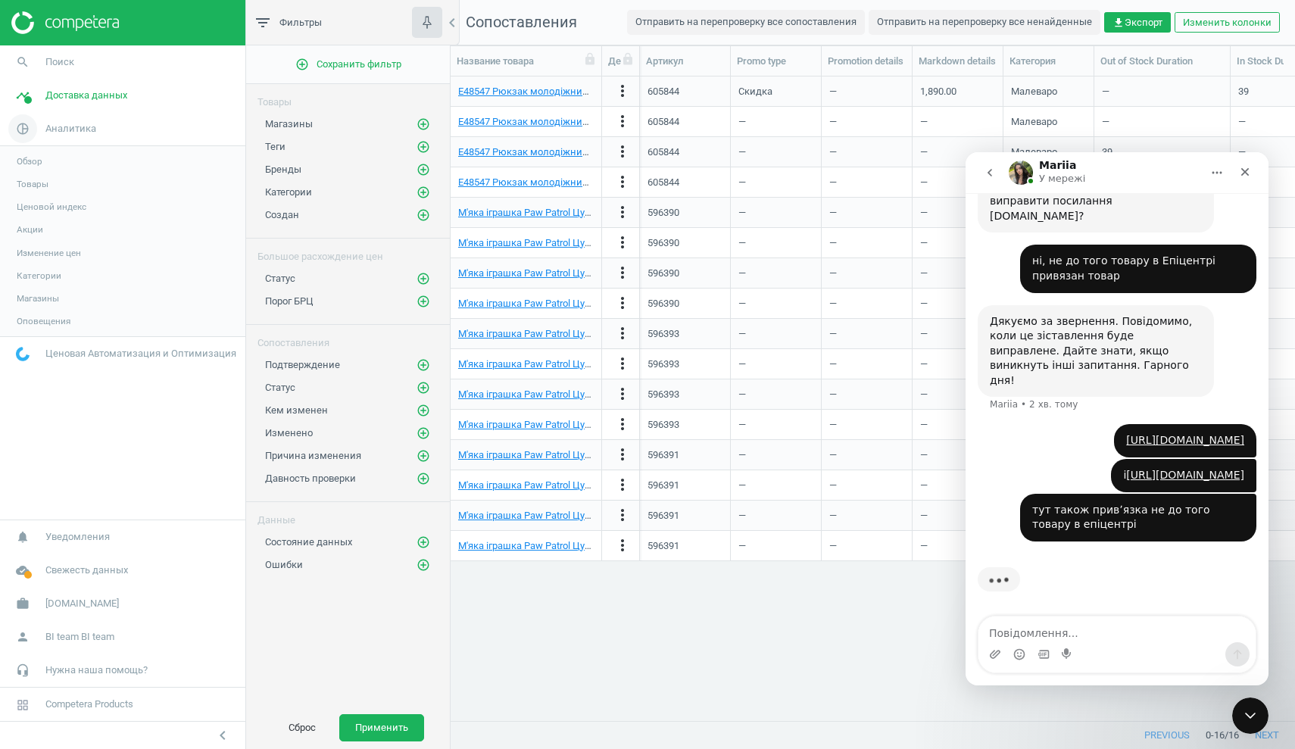
click at [92, 127] on span "Аналитика" at bounding box center [70, 129] width 51 height 14
click at [98, 97] on span "Доставка данных" at bounding box center [86, 96] width 82 height 14
click at [39, 61] on span "search" at bounding box center [22, 61] width 45 height 33
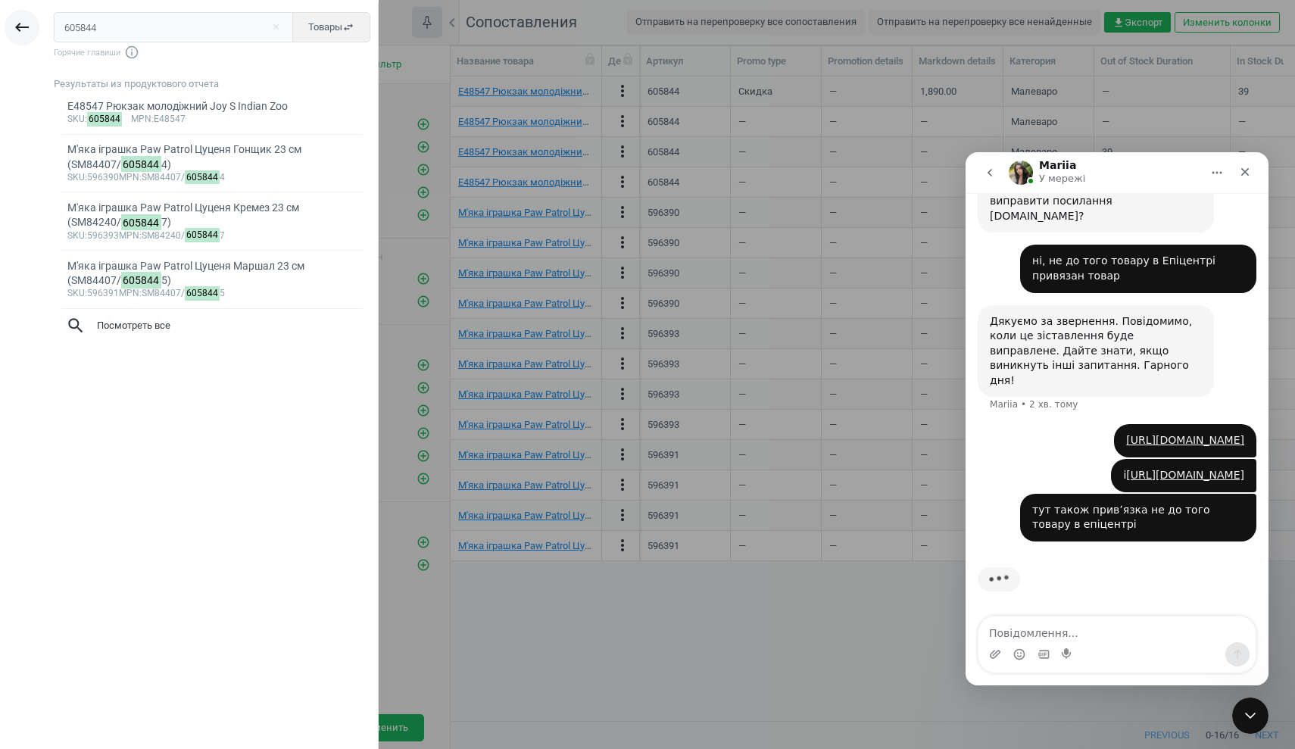
click at [26, 28] on icon "keyboard_backspace" at bounding box center [22, 27] width 18 height 18
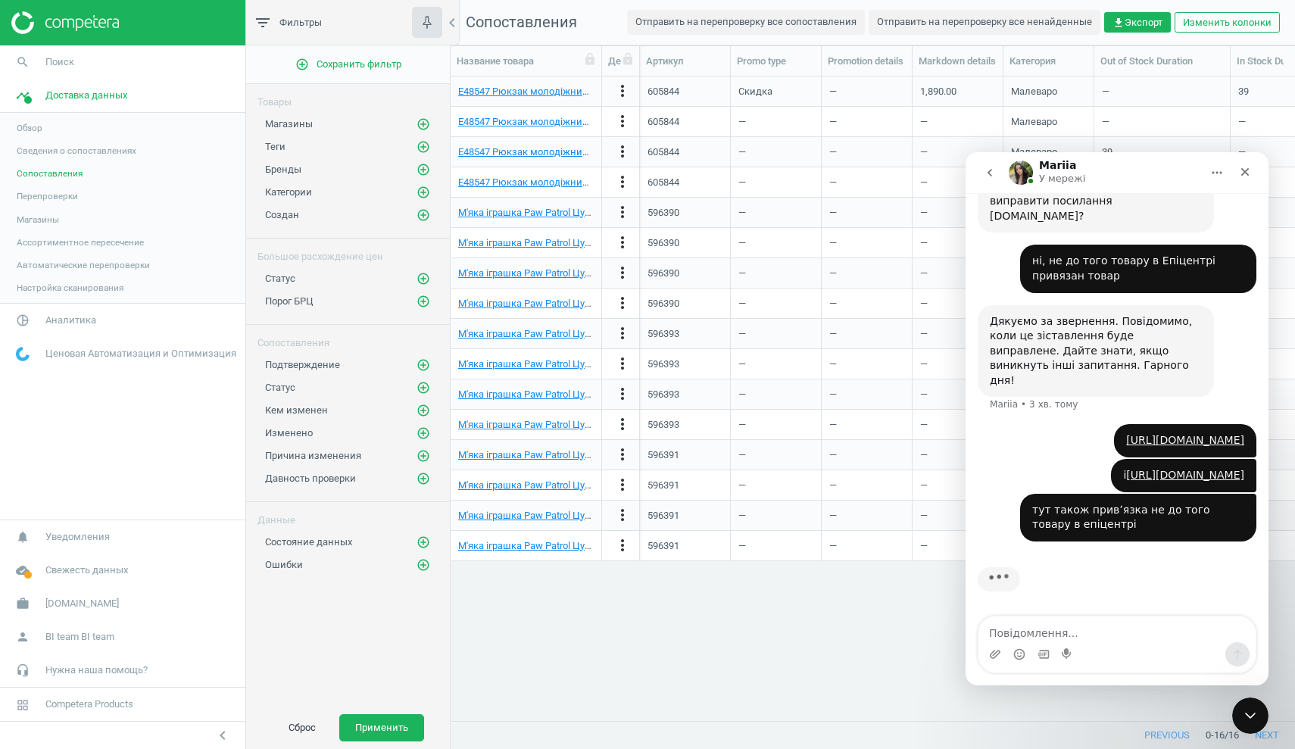
click at [77, 198] on span "Перепроверки" at bounding box center [47, 196] width 61 height 12
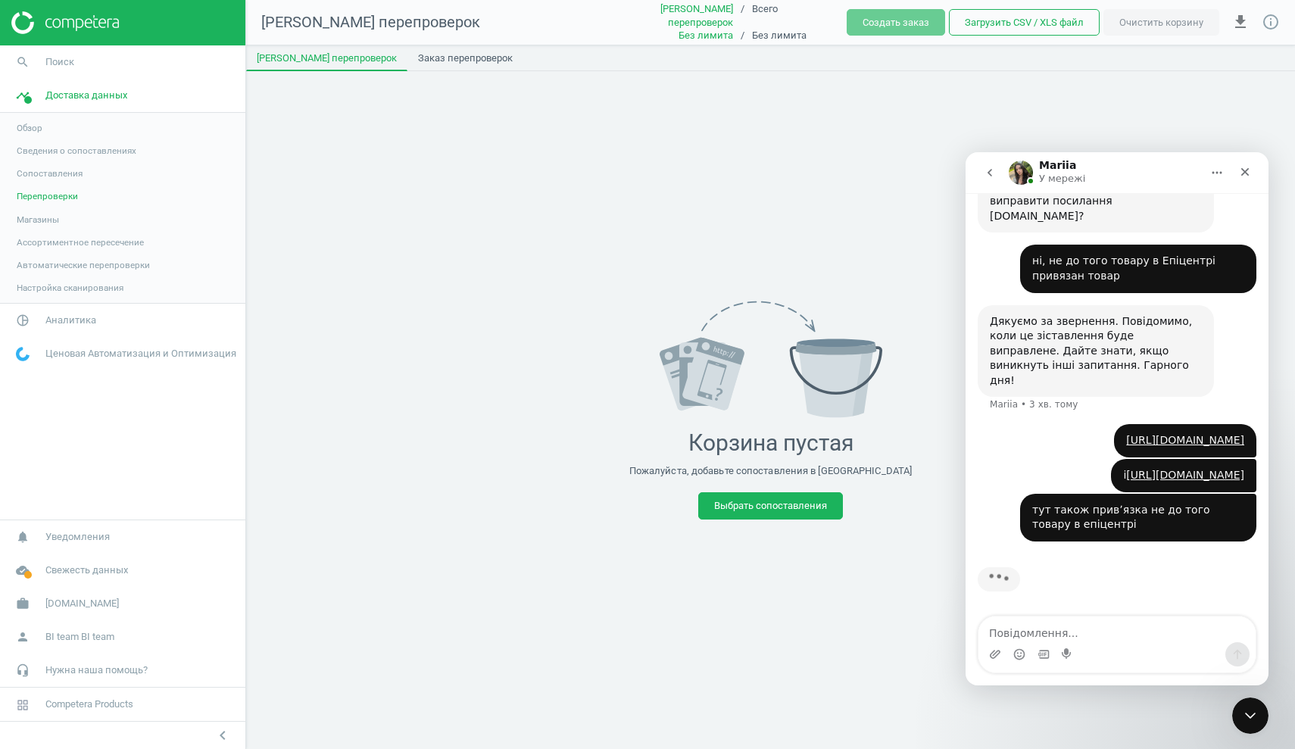
click at [53, 221] on span "Магазины" at bounding box center [38, 220] width 42 height 12
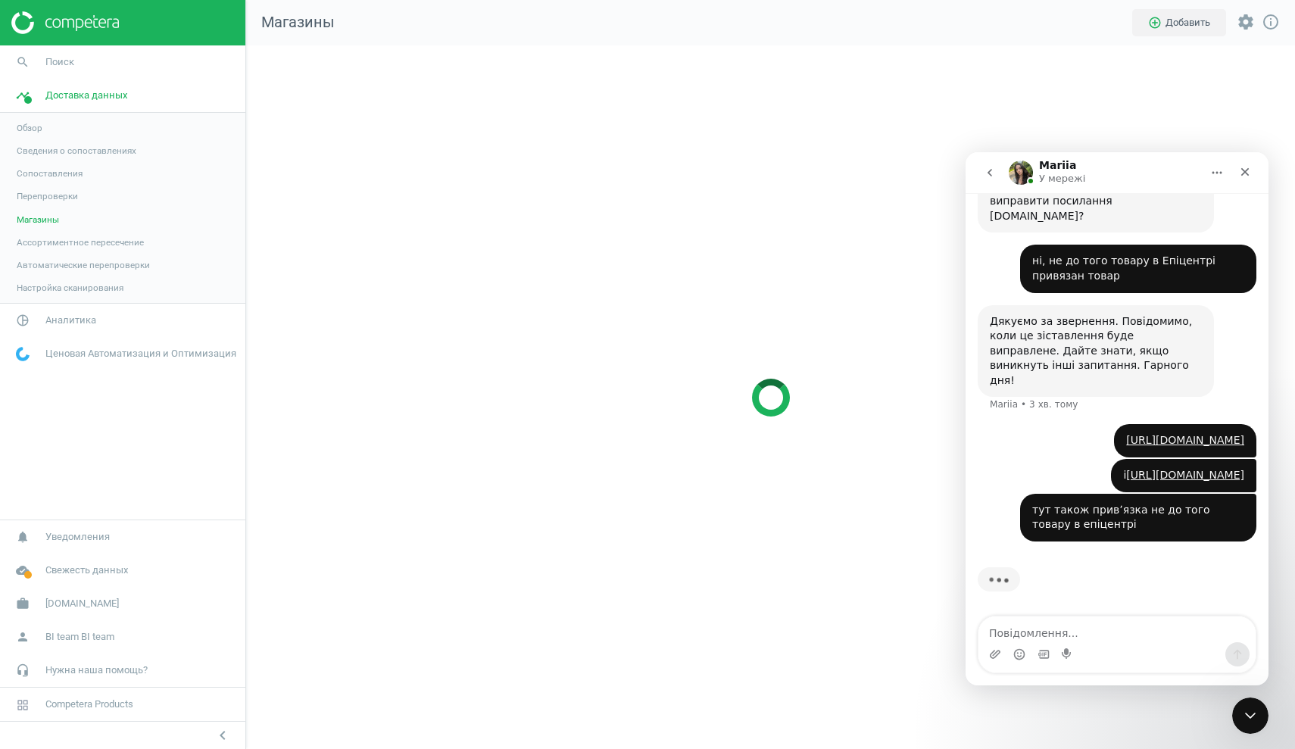
scroll to position [705, 1050]
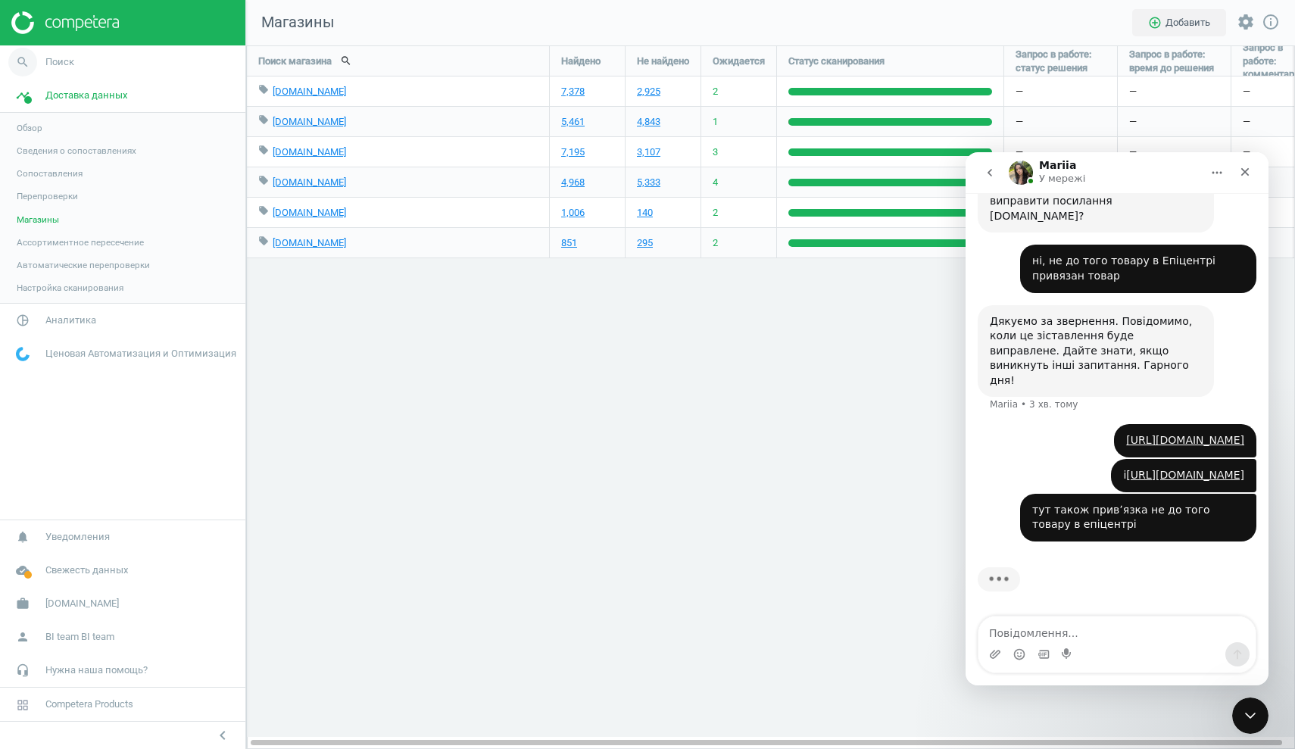
click at [45, 61] on span "Поиск" at bounding box center [59, 62] width 29 height 14
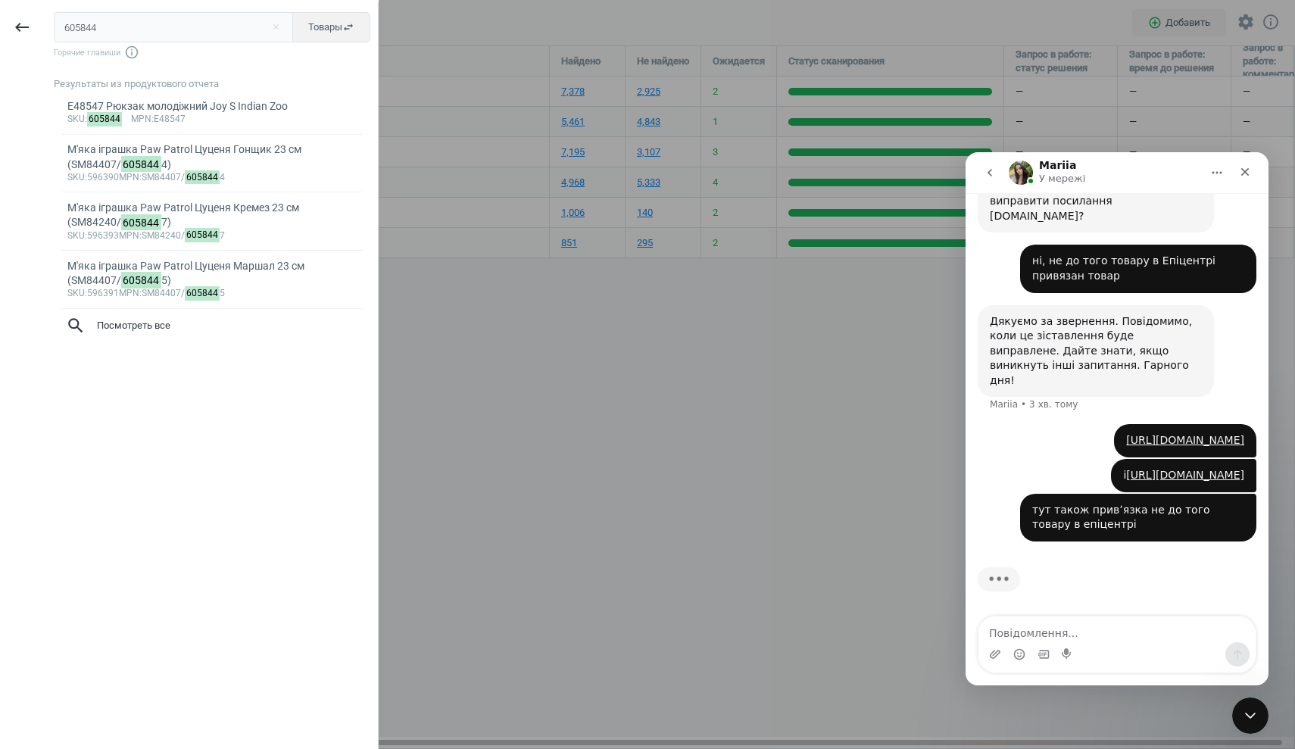
click at [595, 386] on div at bounding box center [647, 374] width 1295 height 749
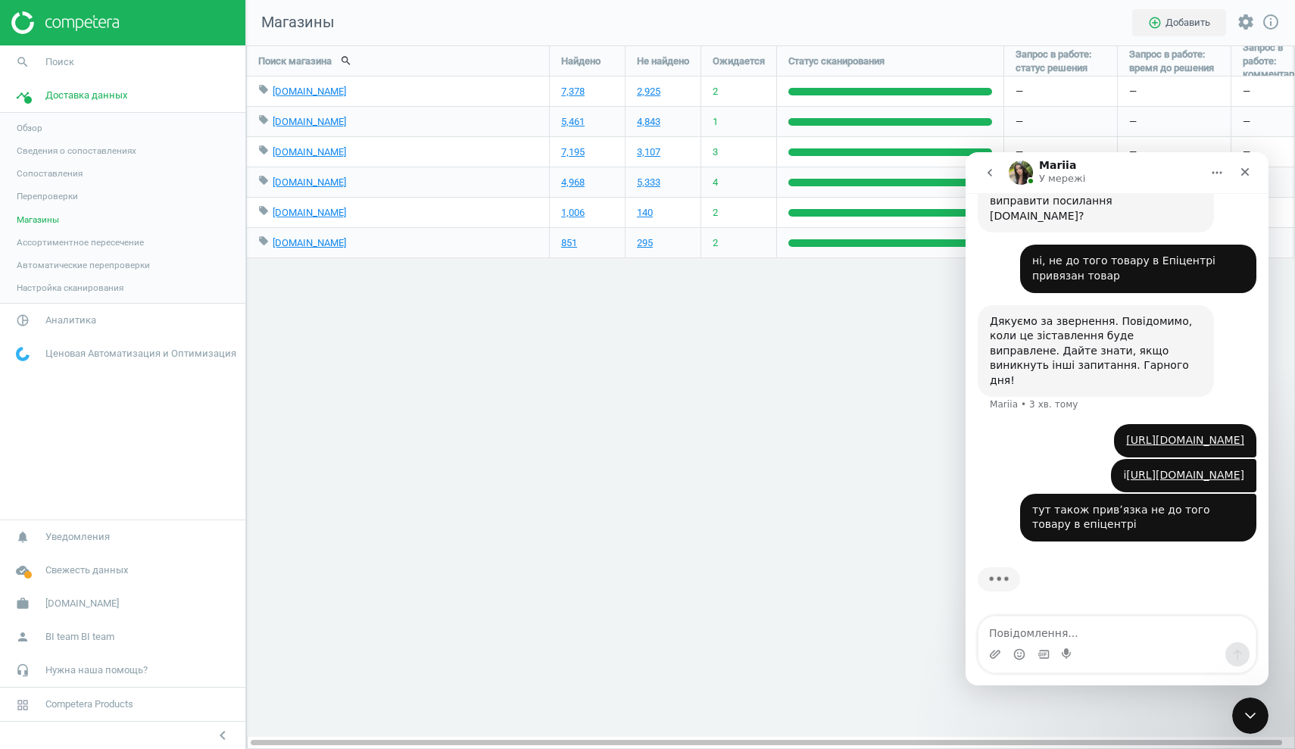
scroll to position [333, 0]
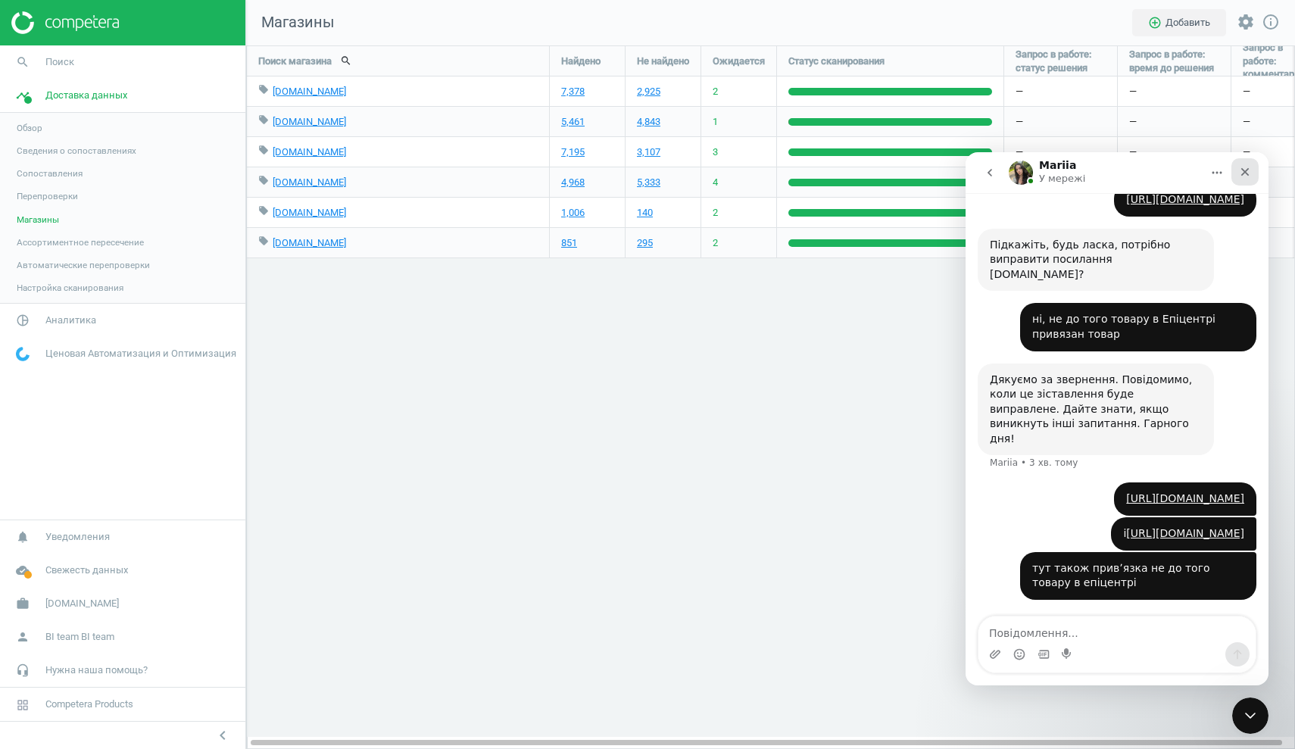
click at [1246, 172] on icon "Закрити" at bounding box center [1246, 172] width 8 height 8
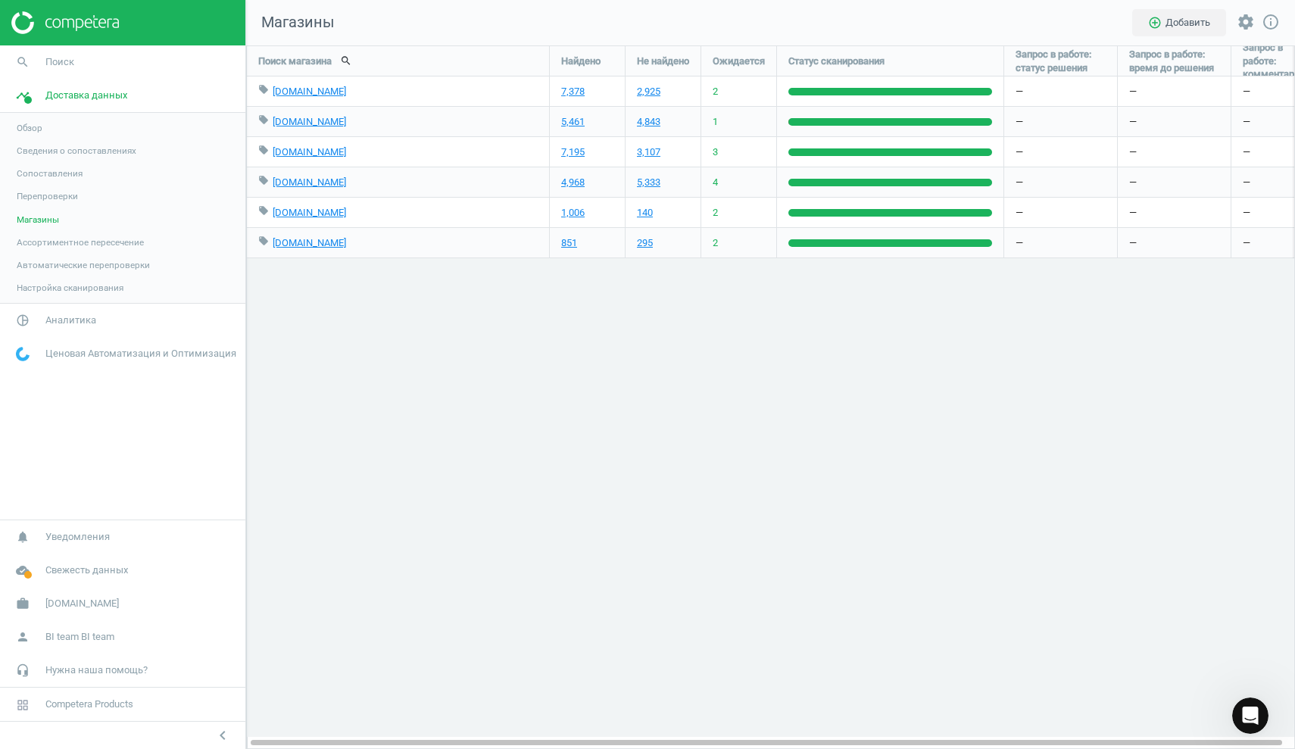
scroll to position [0, 0]
click at [30, 127] on span "Обзор" at bounding box center [30, 128] width 26 height 12
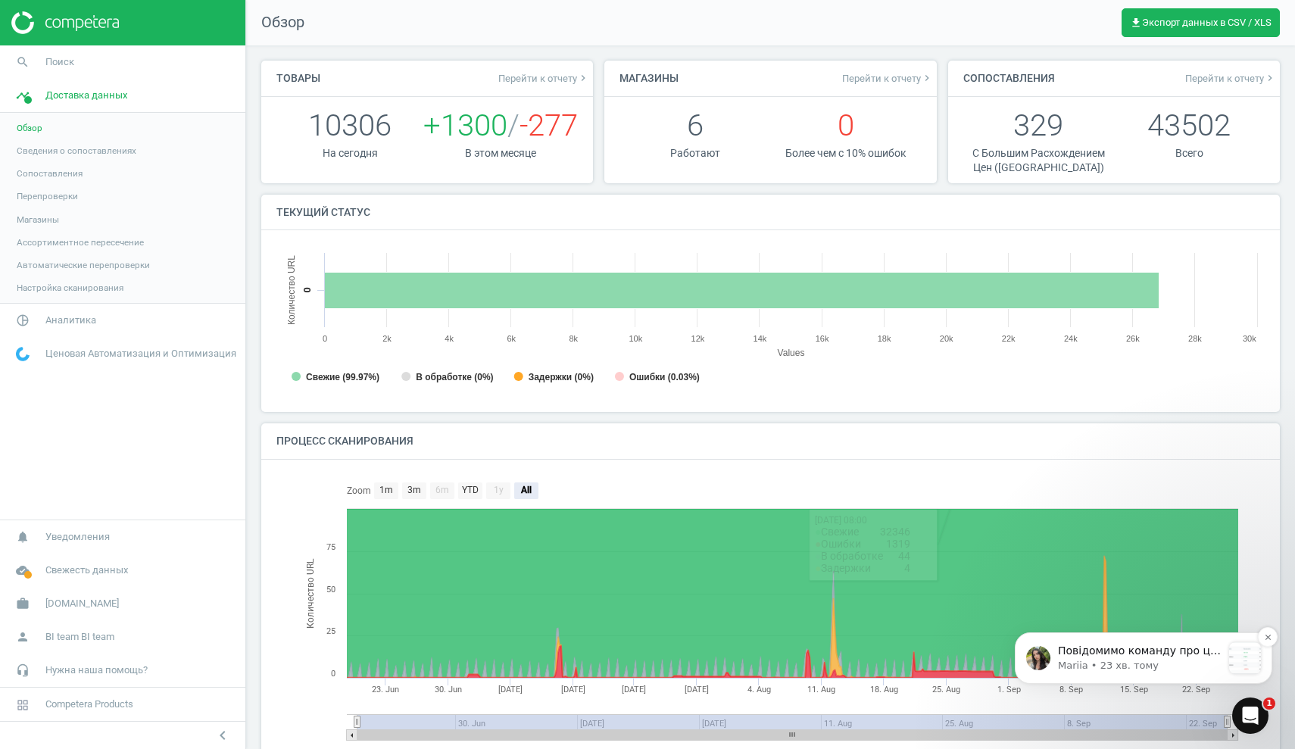
click at [1122, 656] on span "Повідомимо команду про ці товари також. Зверніть, будь ласка, увагу, ви можете …" at bounding box center [1139, 719] width 163 height 148
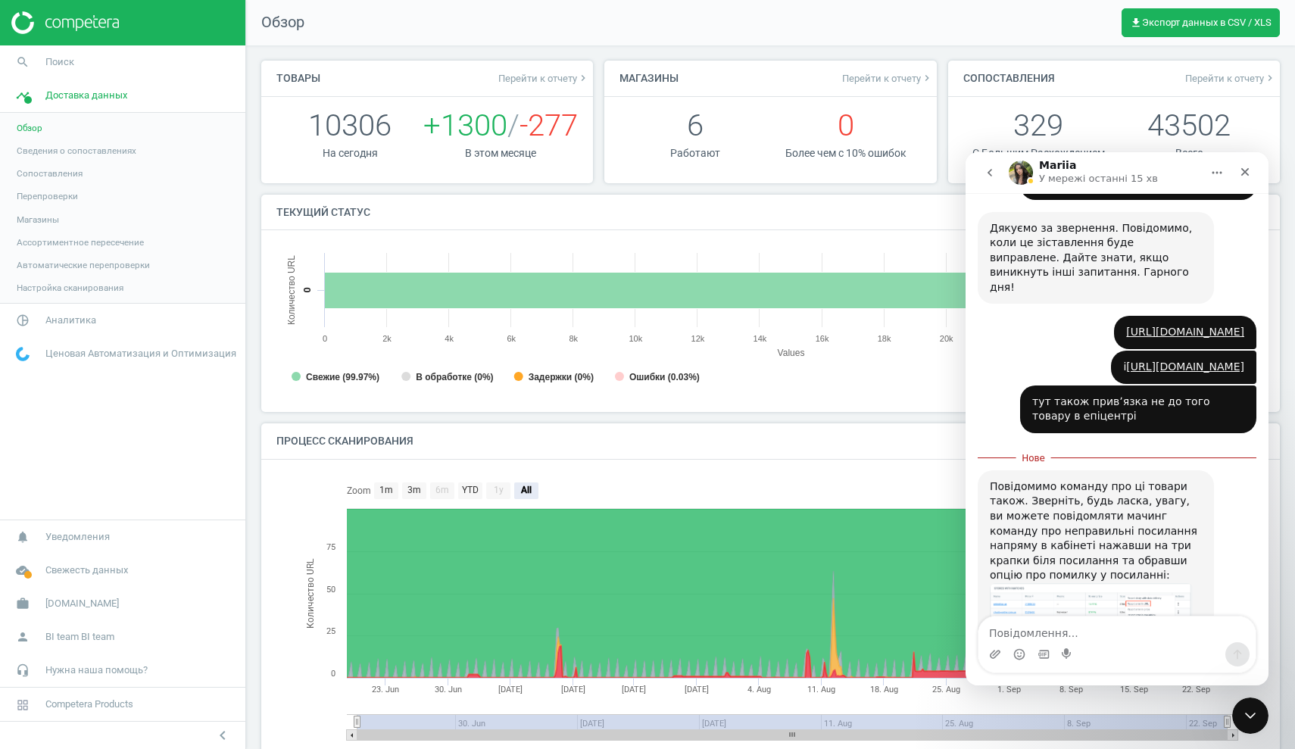
scroll to position [552, 0]
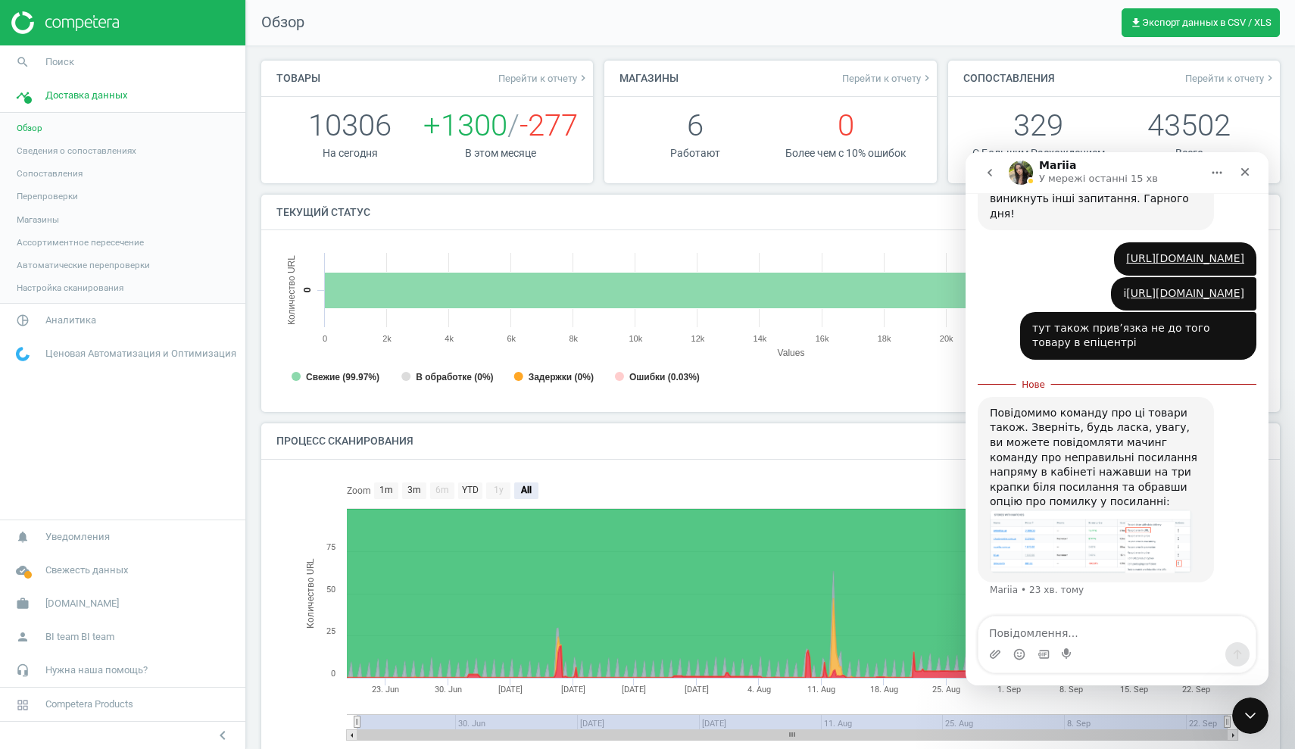
click at [1033, 639] on textarea "Повідомлення..." at bounding box center [1117, 630] width 277 height 26
type textarea "дякую, буду знати"
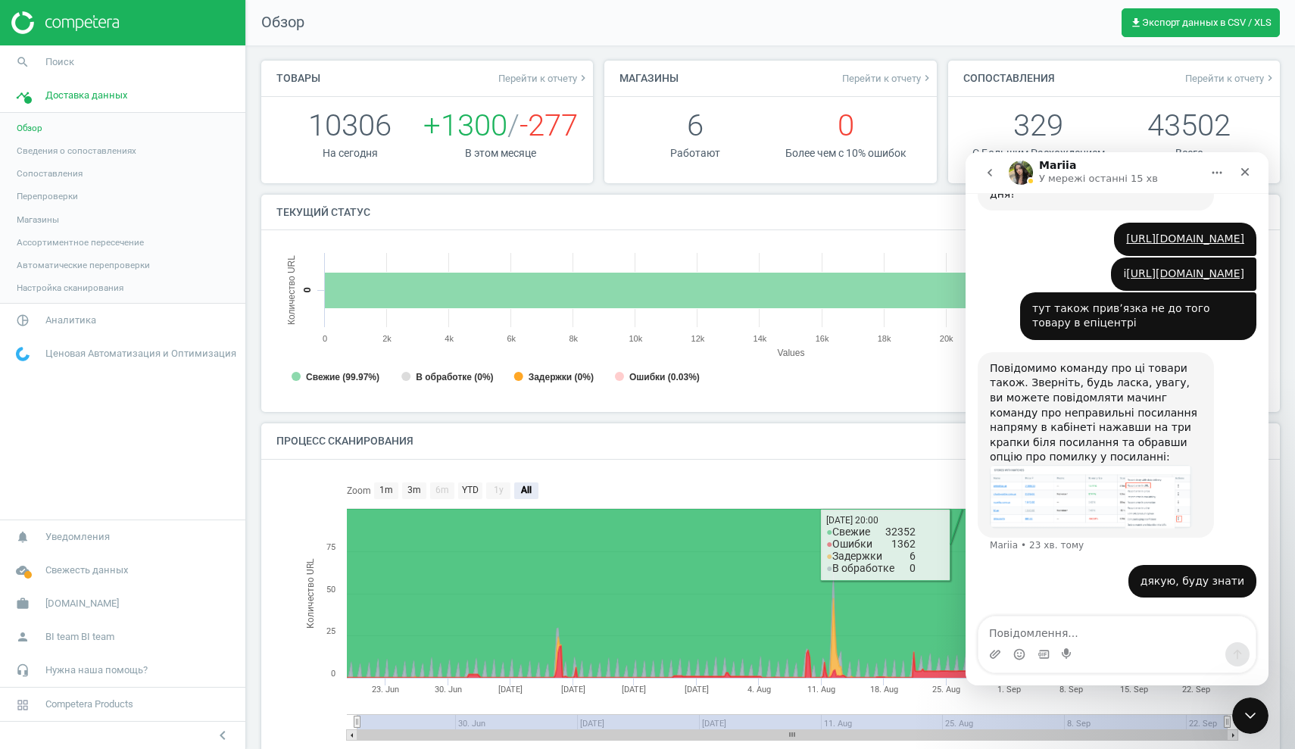
click at [1088, 514] on img "Mariia каже…" at bounding box center [1091, 497] width 203 height 64
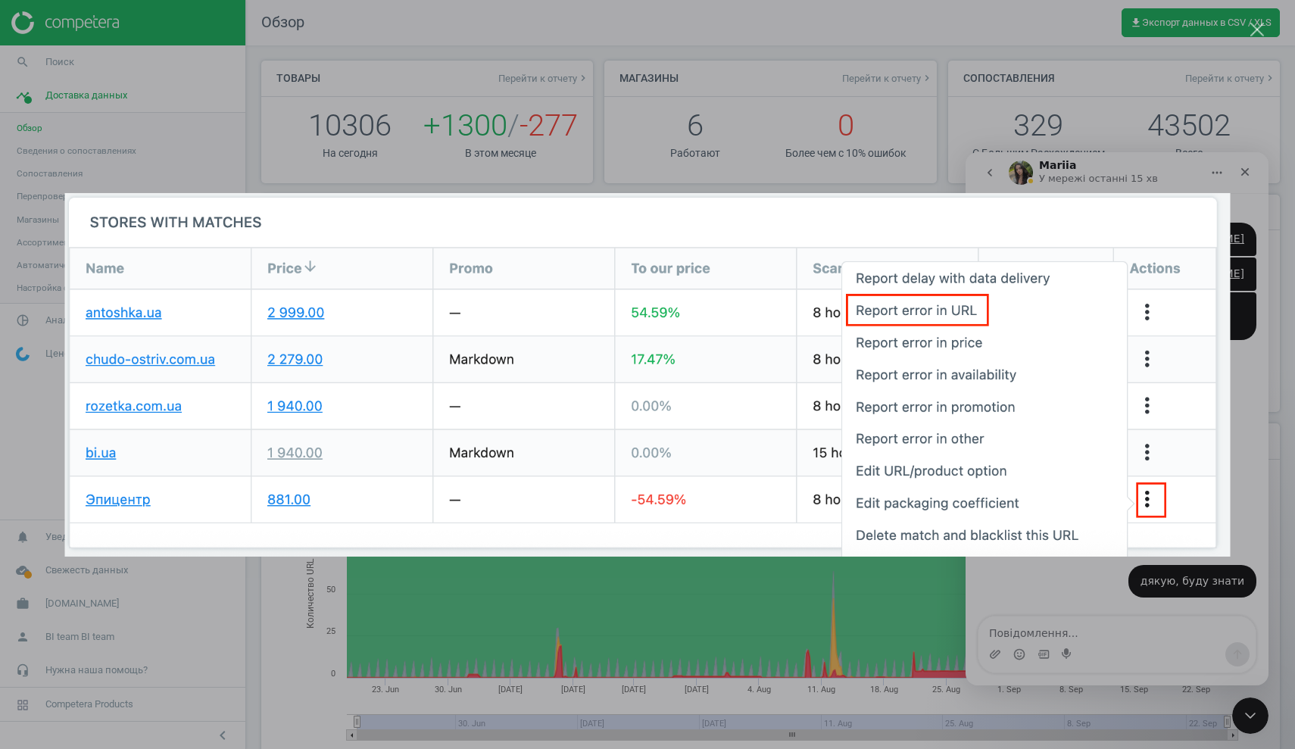
click at [1123, 142] on div "Месенджер Intercom" at bounding box center [647, 374] width 1295 height 749
